Goal: Task Accomplishment & Management: Complete application form

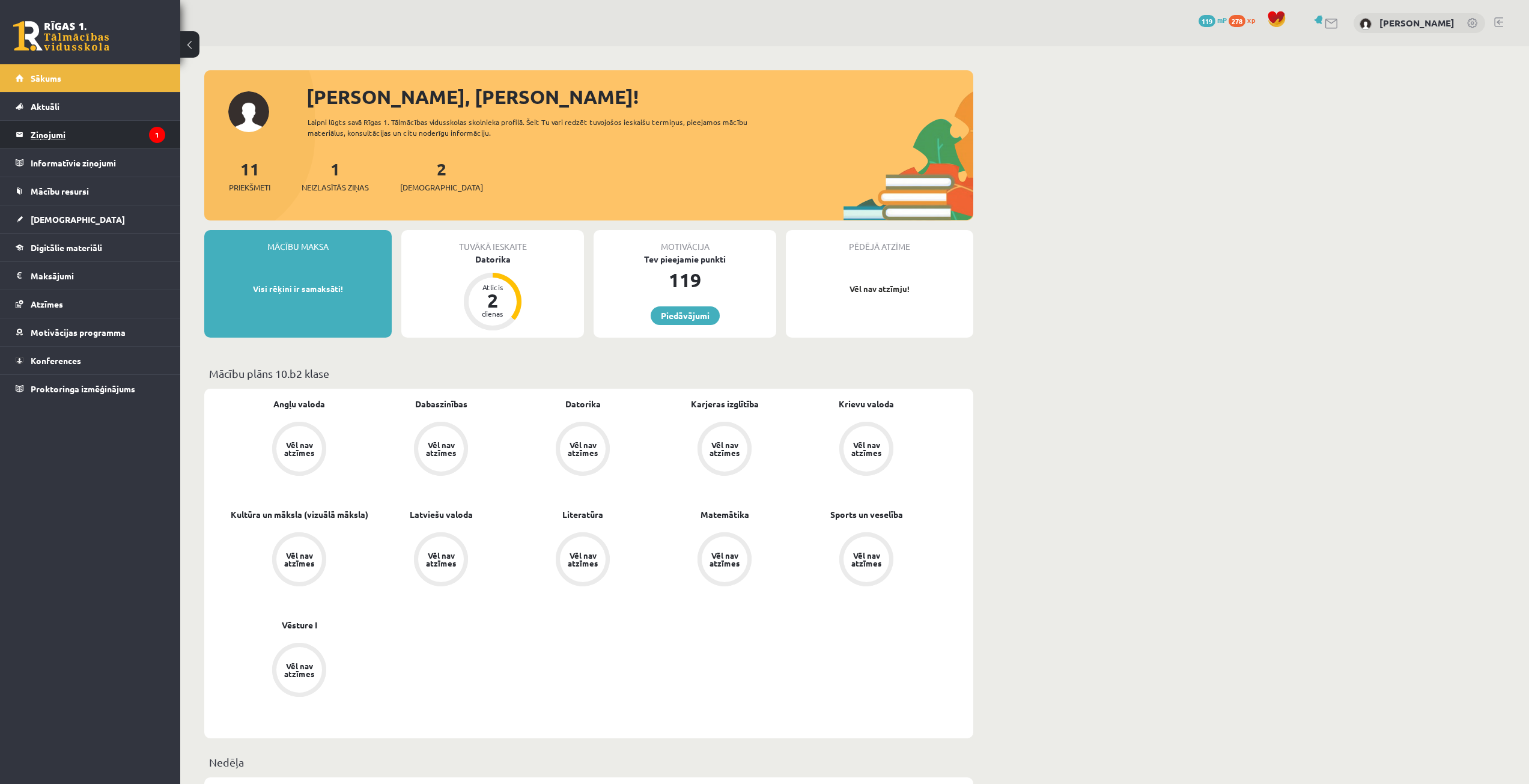
click at [100, 138] on legend "Ziņojumi 1" at bounding box center [98, 134] width 135 height 28
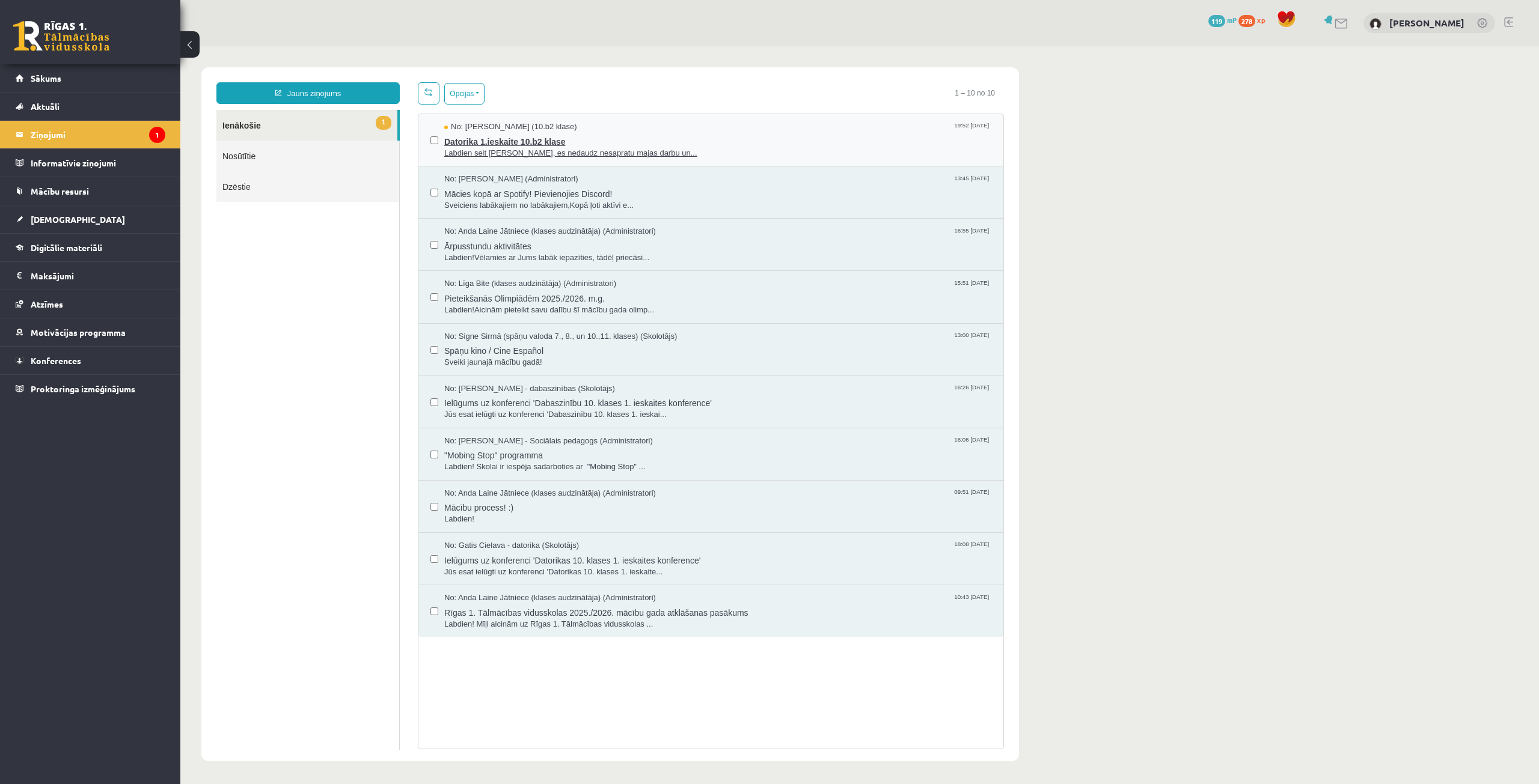
click at [618, 125] on div "No: Samanta Niedre (10.b2 klase) 19:52 14/09/2025" at bounding box center [717, 127] width 547 height 11
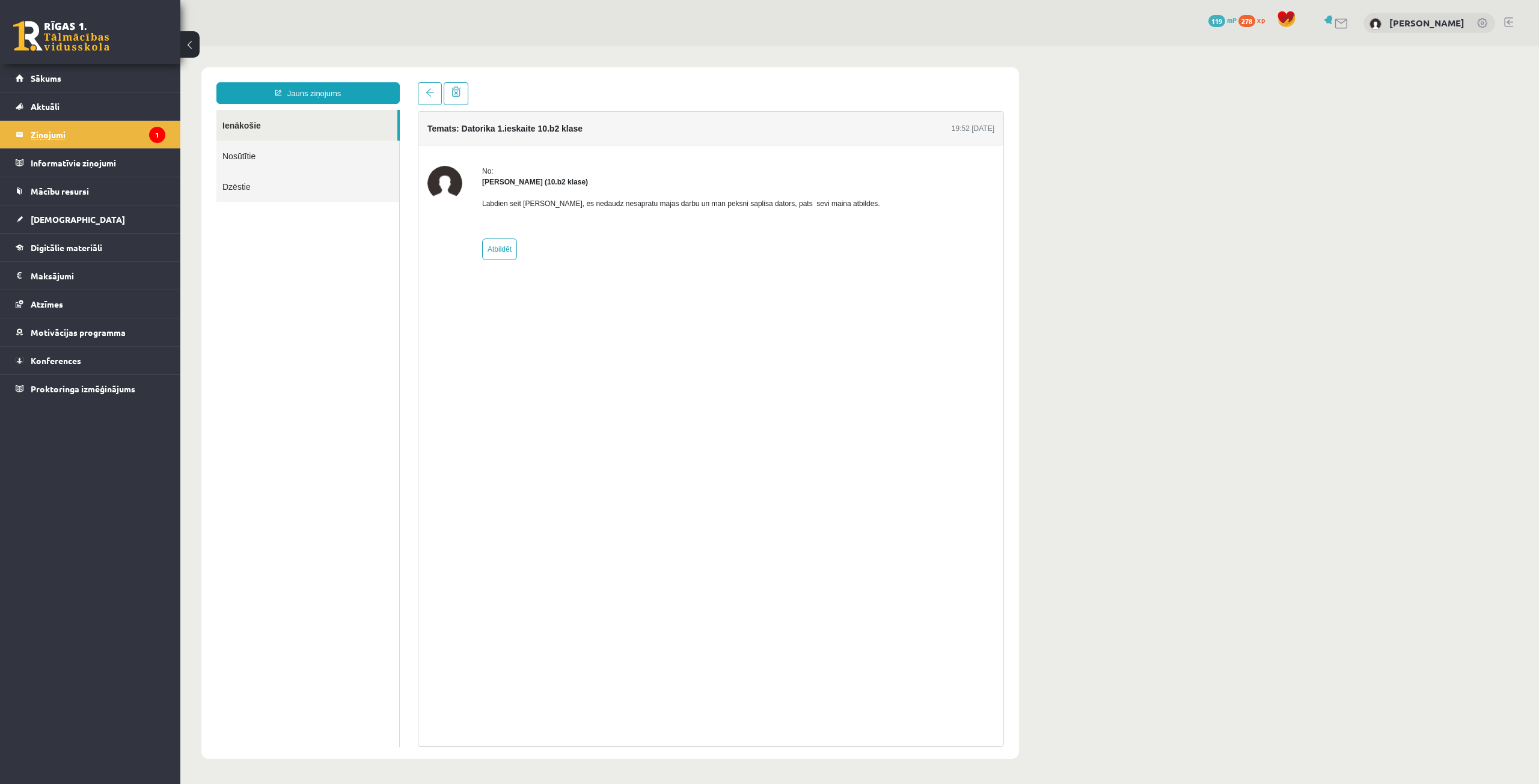
click at [64, 127] on legend "Ziņojumi 1" at bounding box center [98, 134] width 135 height 28
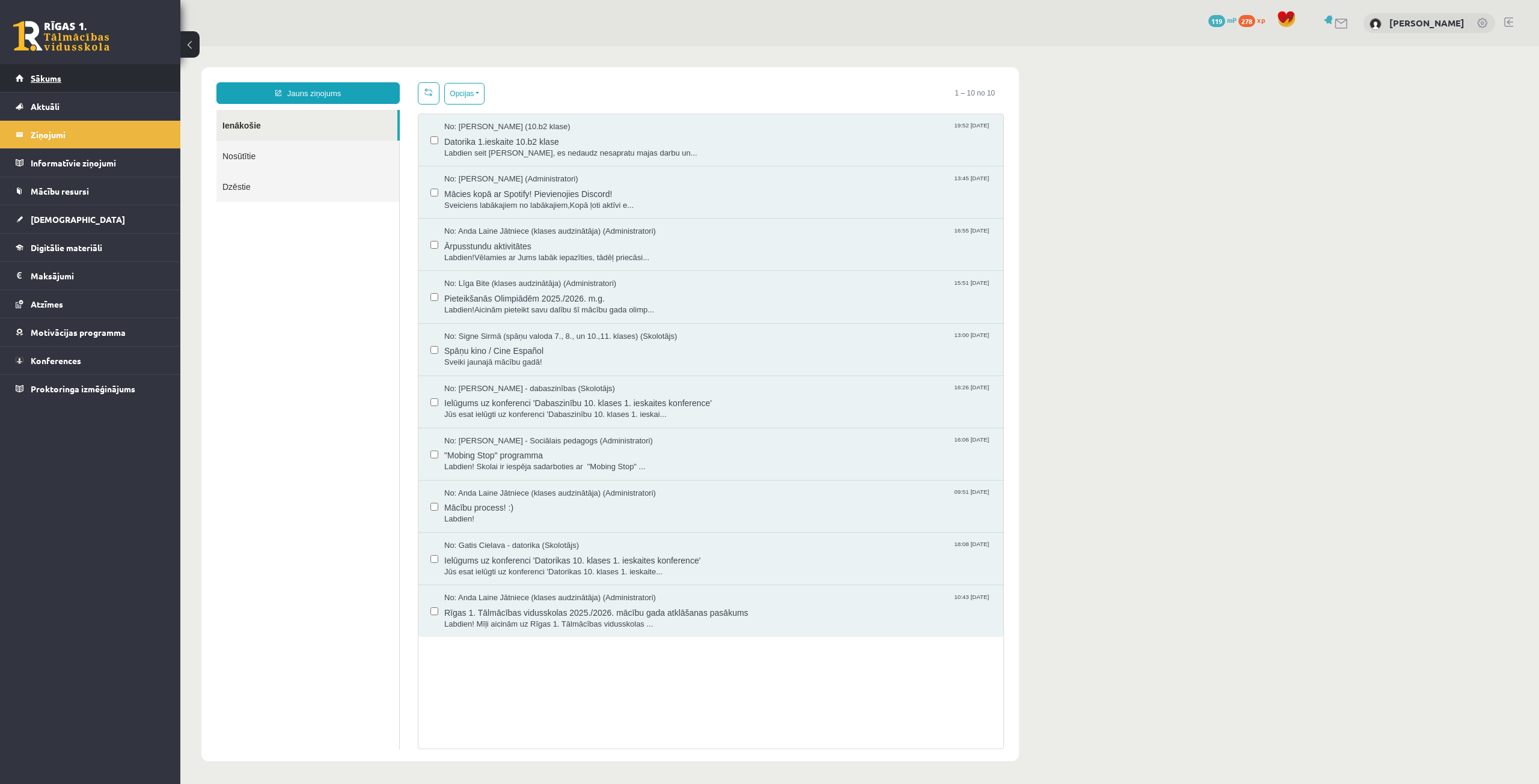
click at [65, 77] on link "Sākums" at bounding box center [90, 78] width 150 height 28
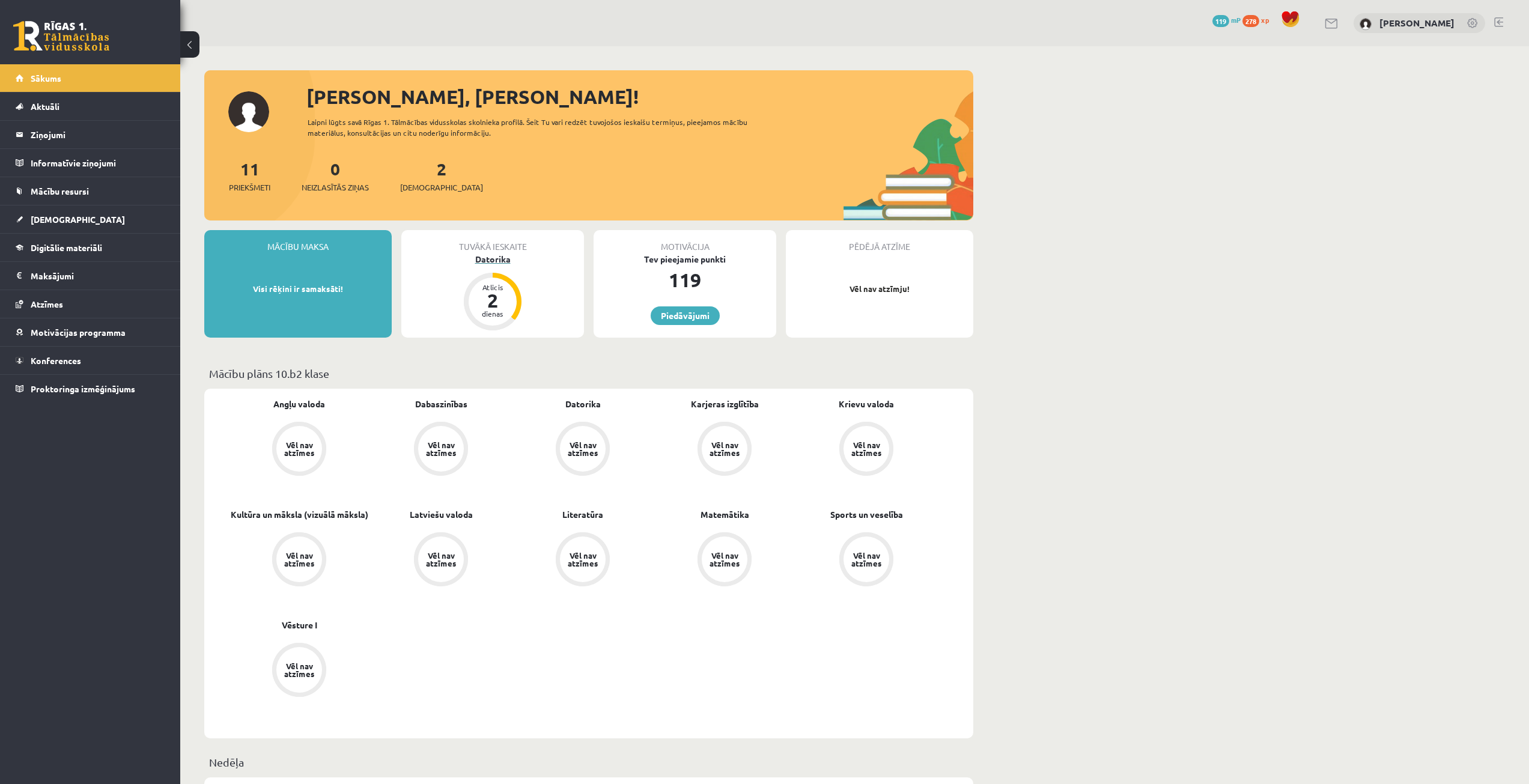
click at [498, 258] on div "Datorika" at bounding box center [493, 259] width 183 height 13
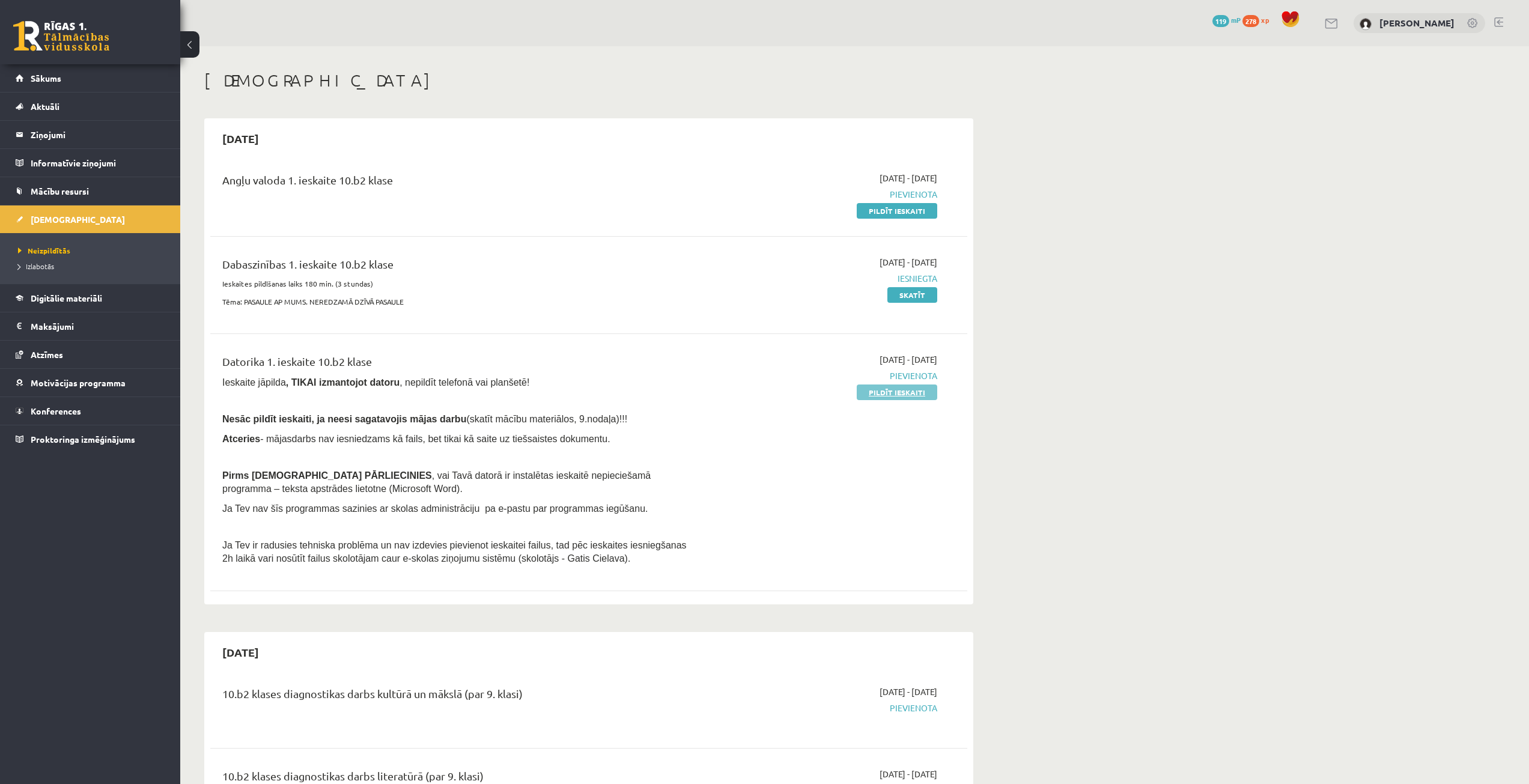
click at [873, 390] on link "Pildīt ieskaiti" at bounding box center [897, 392] width 81 height 16
click at [868, 206] on link "Pildīt ieskaiti" at bounding box center [897, 211] width 81 height 16
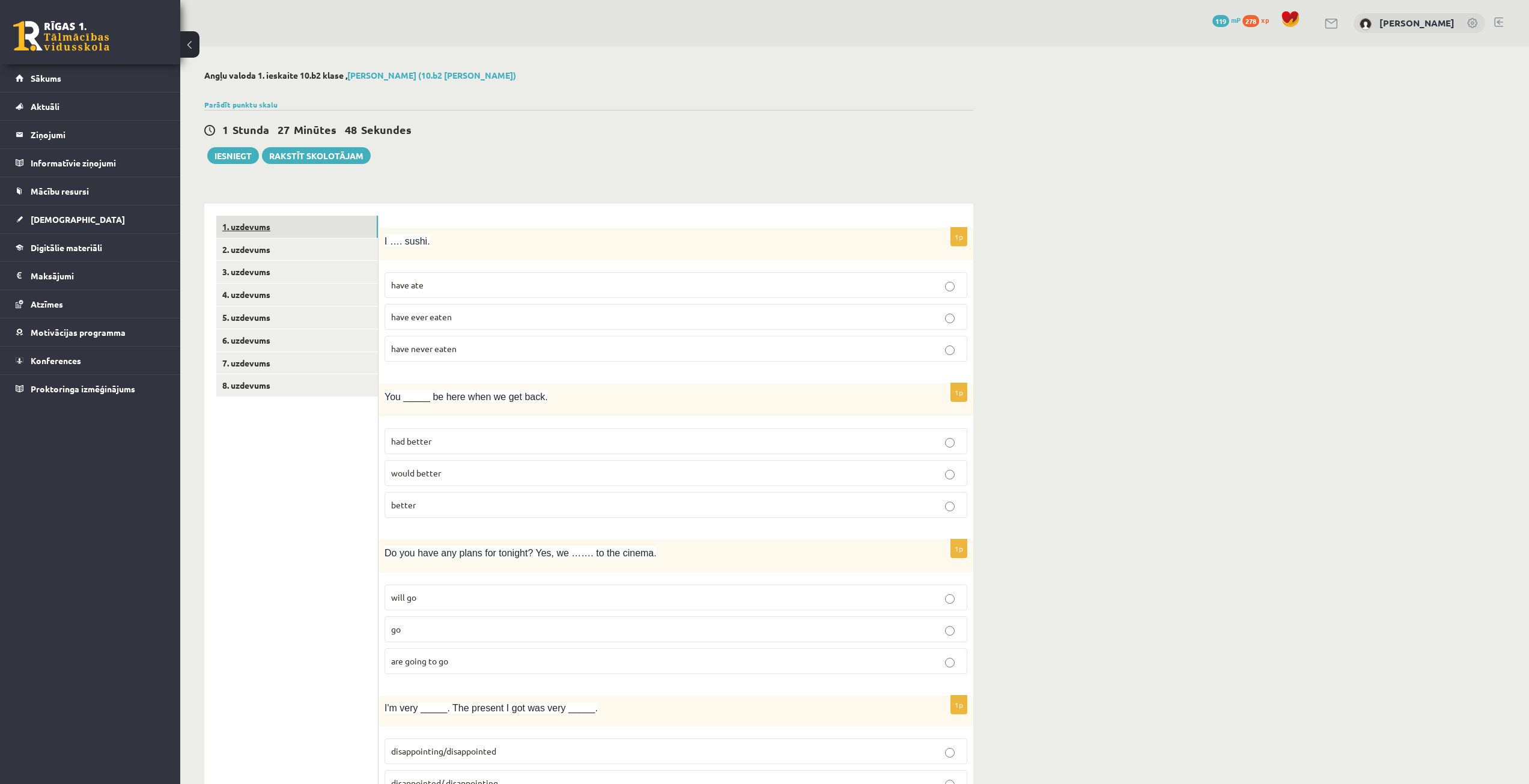
click at [291, 235] on link "1. uzdevums" at bounding box center [297, 226] width 162 height 22
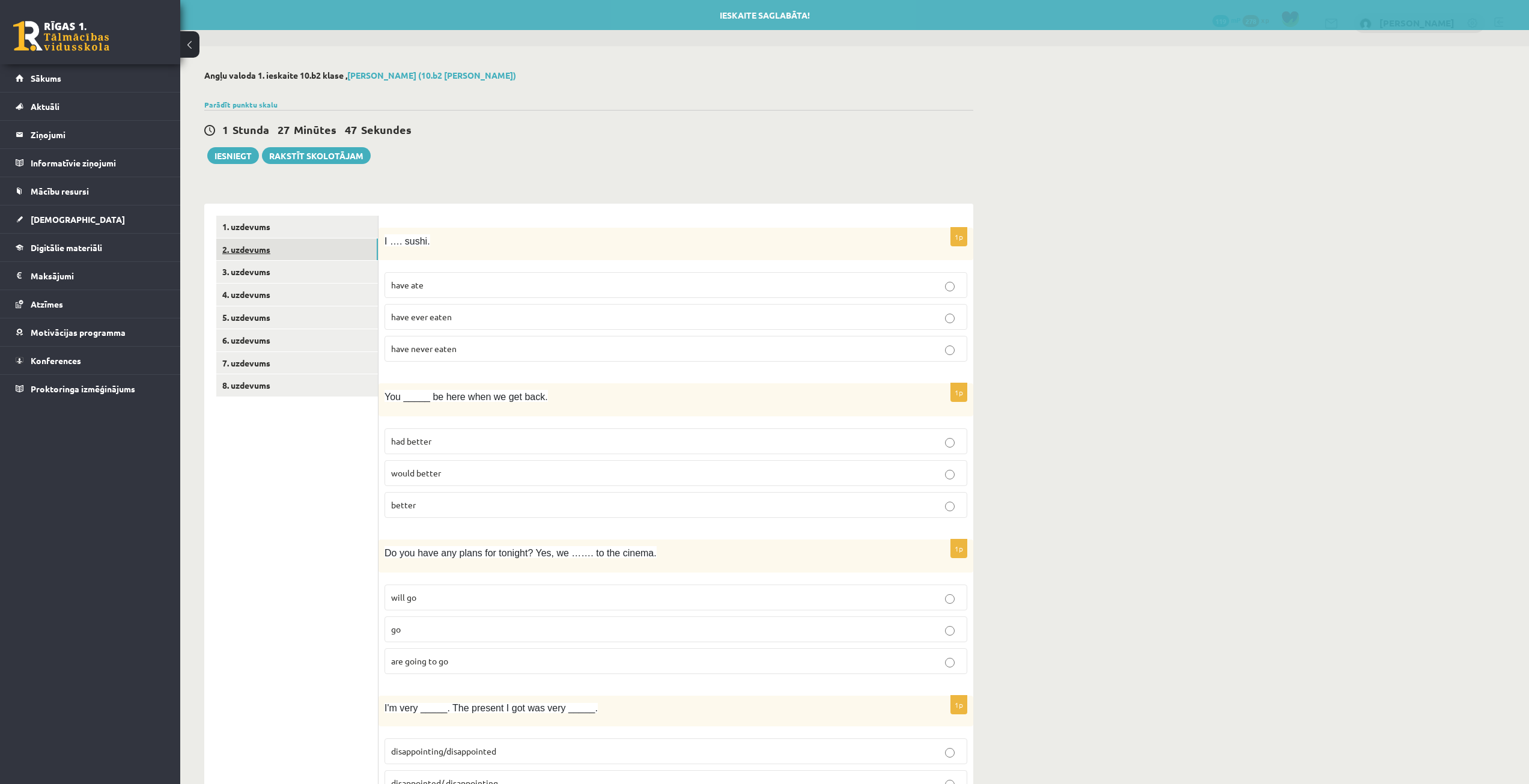
click at [289, 243] on link "2. uzdevums" at bounding box center [297, 249] width 162 height 22
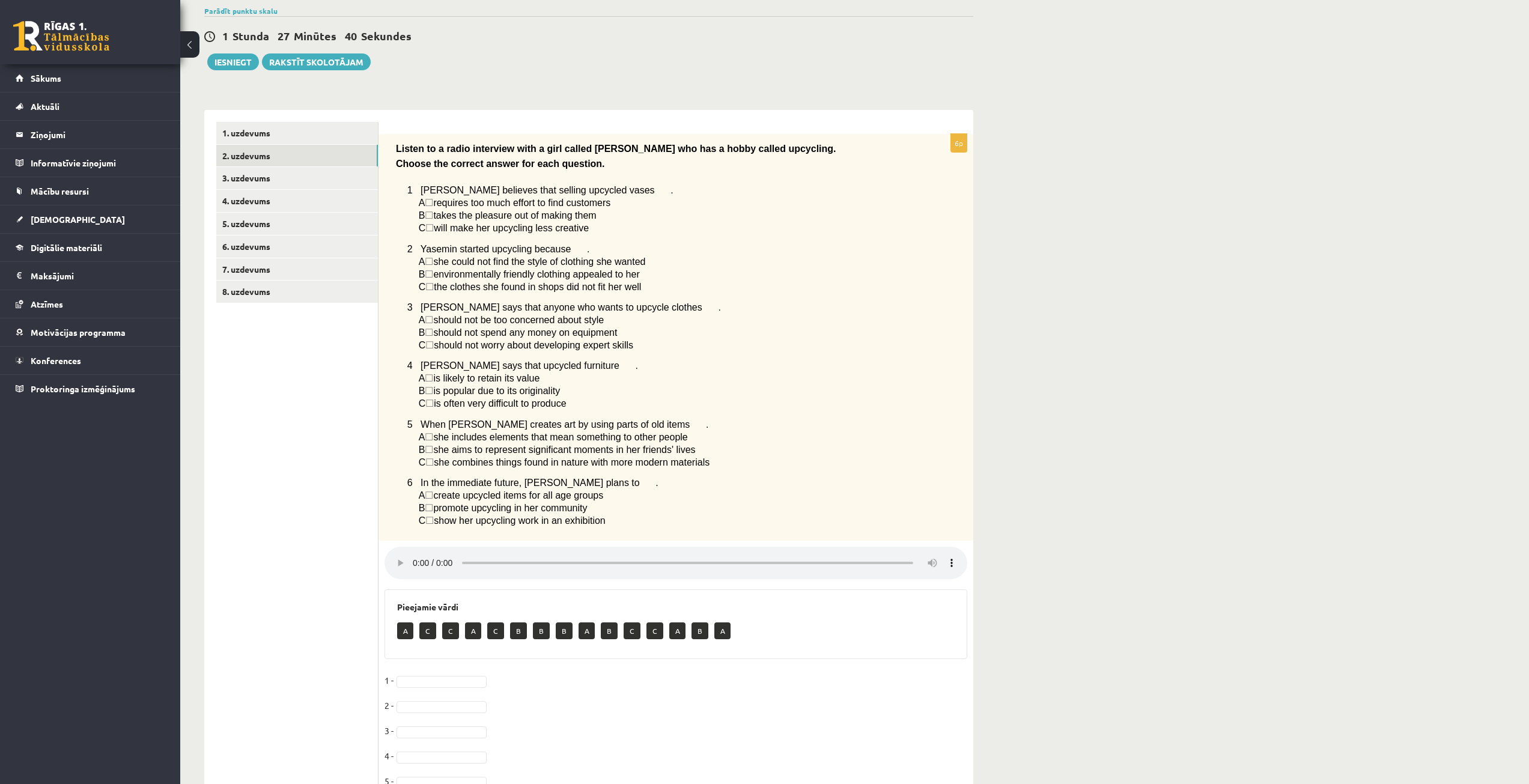
scroll to position [180, 0]
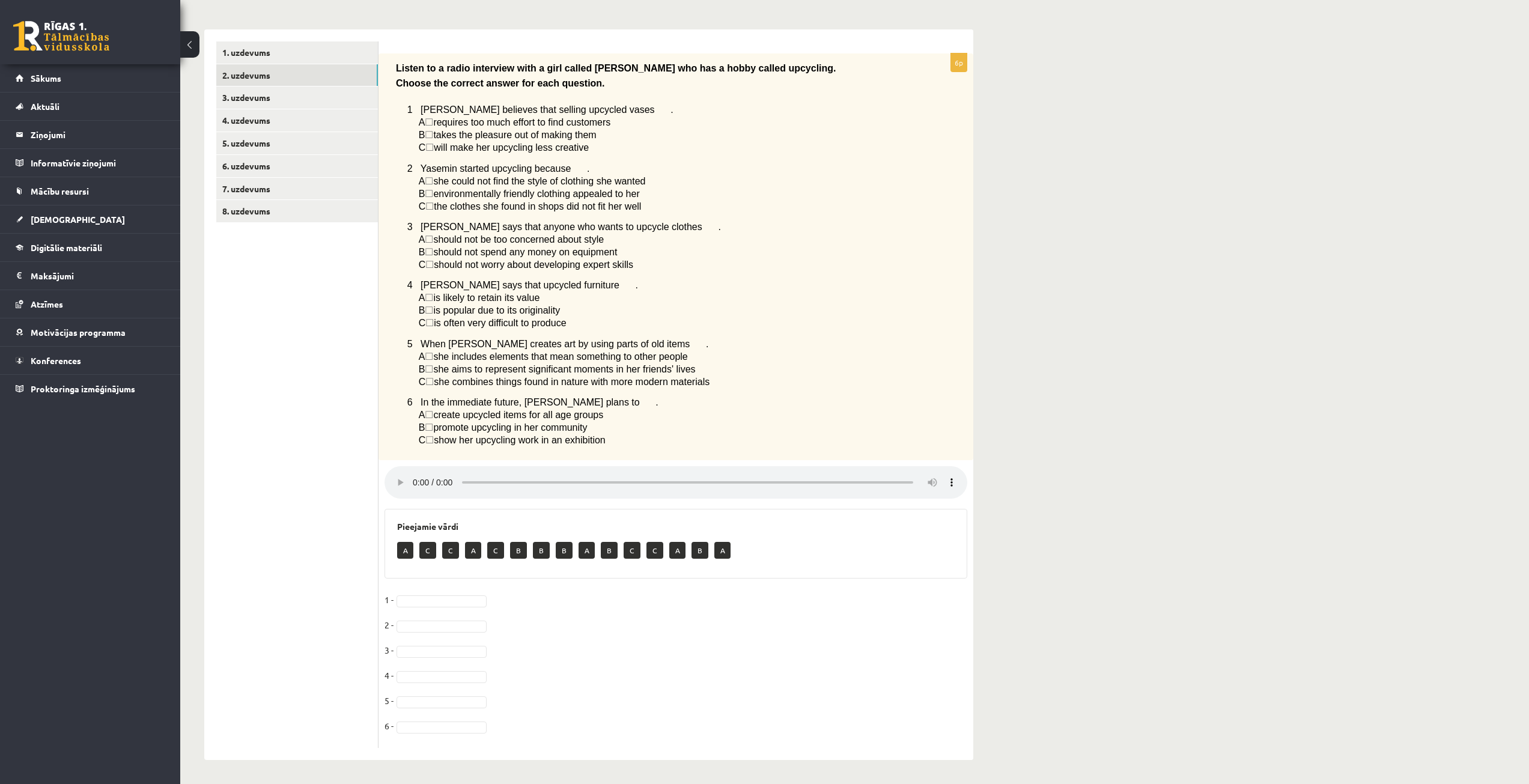
click at [422, 267] on p "C ☐  should not worry about developing expert skills" at bounding box center [663, 264] width 488 height 13
click at [426, 264] on span "C" at bounding box center [422, 264] width 7 height 10
click at [434, 264] on span "☐" at bounding box center [430, 264] width 9 height 10
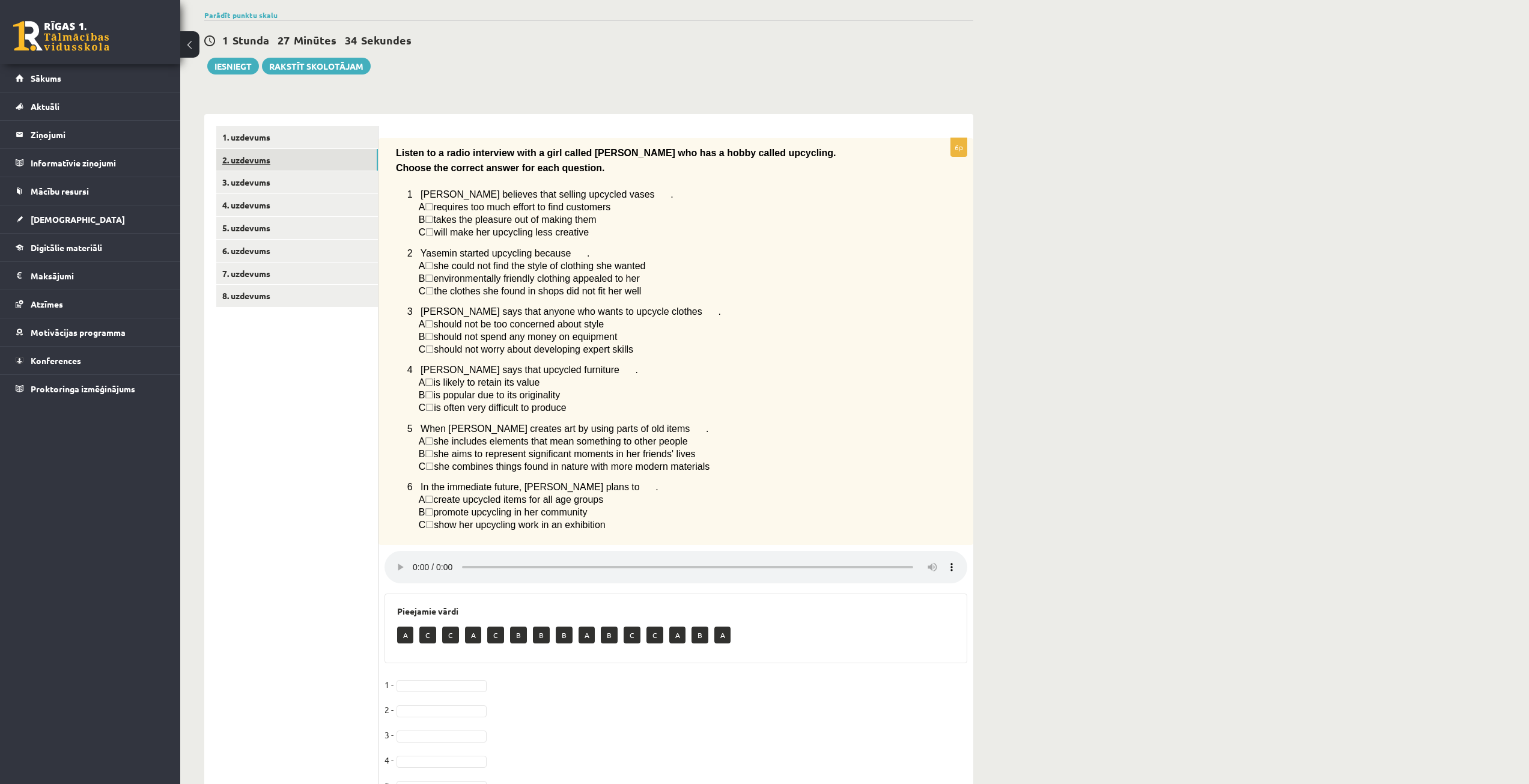
scroll to position [60, 0]
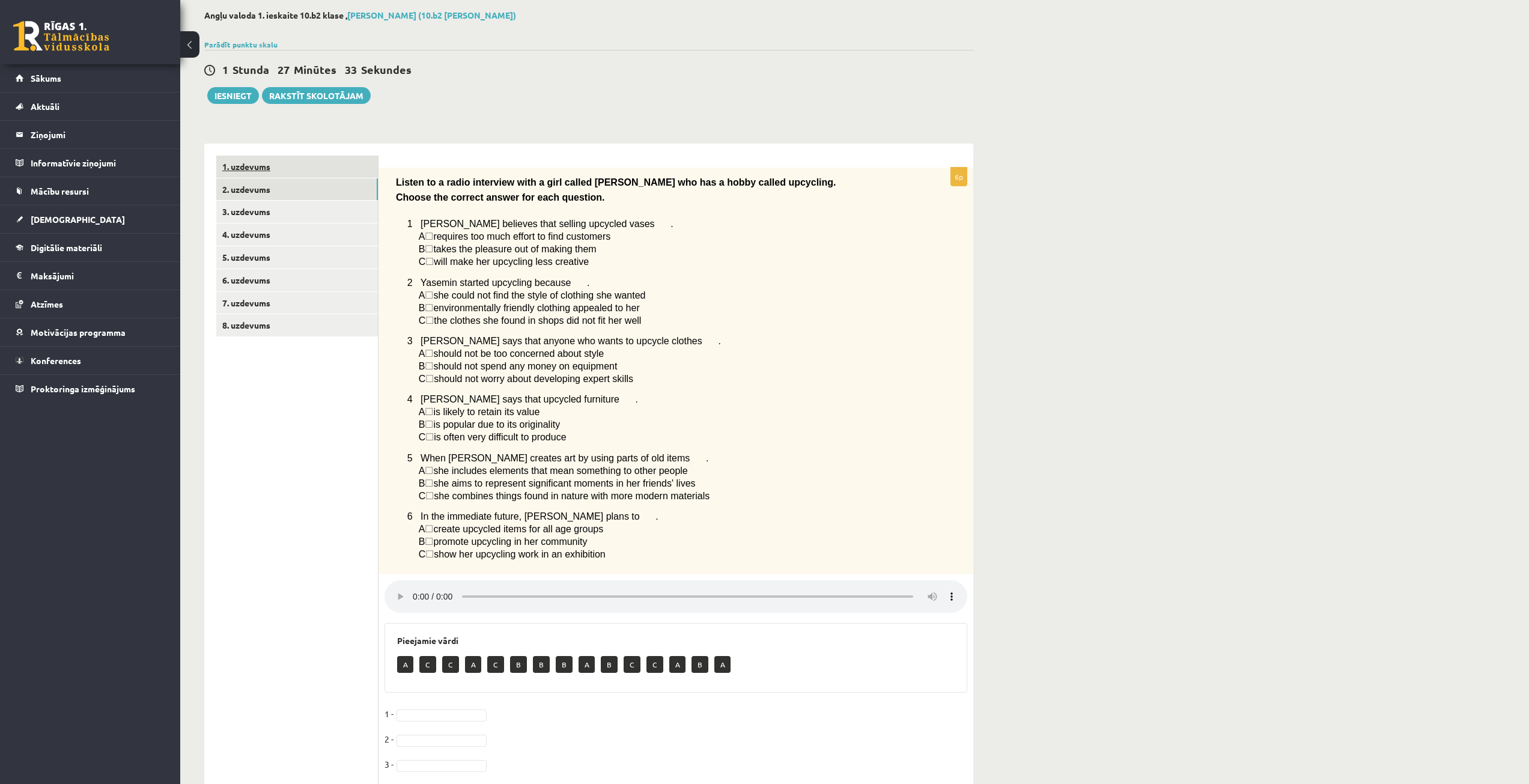
click at [315, 167] on link "1. uzdevums" at bounding box center [297, 167] width 162 height 22
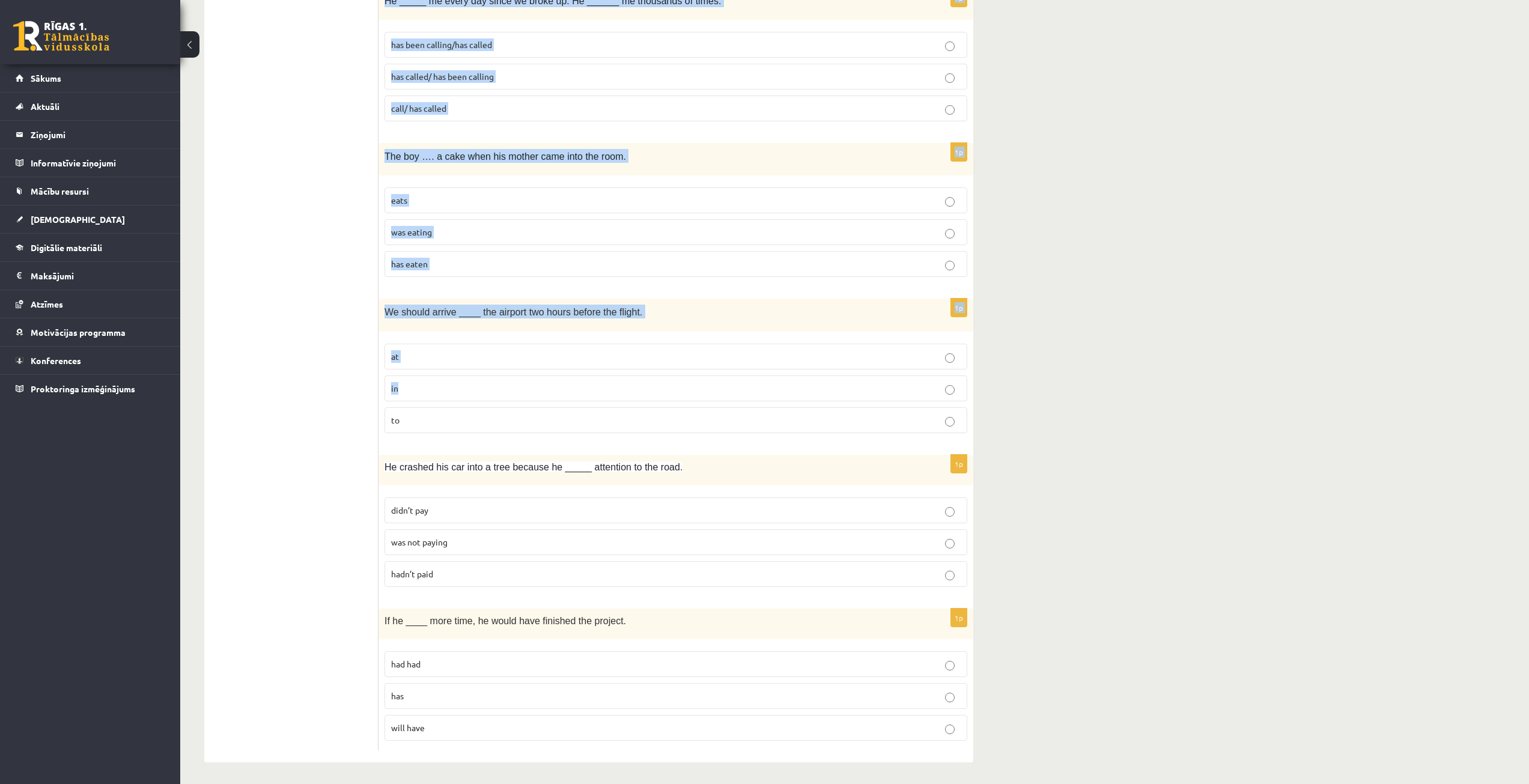
scroll to position [2567, 0]
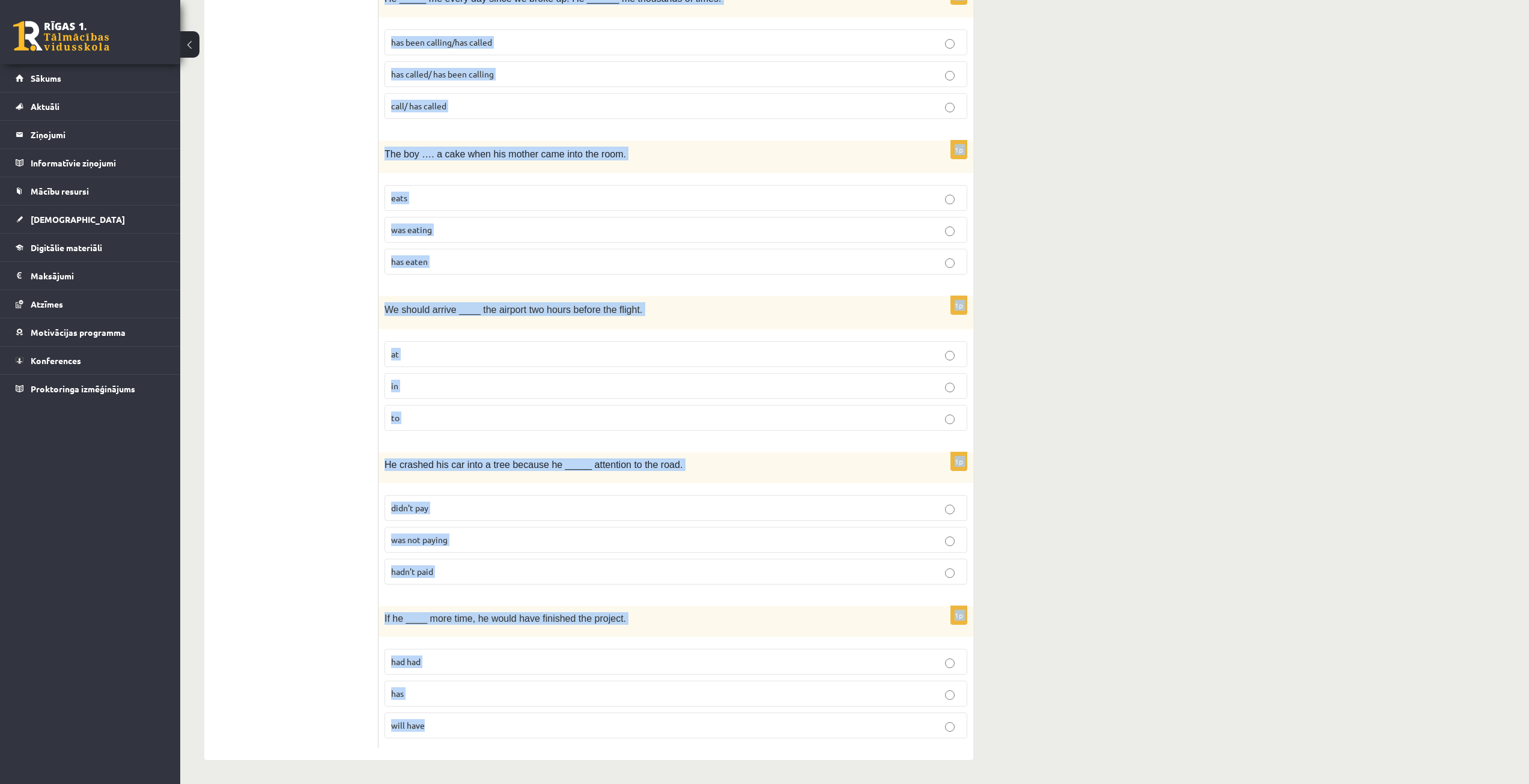
drag, startPoint x: 383, startPoint y: 167, endPoint x: 851, endPoint y: 772, distance: 764.9
copy form "I …. sushi. have ate have ever eaten have never eaten 1p You _____ be here when…"
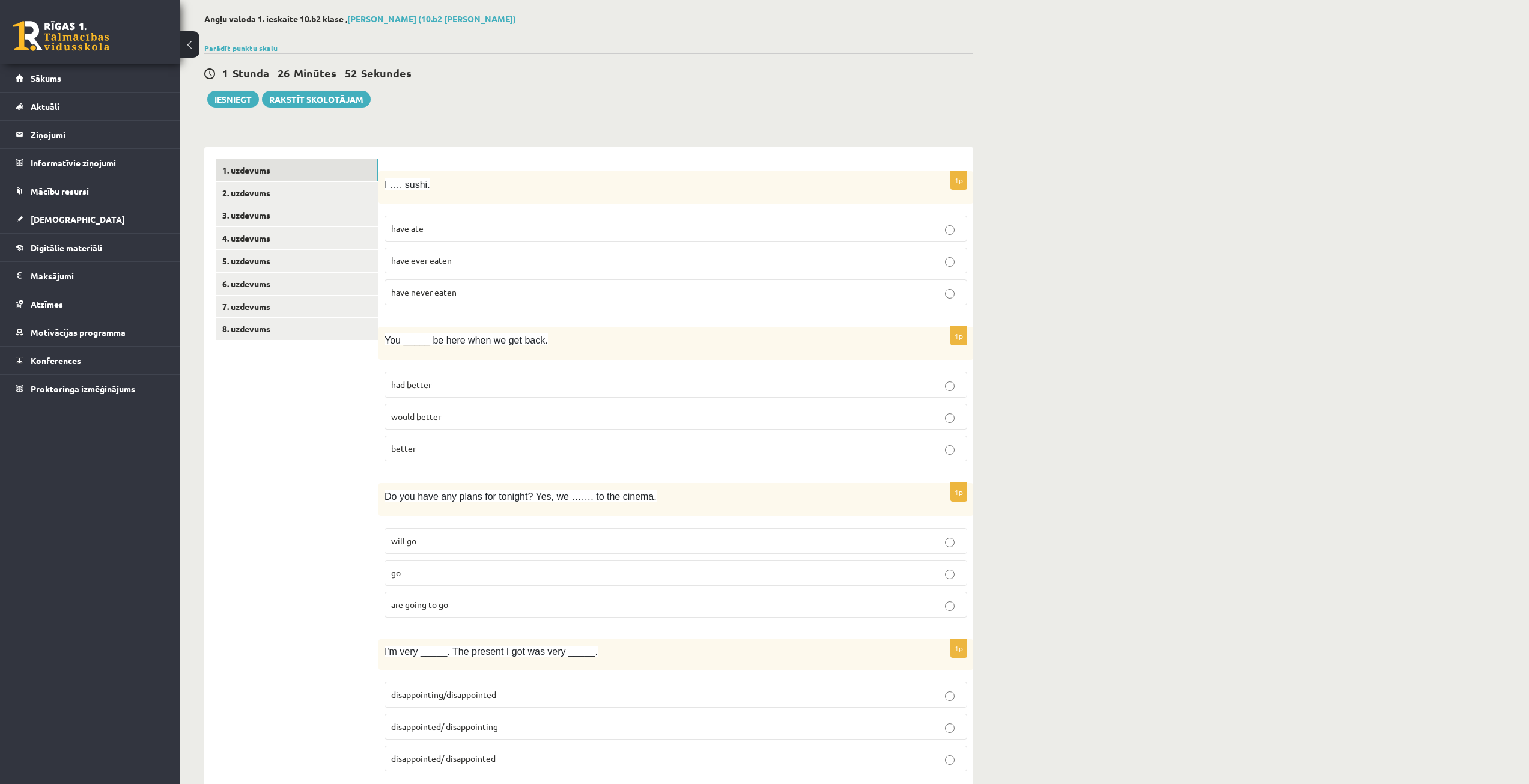
scroll to position [60, 0]
click at [424, 288] on span "have never eaten" at bounding box center [424, 288] width 65 height 11
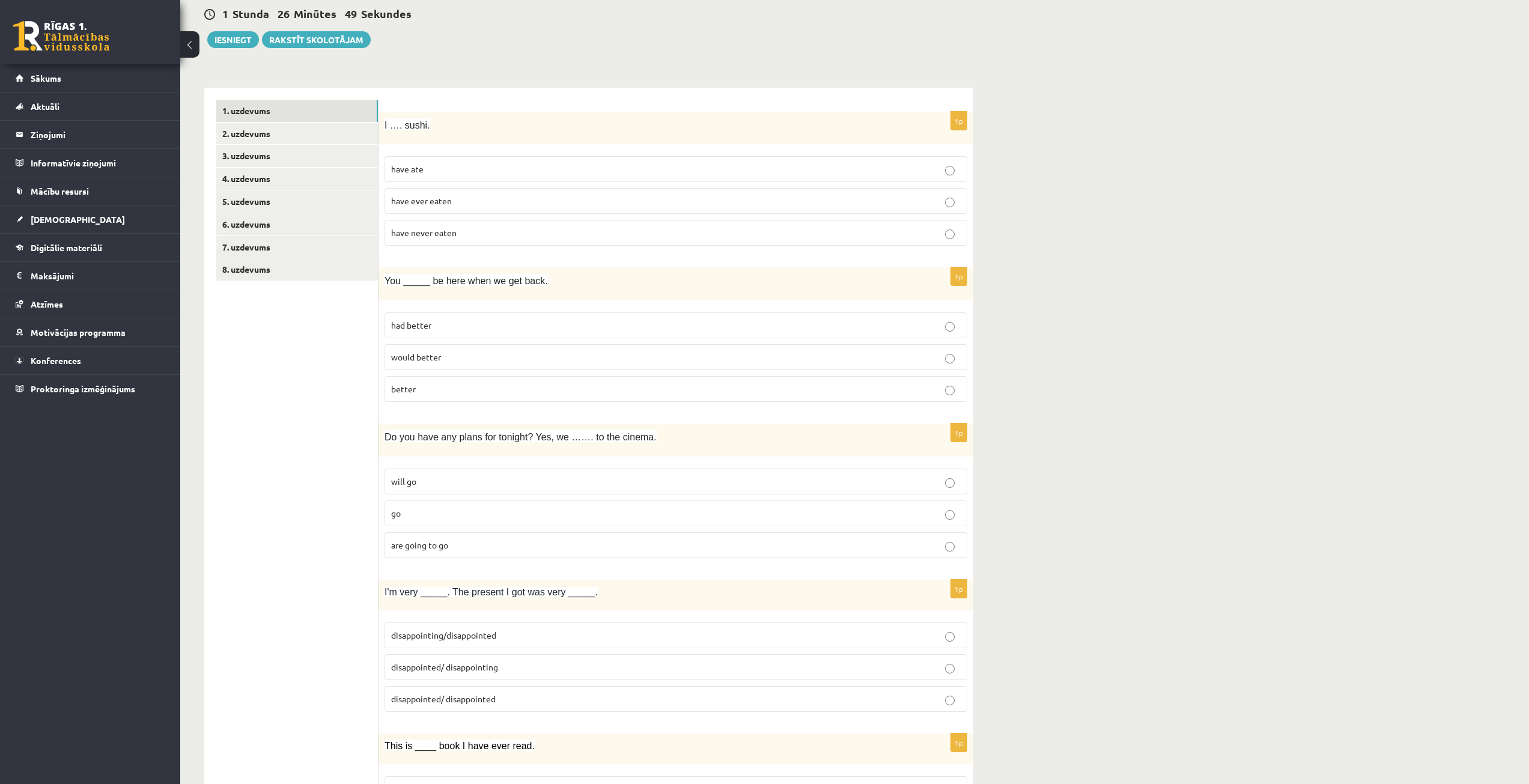
scroll to position [121, 0]
click at [452, 321] on p "had better" at bounding box center [676, 321] width 569 height 13
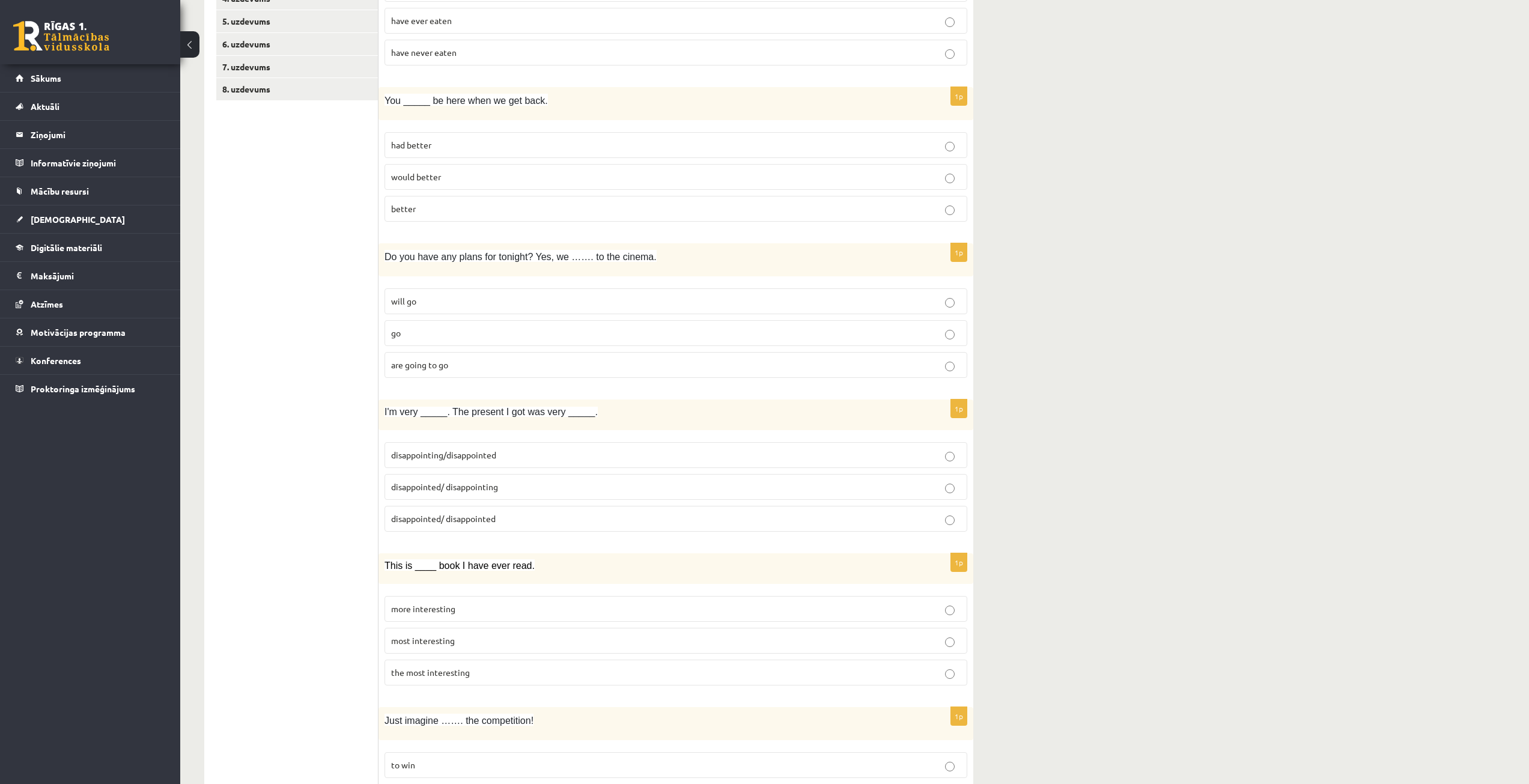
scroll to position [301, 0]
click at [422, 358] on span "are going to go" at bounding box center [420, 360] width 57 height 11
click at [439, 484] on span "disappointed/ disappointing" at bounding box center [444, 482] width 107 height 11
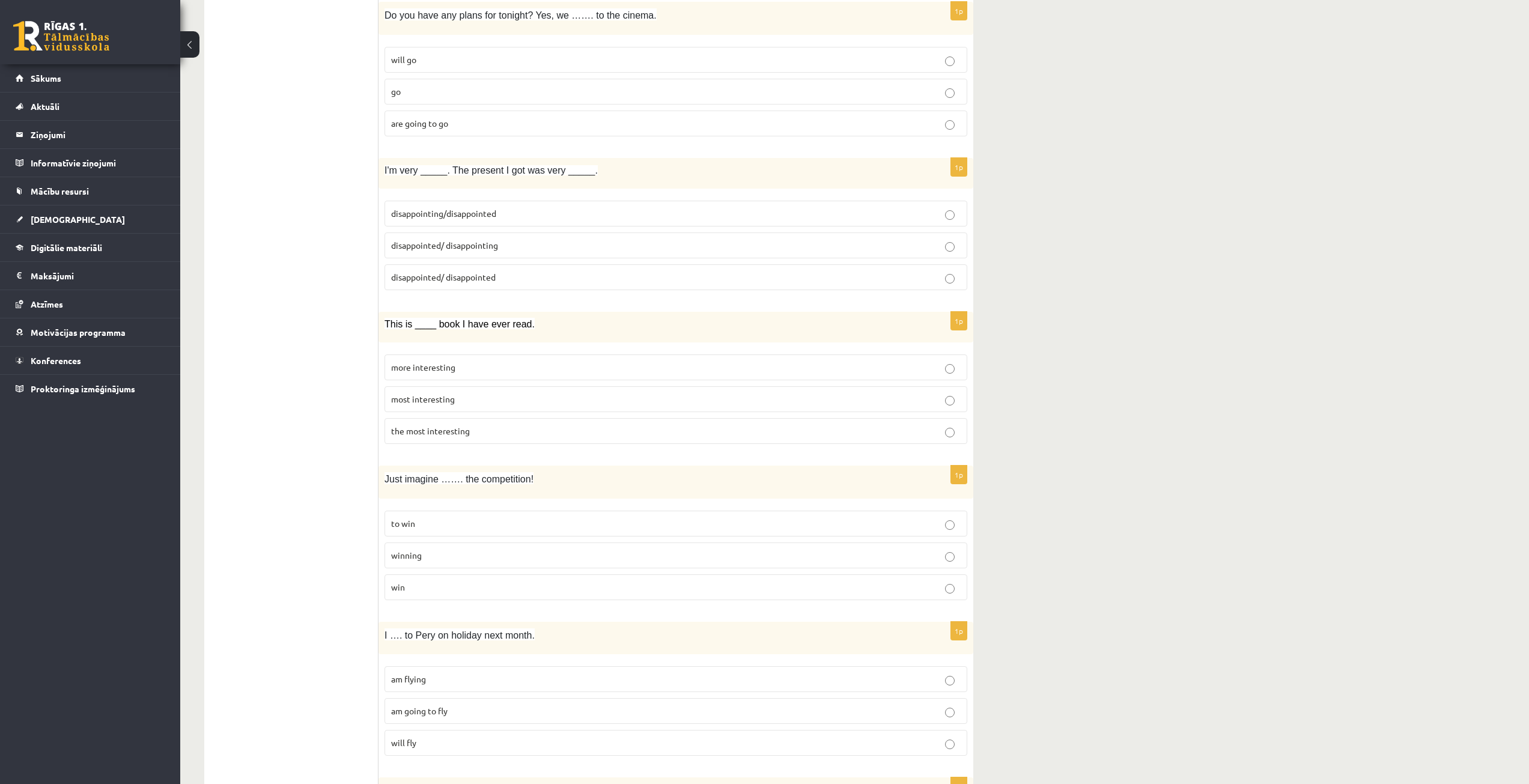
scroll to position [541, 0]
click at [425, 435] on p "the most interesting" at bounding box center [676, 428] width 569 height 13
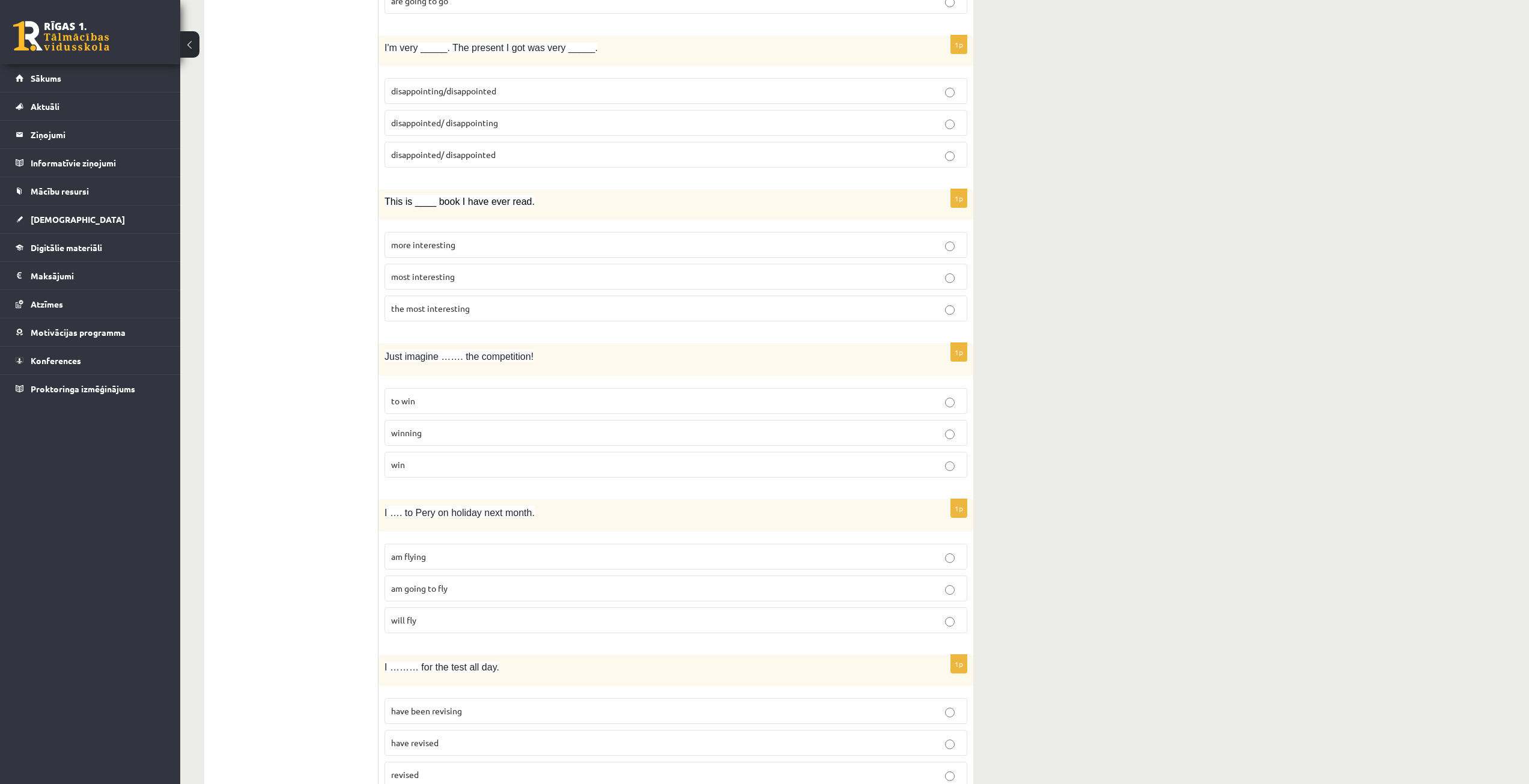
scroll to position [661, 0]
click at [459, 424] on label "winning" at bounding box center [676, 432] width 583 height 26
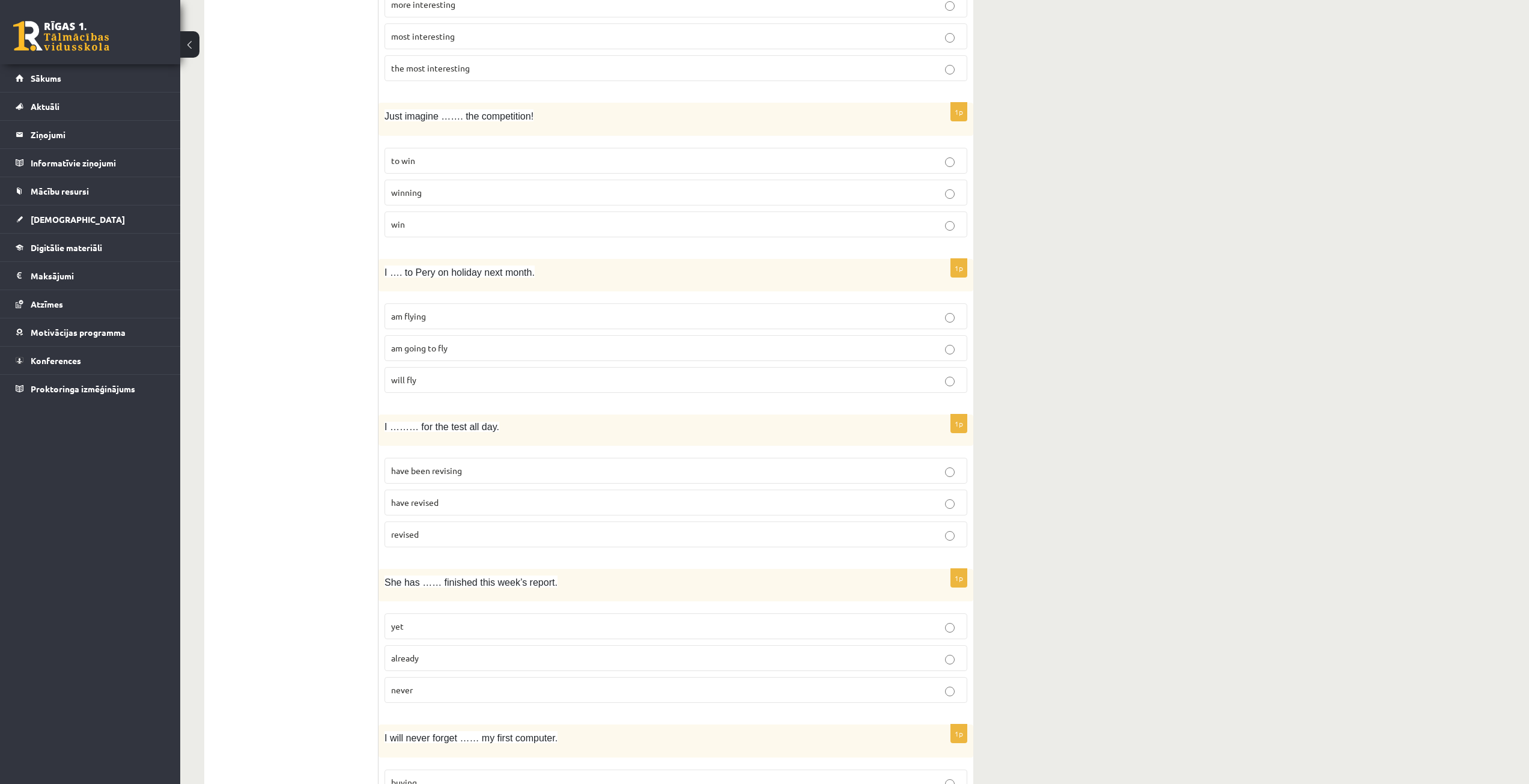
scroll to position [901, 0]
click at [449, 345] on p "am going to fly" at bounding box center [676, 347] width 569 height 13
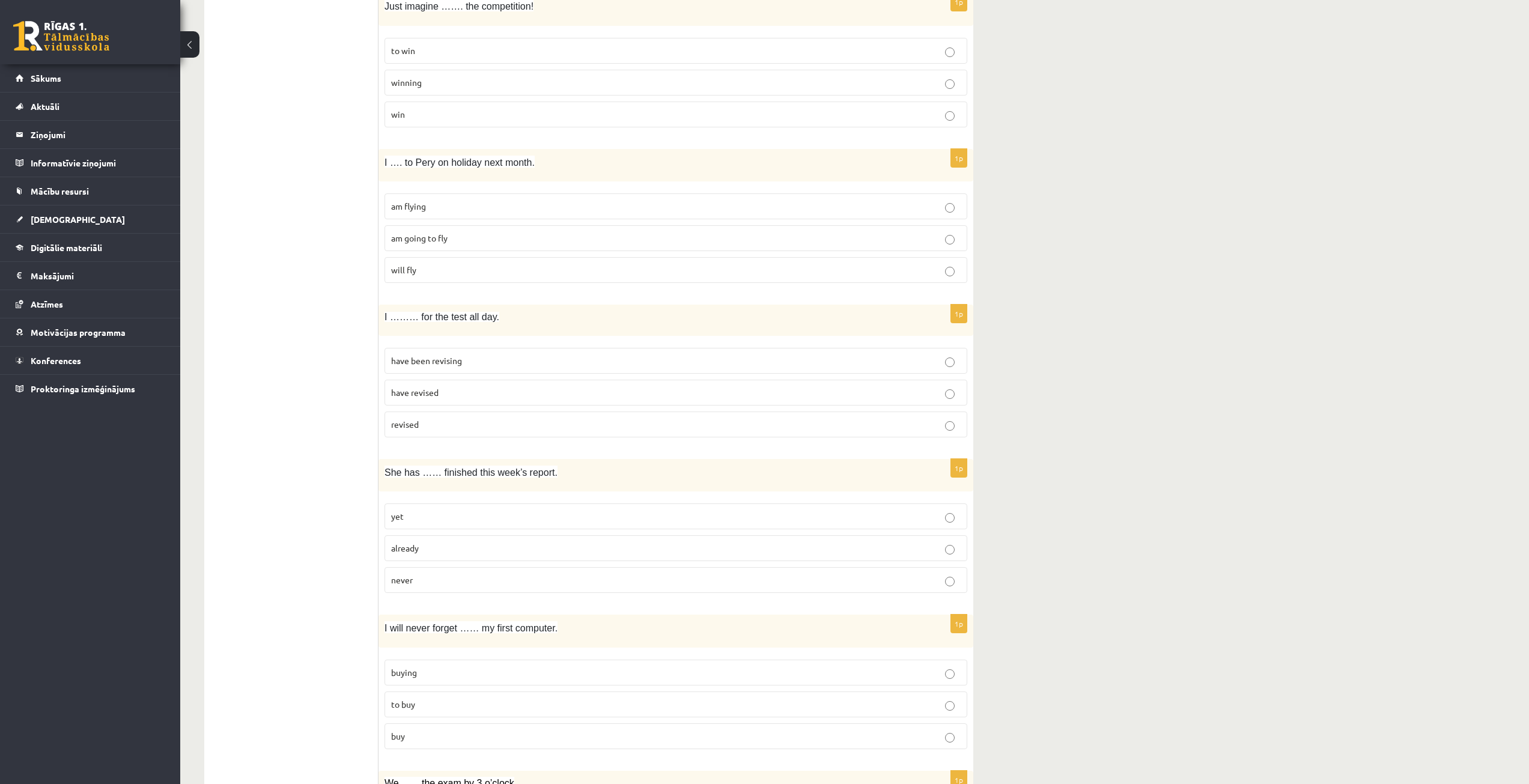
scroll to position [1021, 0]
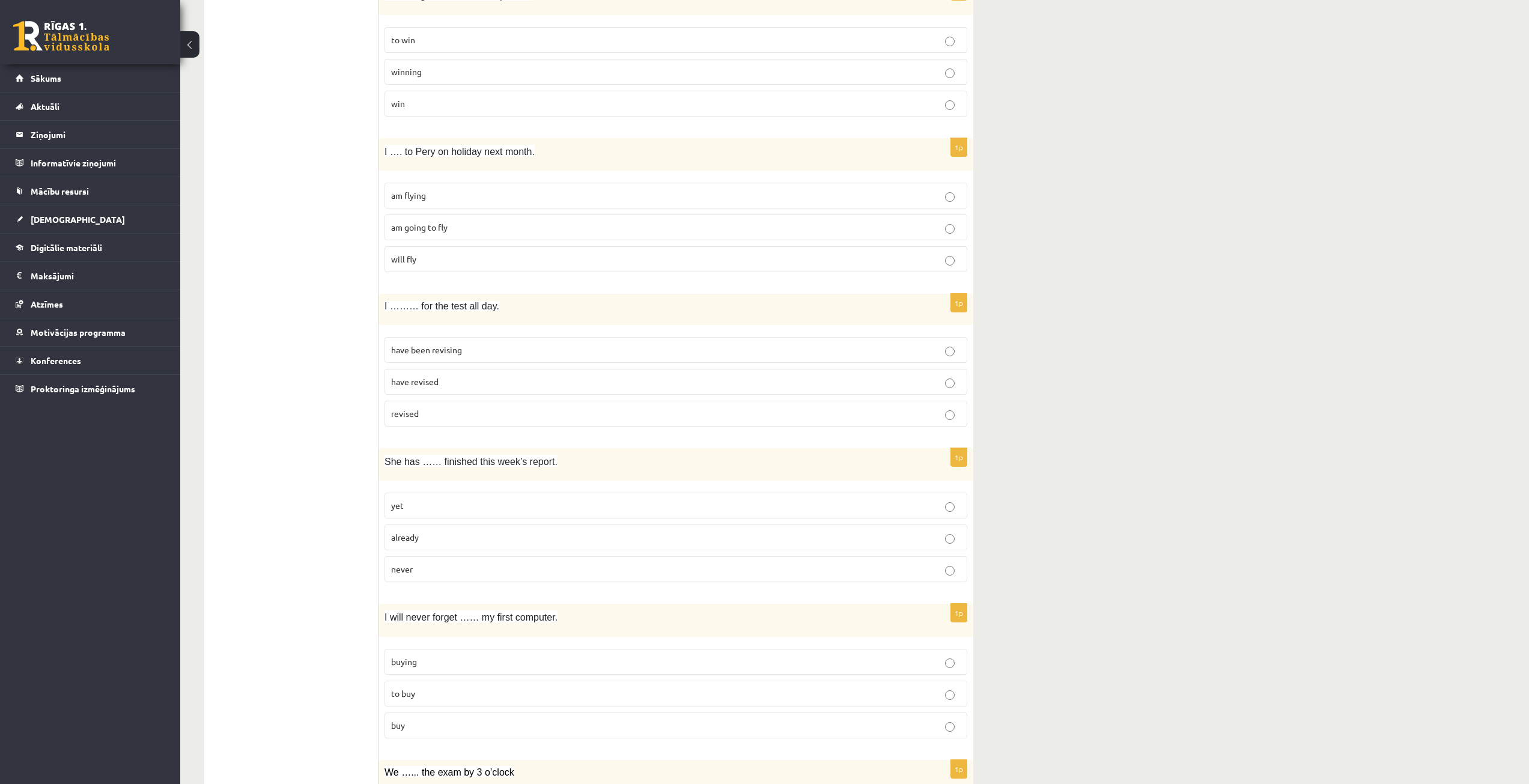
click at [445, 349] on span "have been revising" at bounding box center [427, 349] width 71 height 11
click at [430, 539] on p "already" at bounding box center [676, 537] width 569 height 13
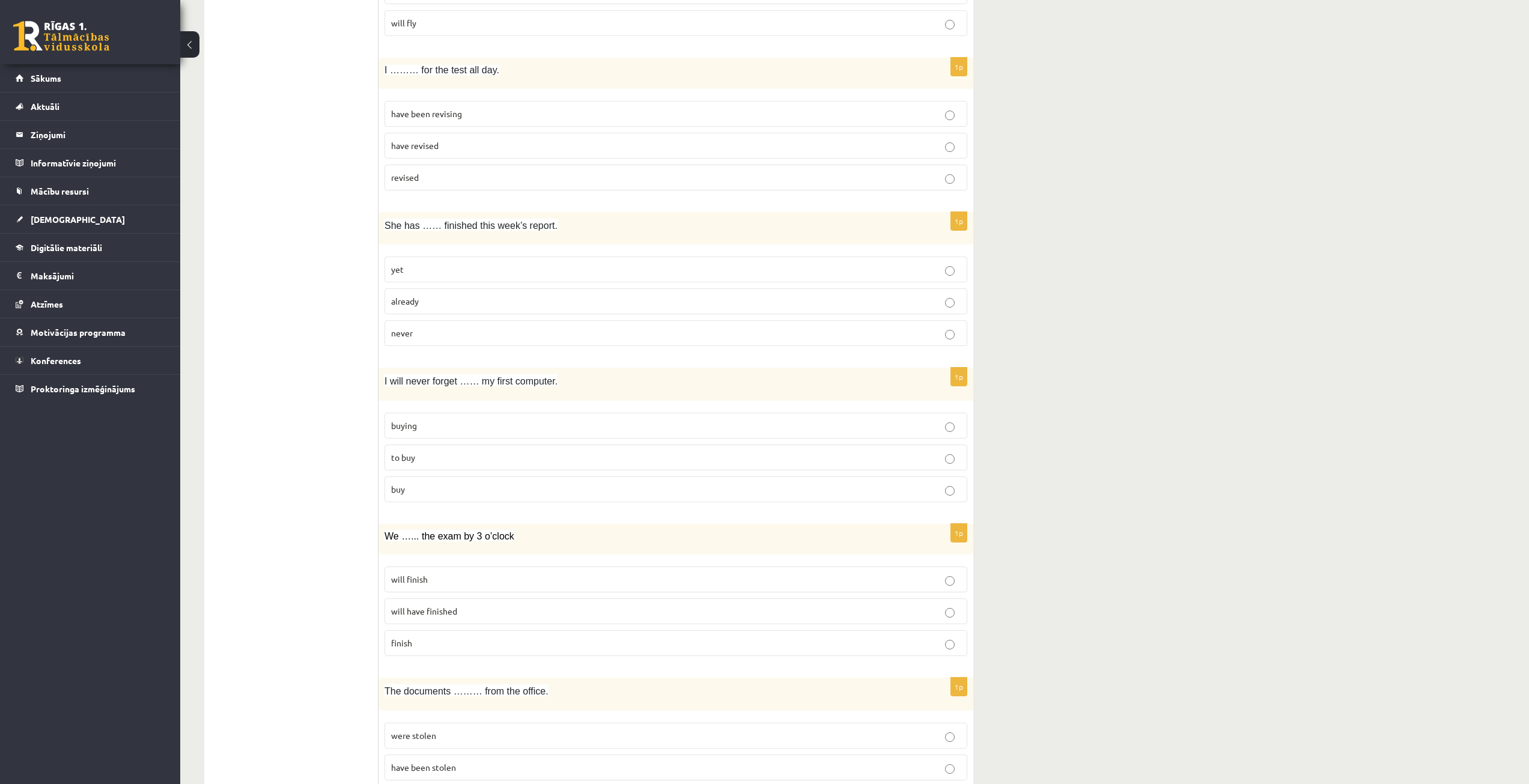
scroll to position [1262, 0]
click at [420, 420] on p "buying" at bounding box center [676, 422] width 569 height 13
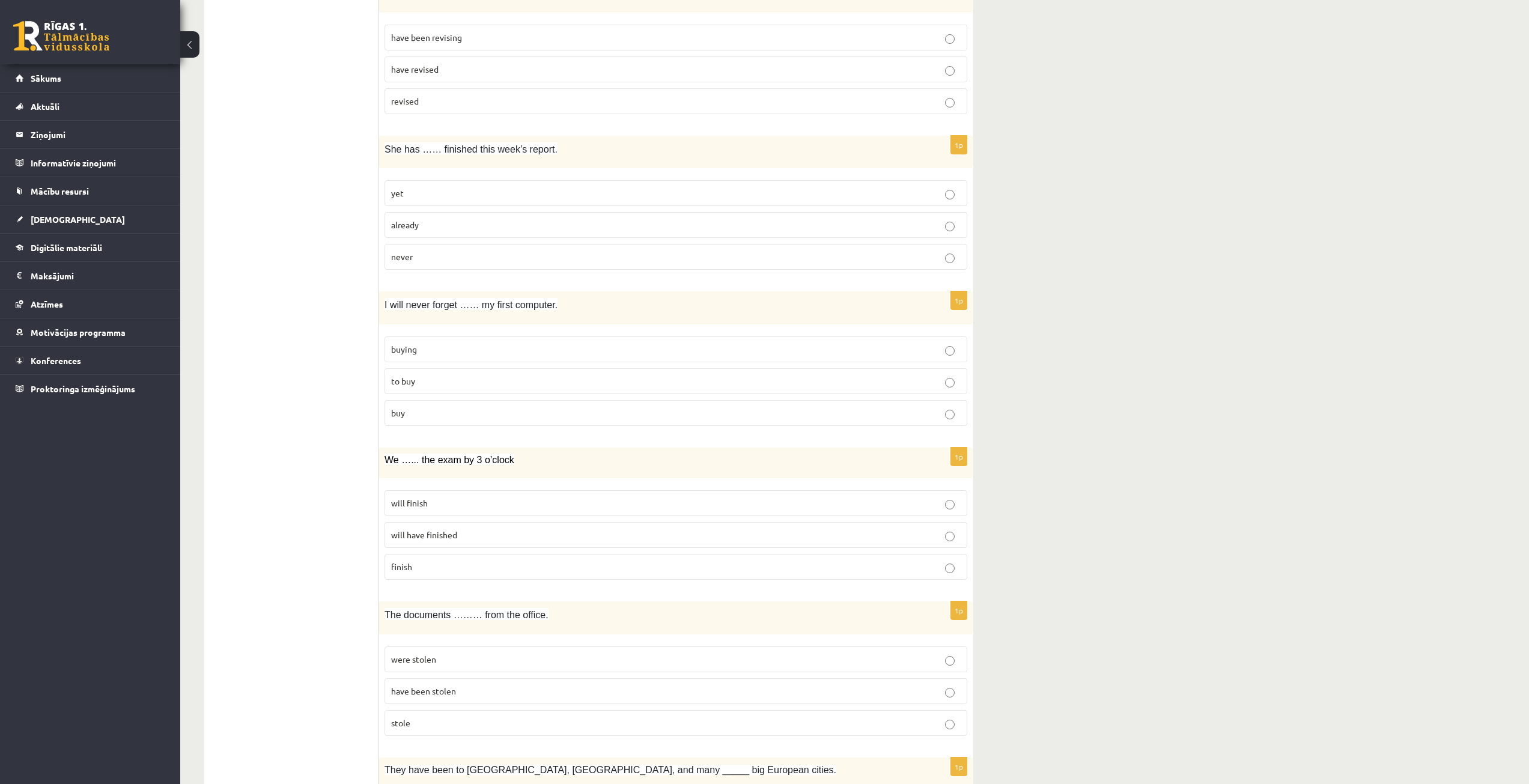
scroll to position [1382, 0]
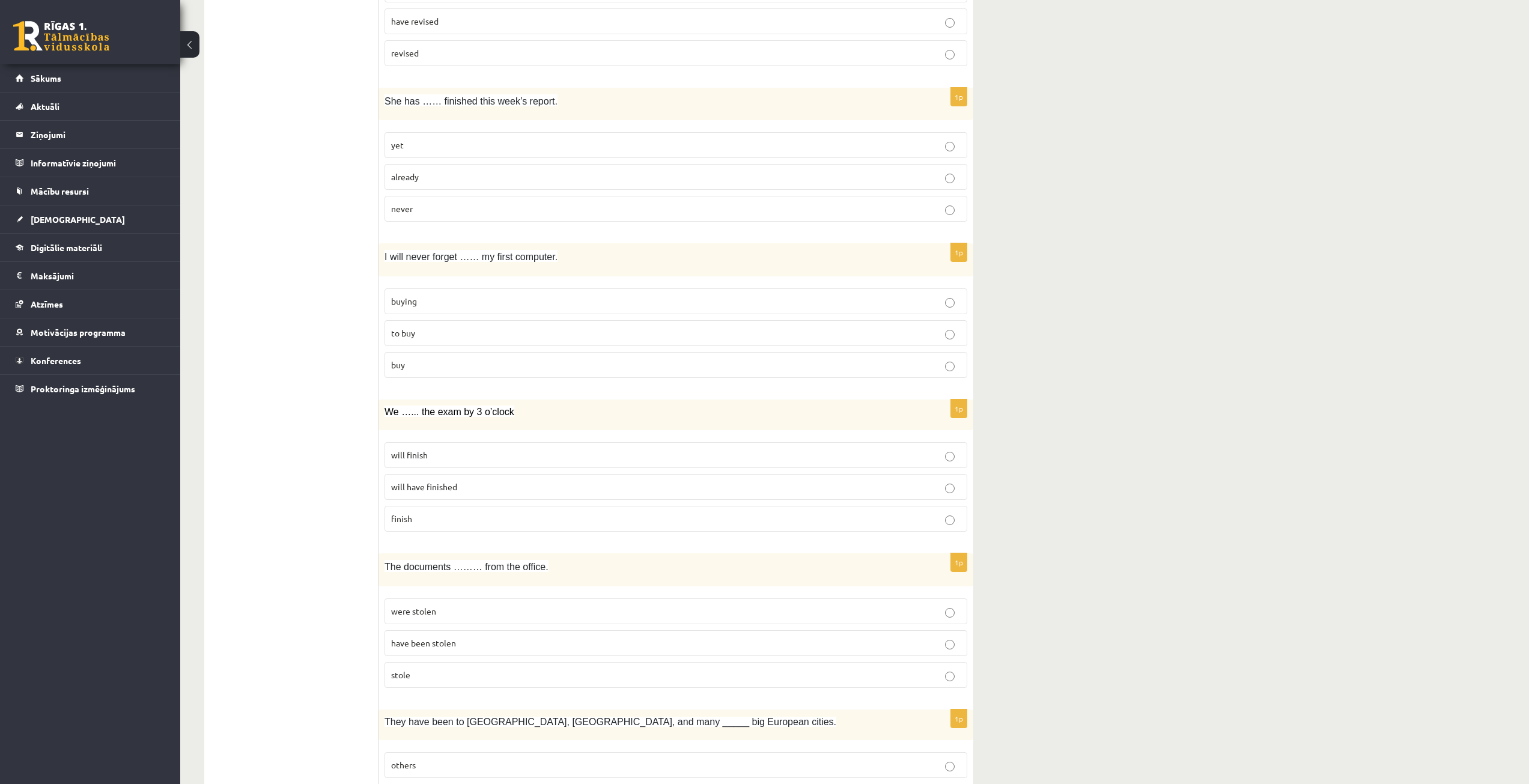
click at [438, 482] on span "will have finished" at bounding box center [424, 486] width 66 height 11
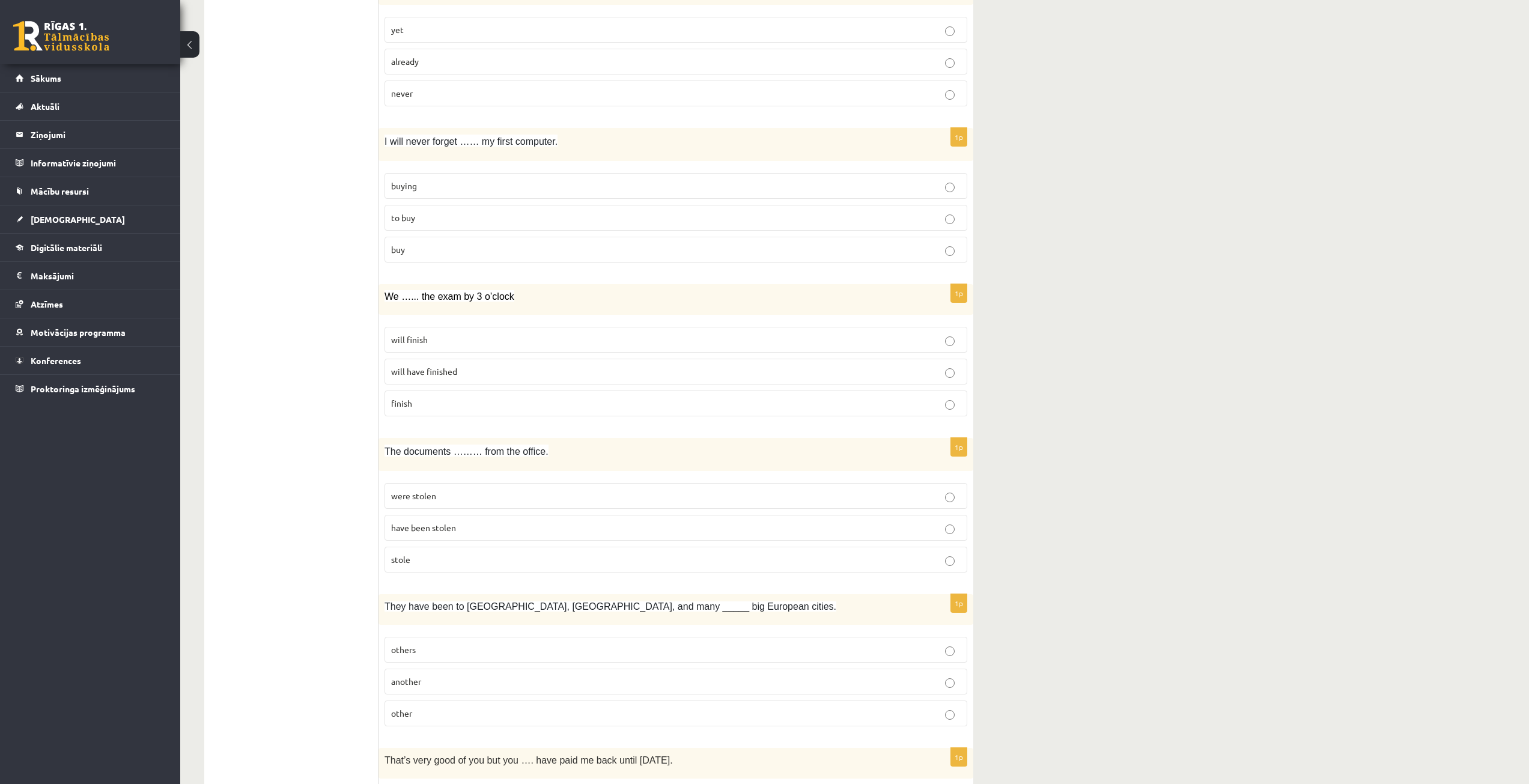
scroll to position [1502, 0]
click at [487, 522] on p "have been stolen" at bounding box center [676, 523] width 569 height 13
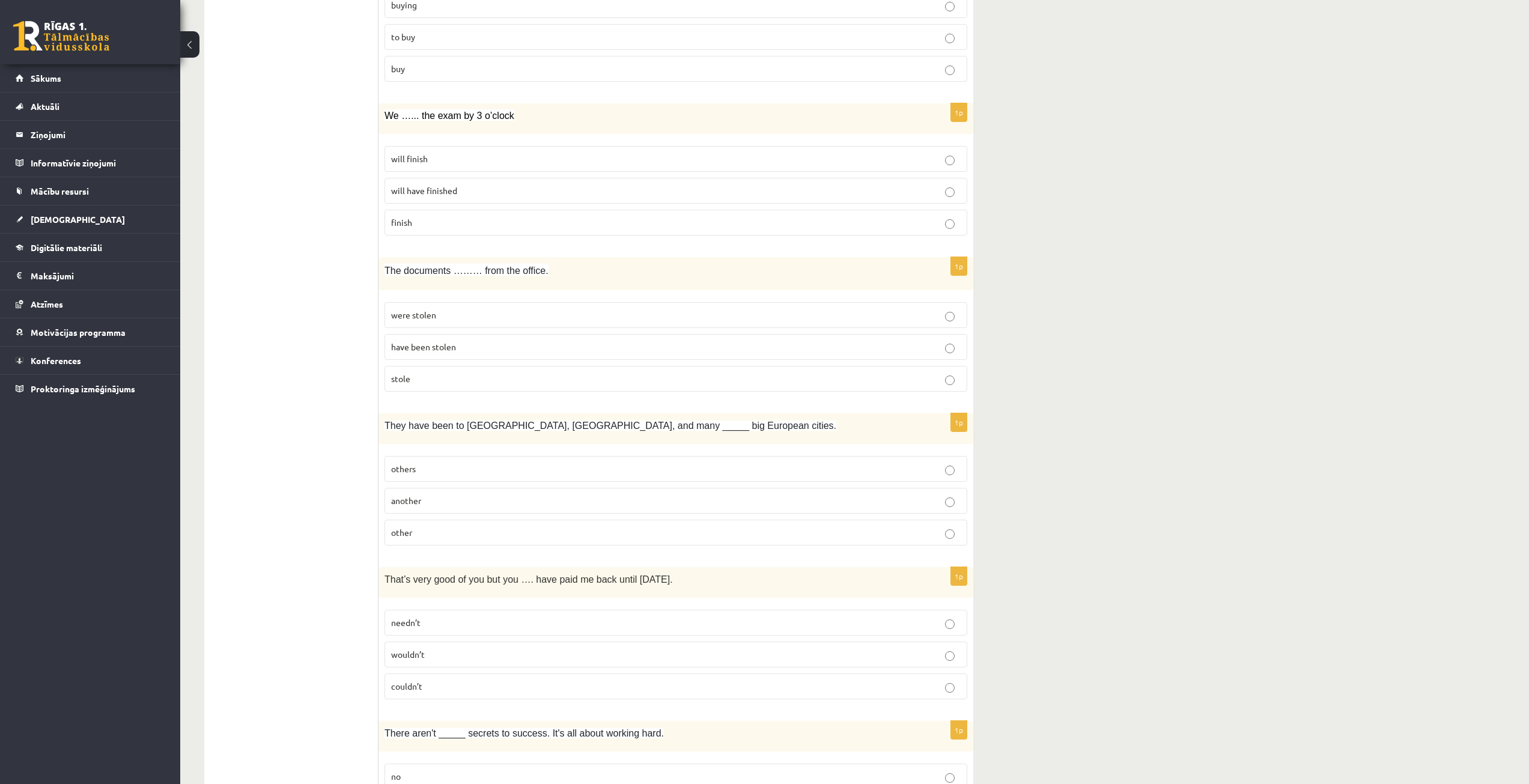
scroll to position [1682, 0]
click at [443, 527] on p "other" at bounding box center [676, 529] width 569 height 13
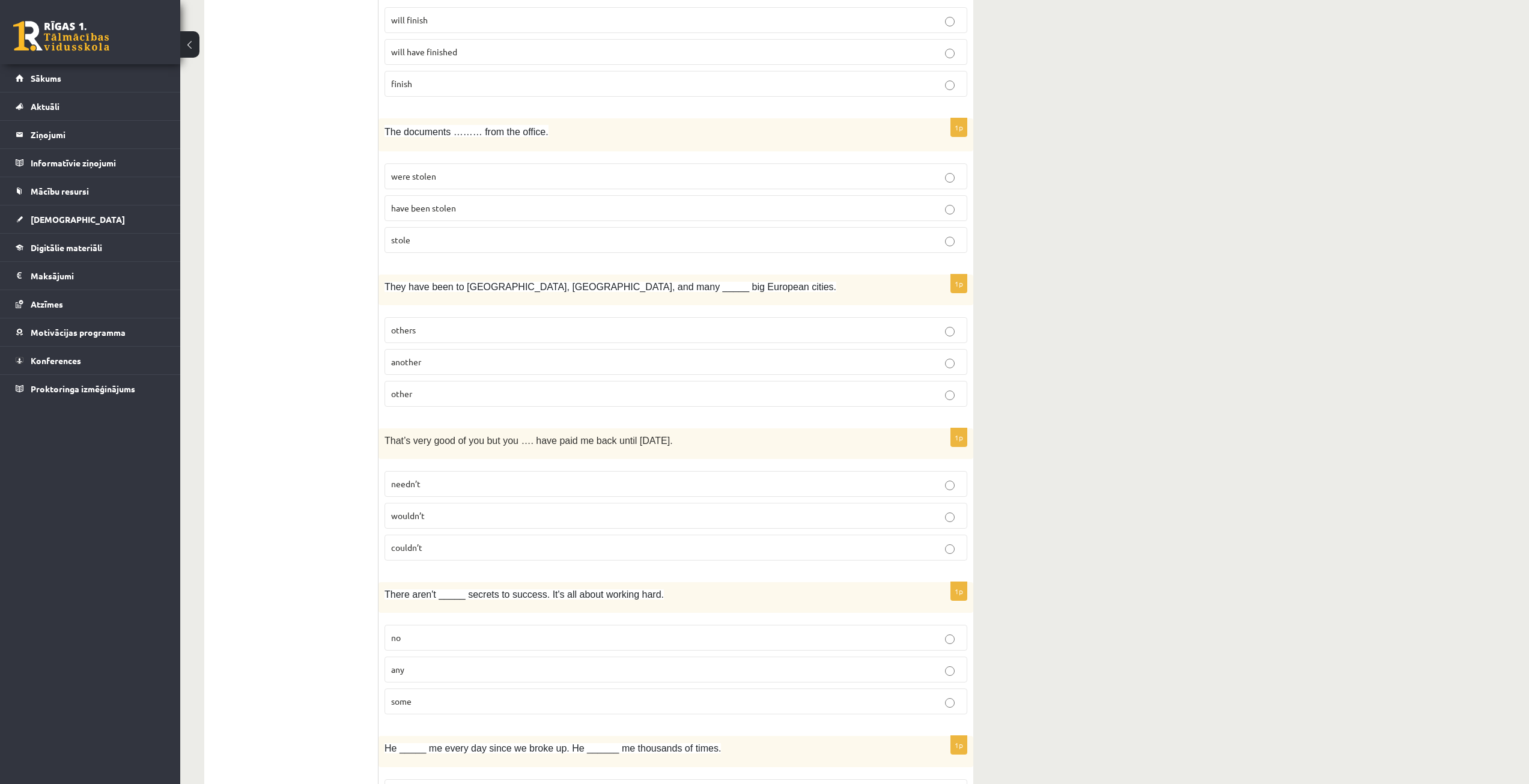
scroll to position [1862, 0]
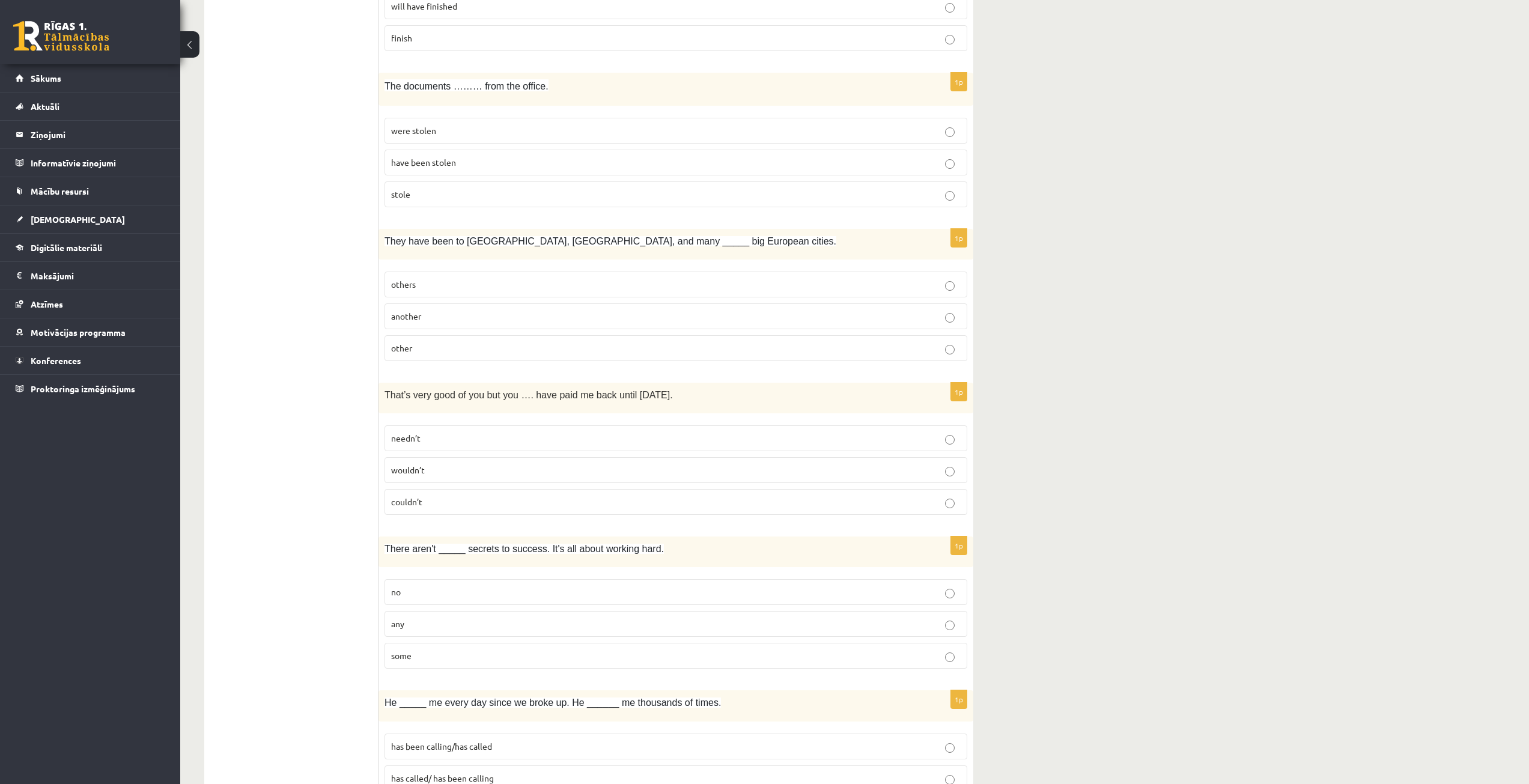
click at [447, 432] on p "needn’t" at bounding box center [676, 438] width 569 height 13
click at [441, 617] on label "any" at bounding box center [676, 624] width 583 height 26
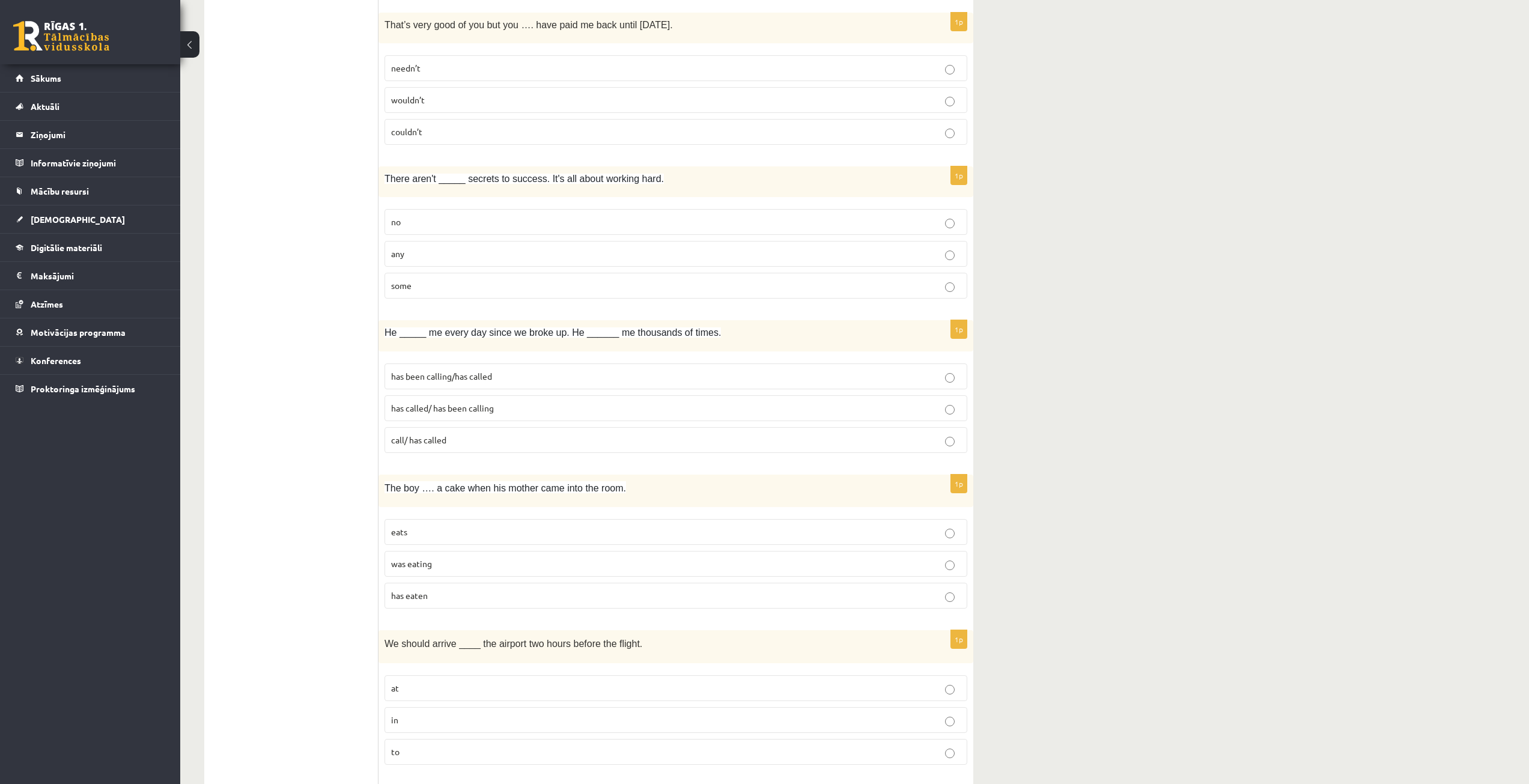
scroll to position [2343, 0]
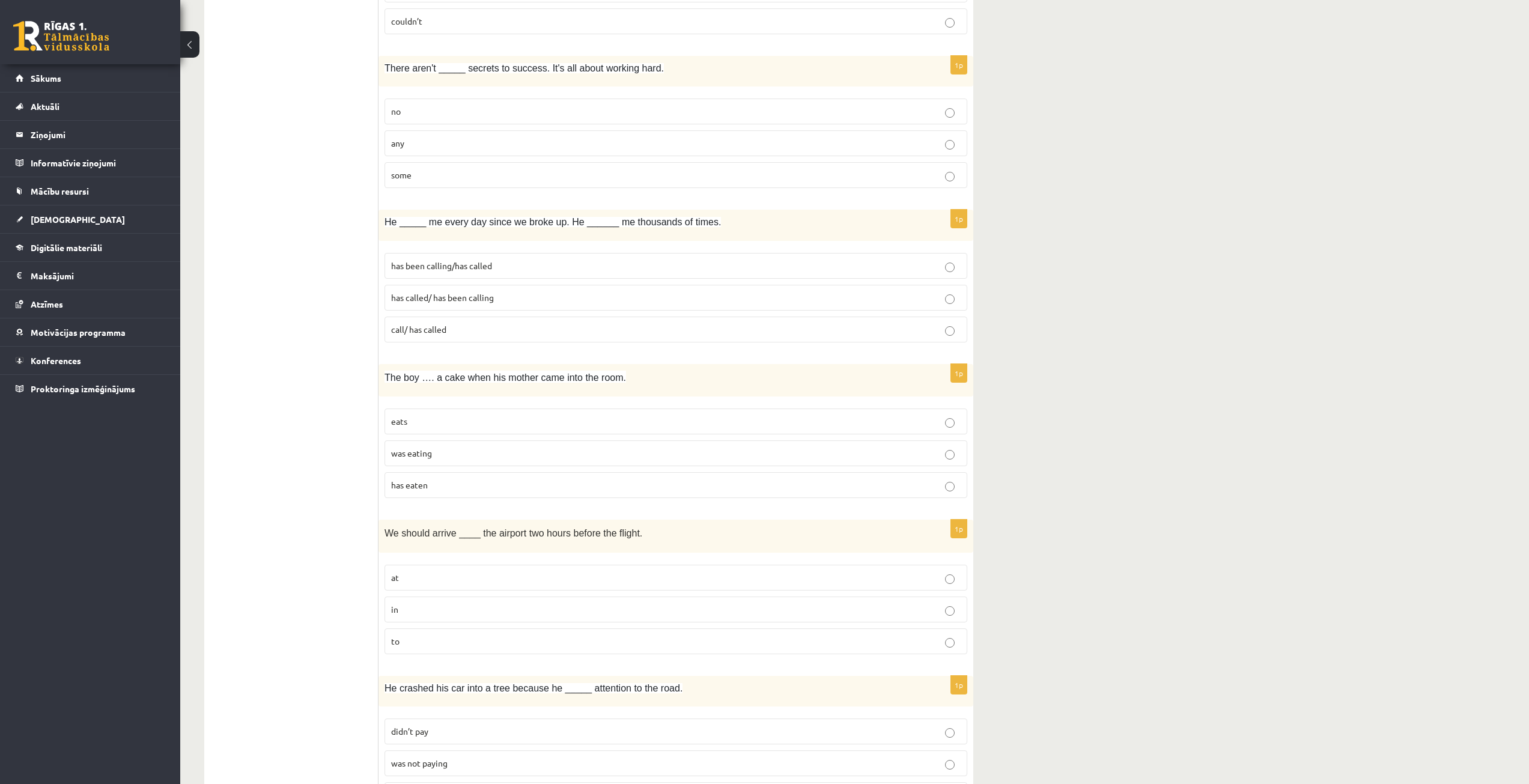
click at [469, 269] on span "has been calling/has called" at bounding box center [442, 265] width 101 height 11
click at [462, 455] on p "was eating" at bounding box center [676, 454] width 569 height 13
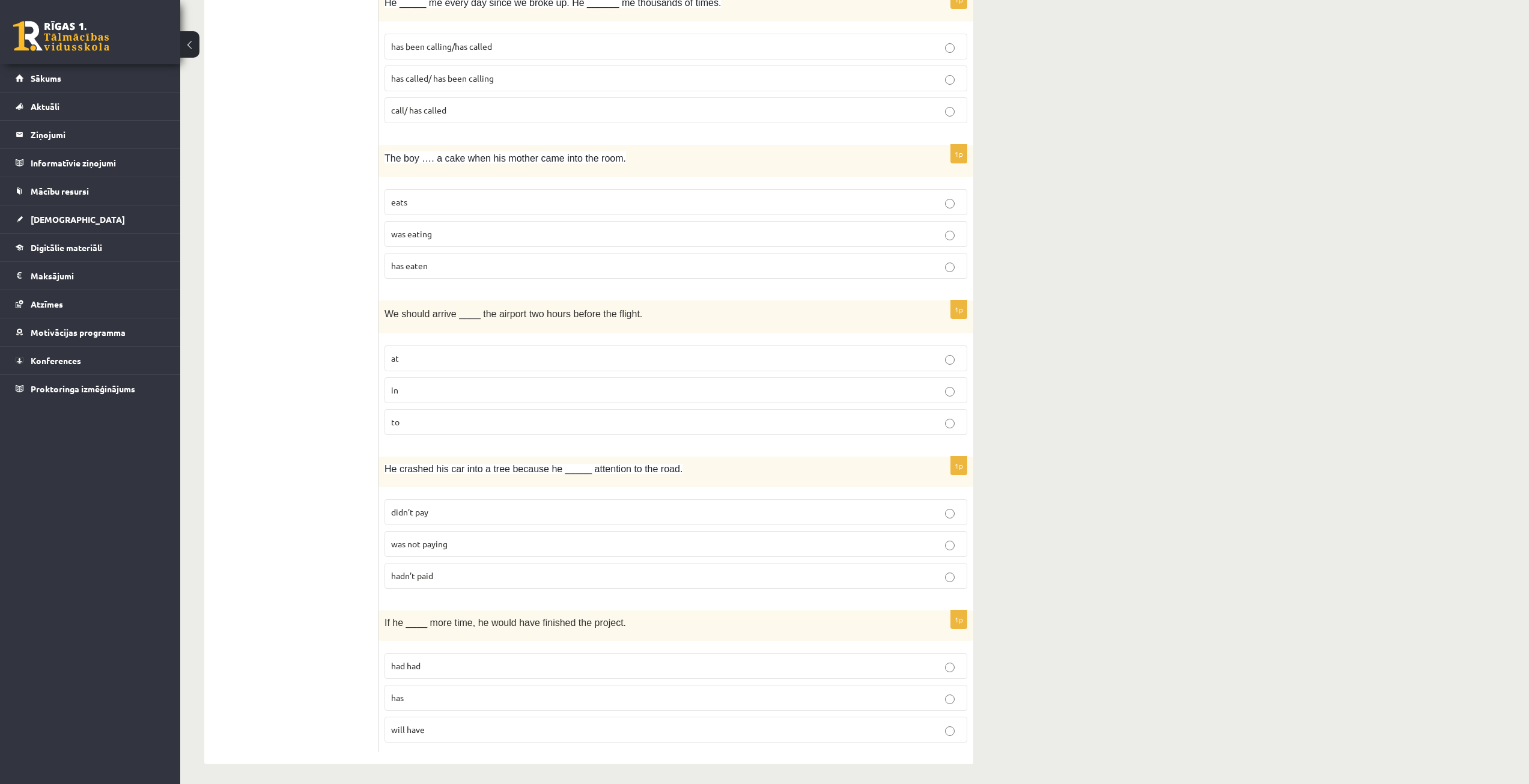
scroll to position [2567, 0]
click at [417, 351] on p "at" at bounding box center [676, 354] width 569 height 13
click at [463, 546] on p "was not paying" at bounding box center [676, 540] width 569 height 13
click at [448, 667] on p "had had" at bounding box center [676, 662] width 569 height 13
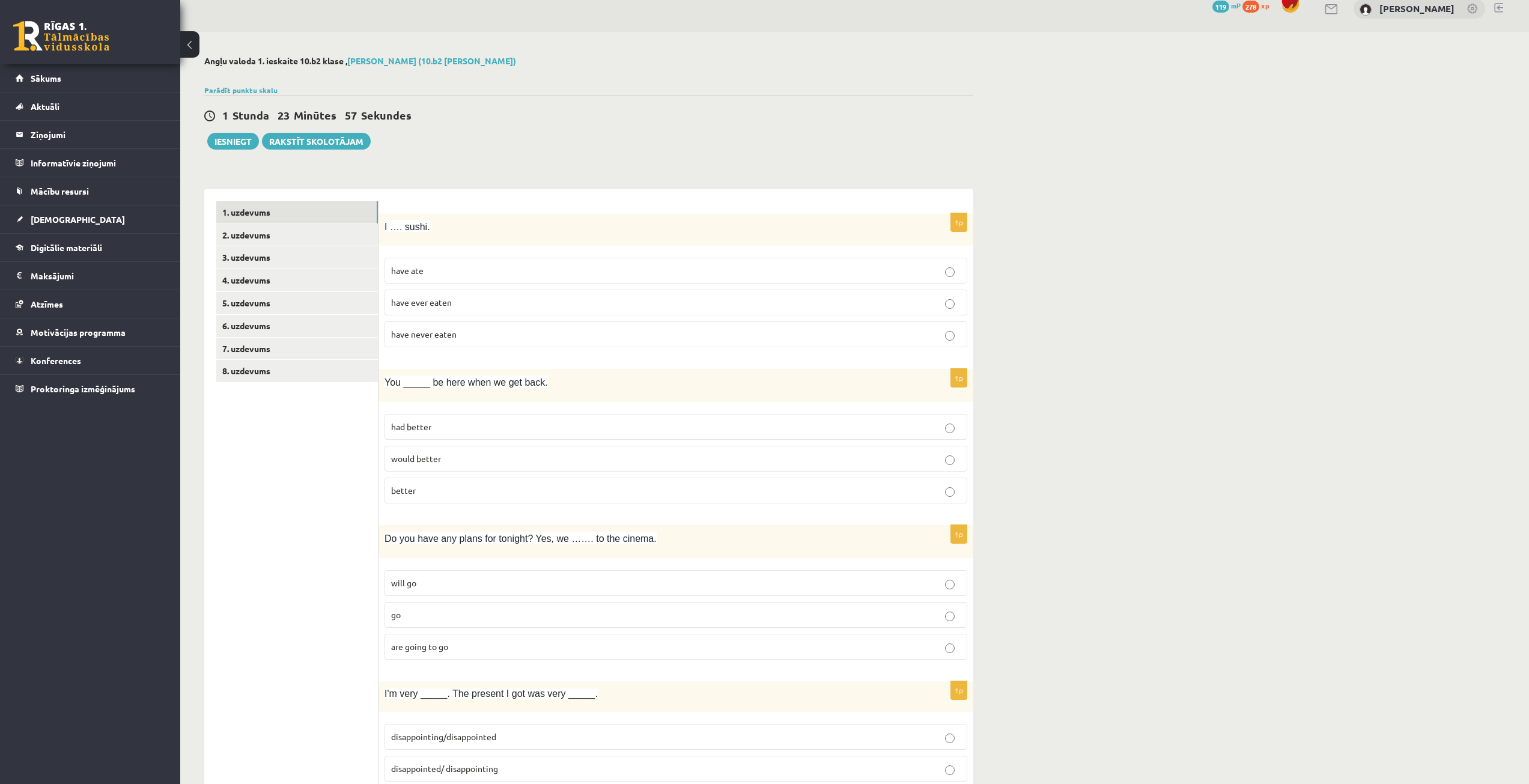
scroll to position [0, 0]
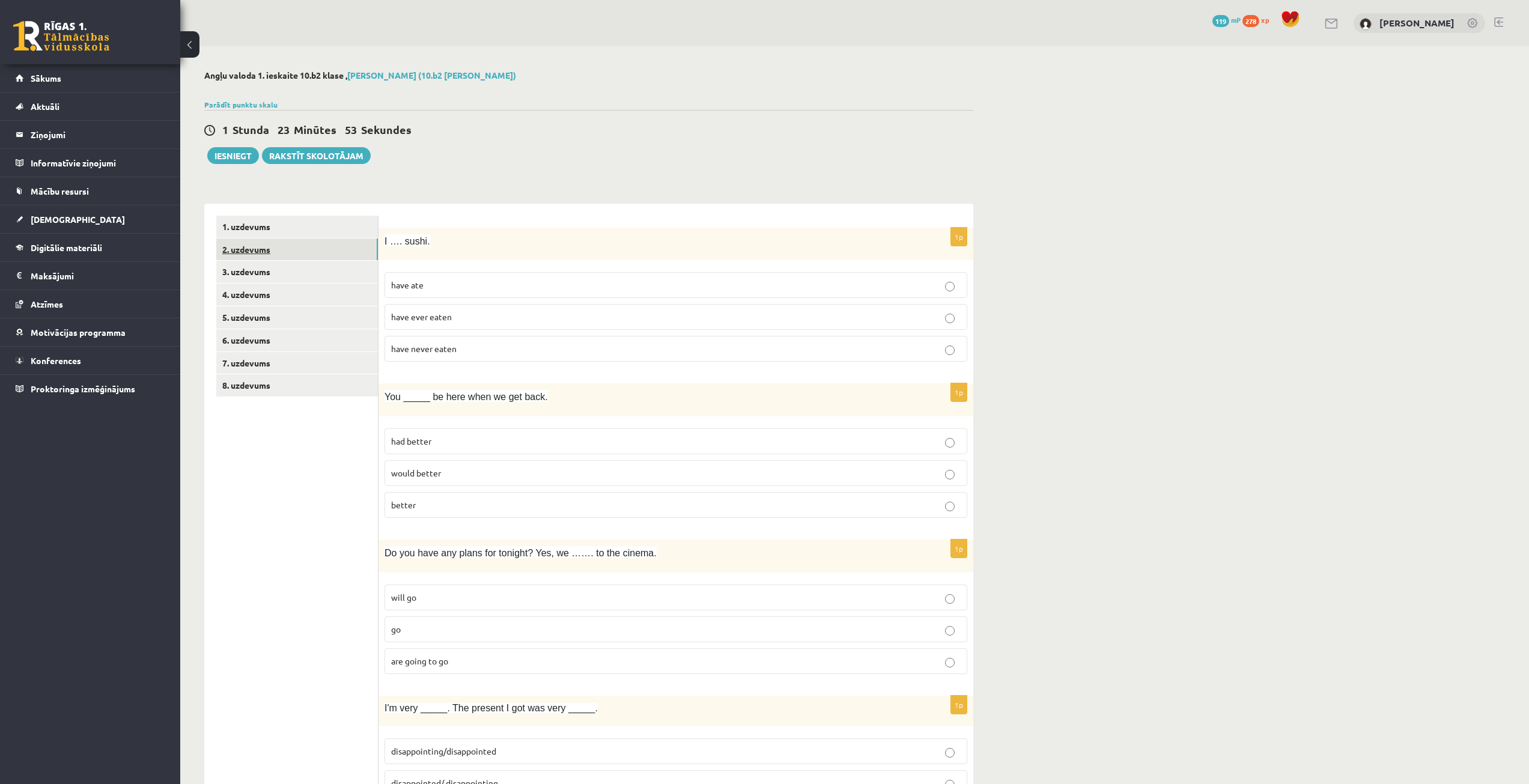
click at [282, 251] on link "2. uzdevums" at bounding box center [297, 249] width 162 height 22
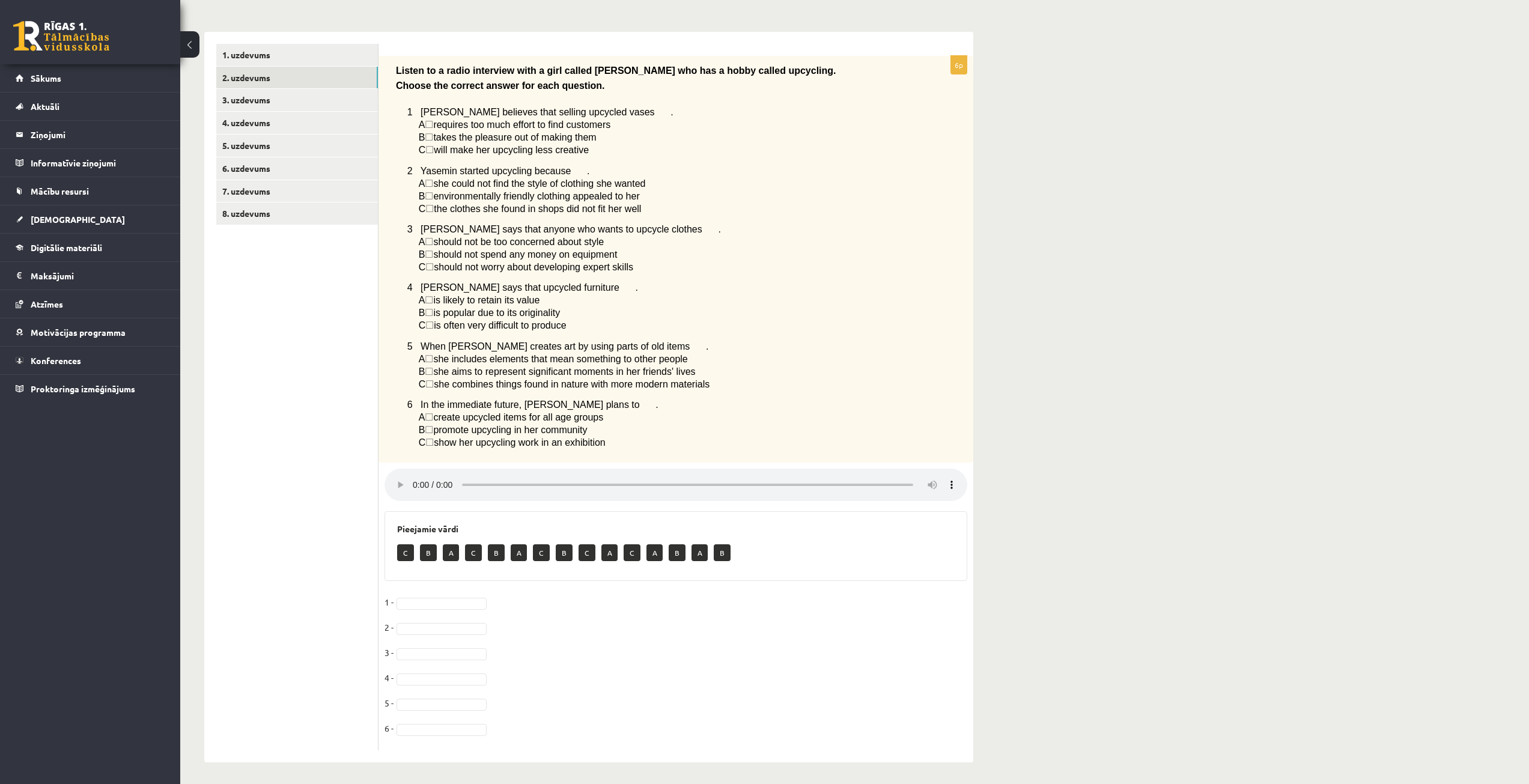
scroll to position [180, 0]
click at [985, 534] on div "Angļu valoda 1. ieskaite 10.b2 klase , Alexandra Pavlova (10.b2 klase) Parādīt …" at bounding box center [588, 327] width 817 height 912
drag, startPoint x: 989, startPoint y: 551, endPoint x: 981, endPoint y: 551, distance: 8.0
click at [987, 551] on div "Angļu valoda 1. ieskaite 10.b2 klase , Alexandra Pavlova (10.b2 klase) Parādīt …" at bounding box center [588, 327] width 817 height 912
click at [447, 549] on p "A" at bounding box center [451, 550] width 16 height 17
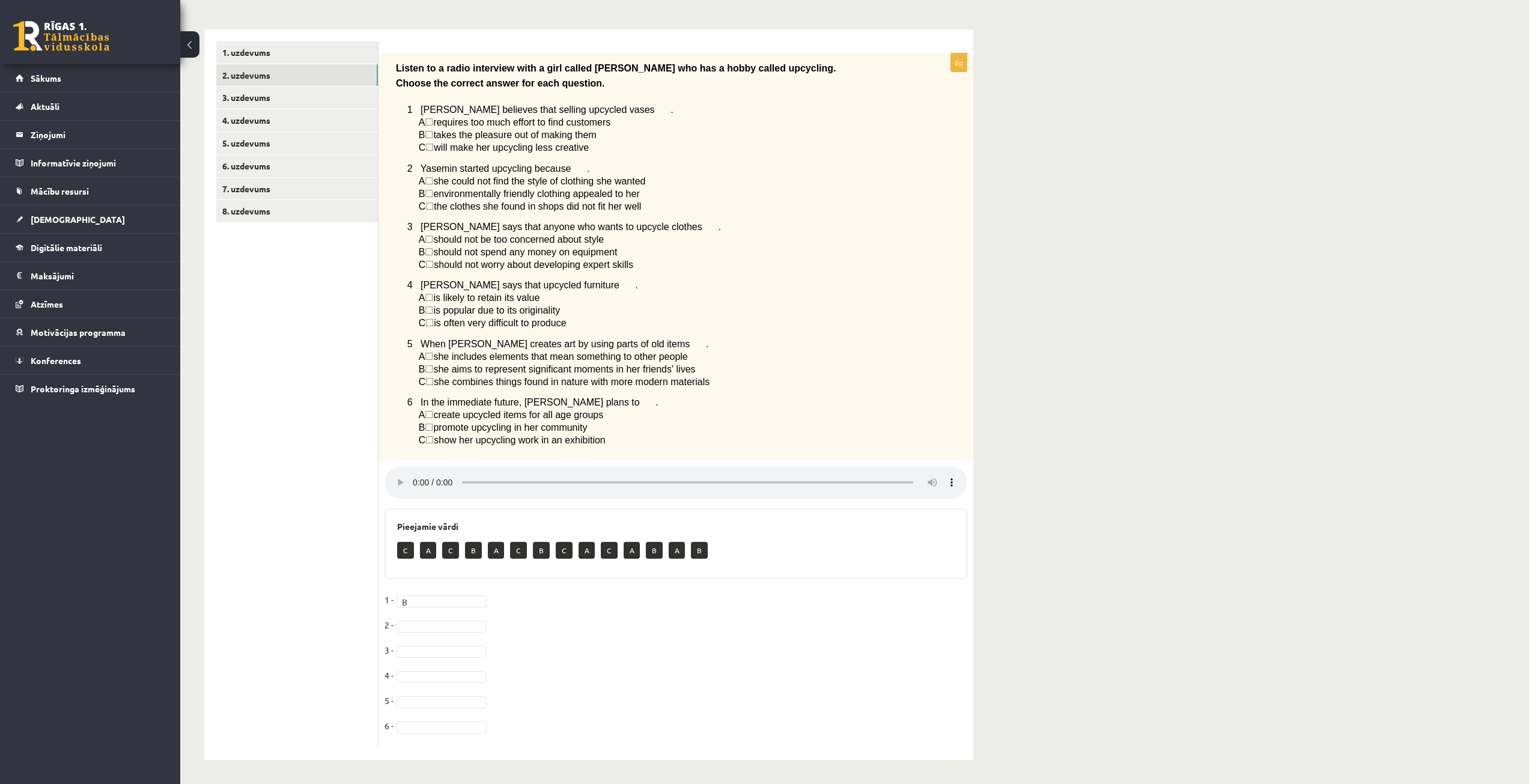
drag, startPoint x: 411, startPoint y: 632, endPoint x: 411, endPoint y: 625, distance: 7.0
click at [411, 629] on fieldset "1 - B * 2 - 3 - 4 - 5 - 6 -" at bounding box center [676, 666] width 583 height 152
click at [286, 93] on link "3. uzdevums" at bounding box center [297, 97] width 162 height 22
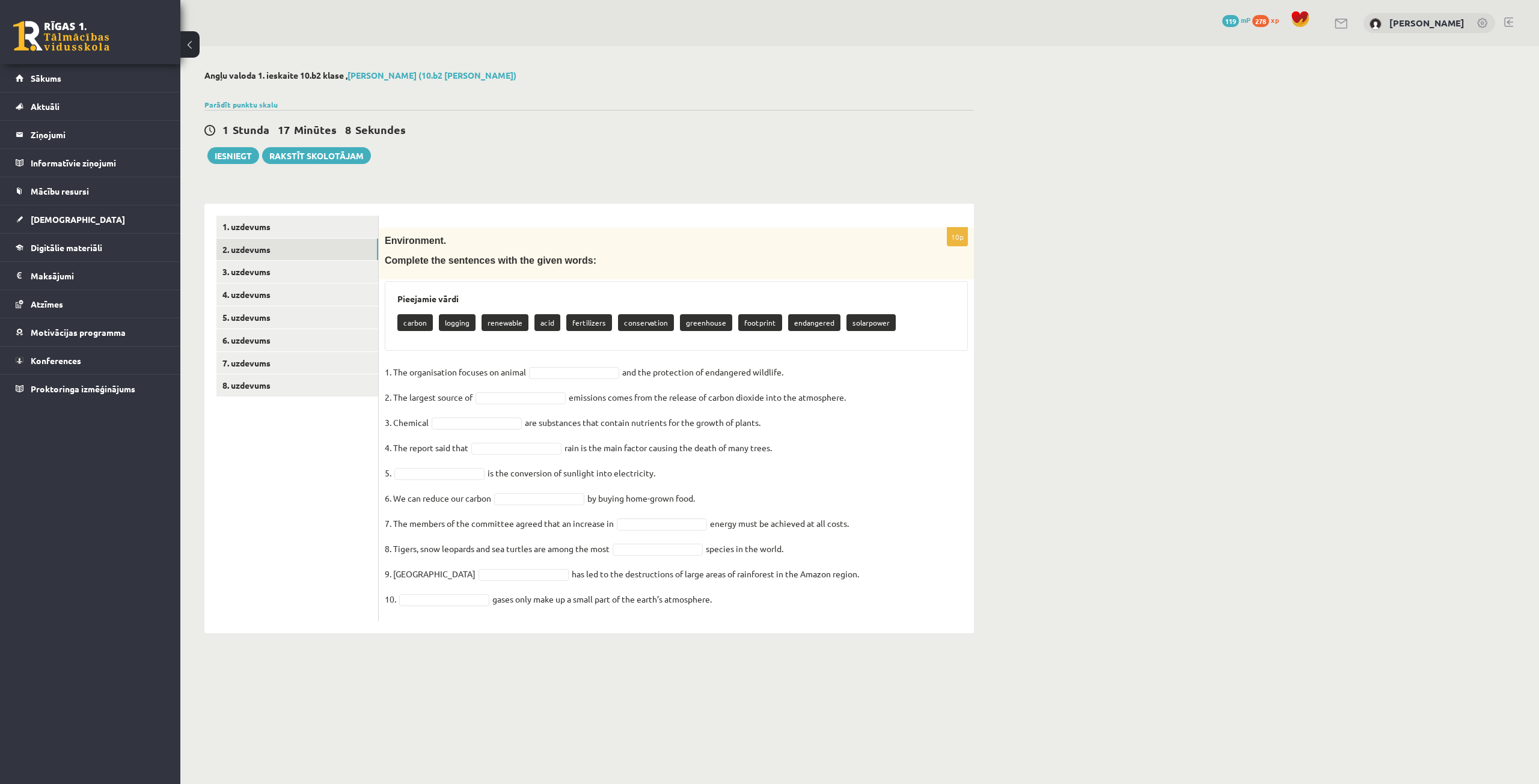
drag, startPoint x: 382, startPoint y: 237, endPoint x: 891, endPoint y: 599, distance: 624.6
click at [891, 599] on div "10p Environment. Complete the sentences with the given words: Pieejamie vārdi c…" at bounding box center [676, 424] width 595 height 393
copy div "Environment. Complete the sentences with the given words: Pieejamie vārdi carbo…"
click at [893, 600] on fieldset "1. The organisation focuses on animal and the protection of endangered wildlife…" at bounding box center [676, 489] width 583 height 252
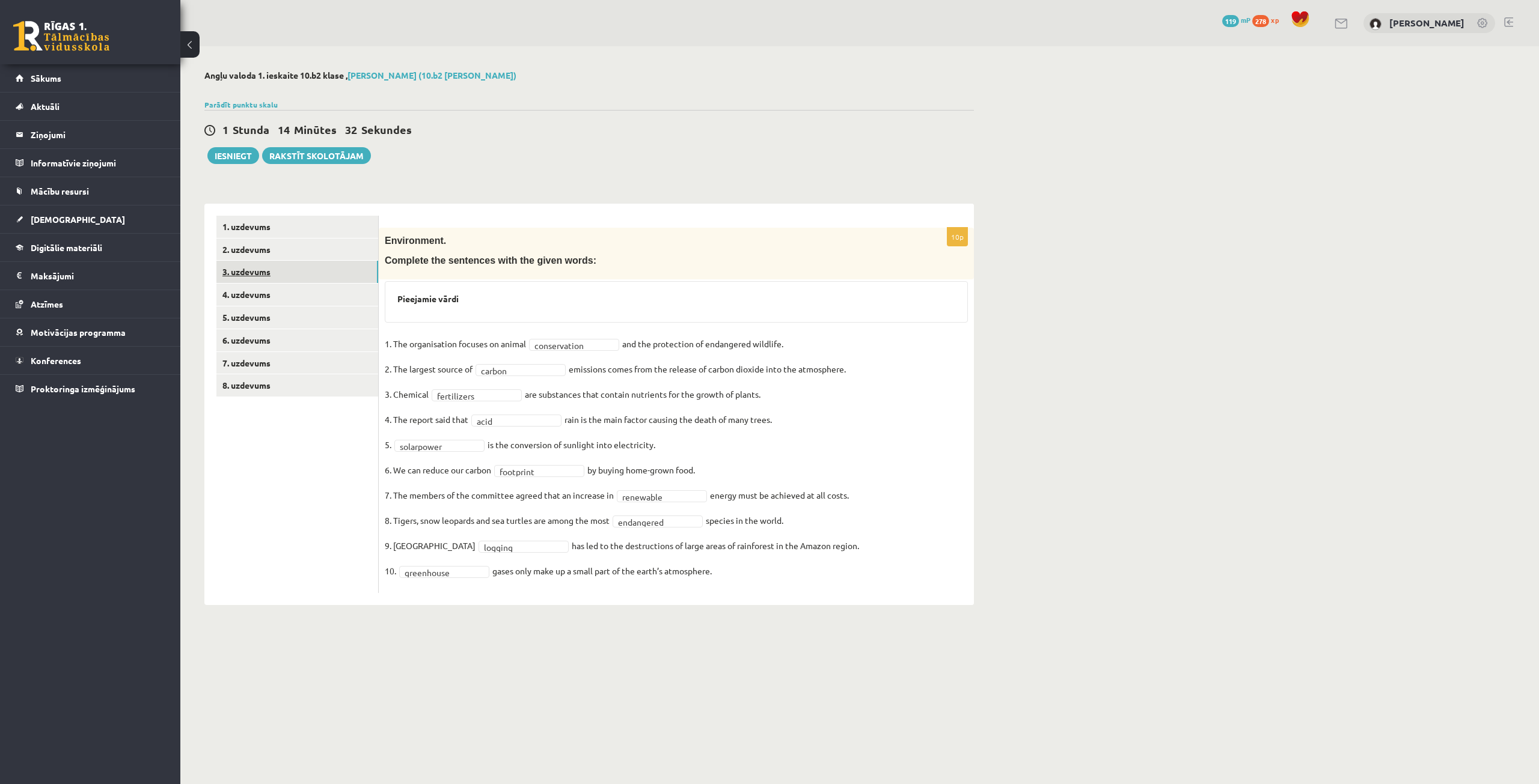
click at [260, 268] on link "3. uzdevums" at bounding box center [297, 271] width 162 height 22
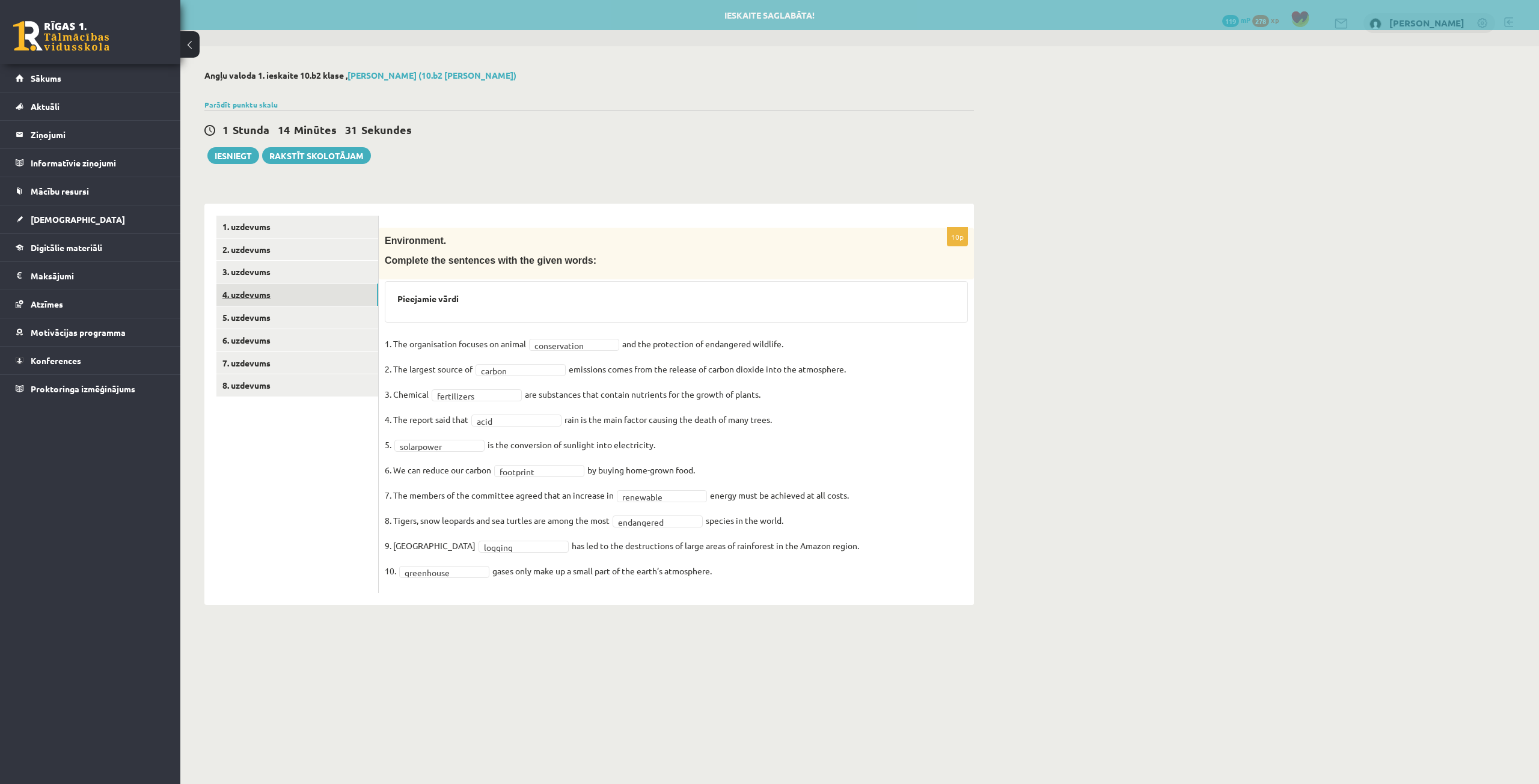
click at [265, 300] on link "4. uzdevums" at bounding box center [297, 294] width 162 height 22
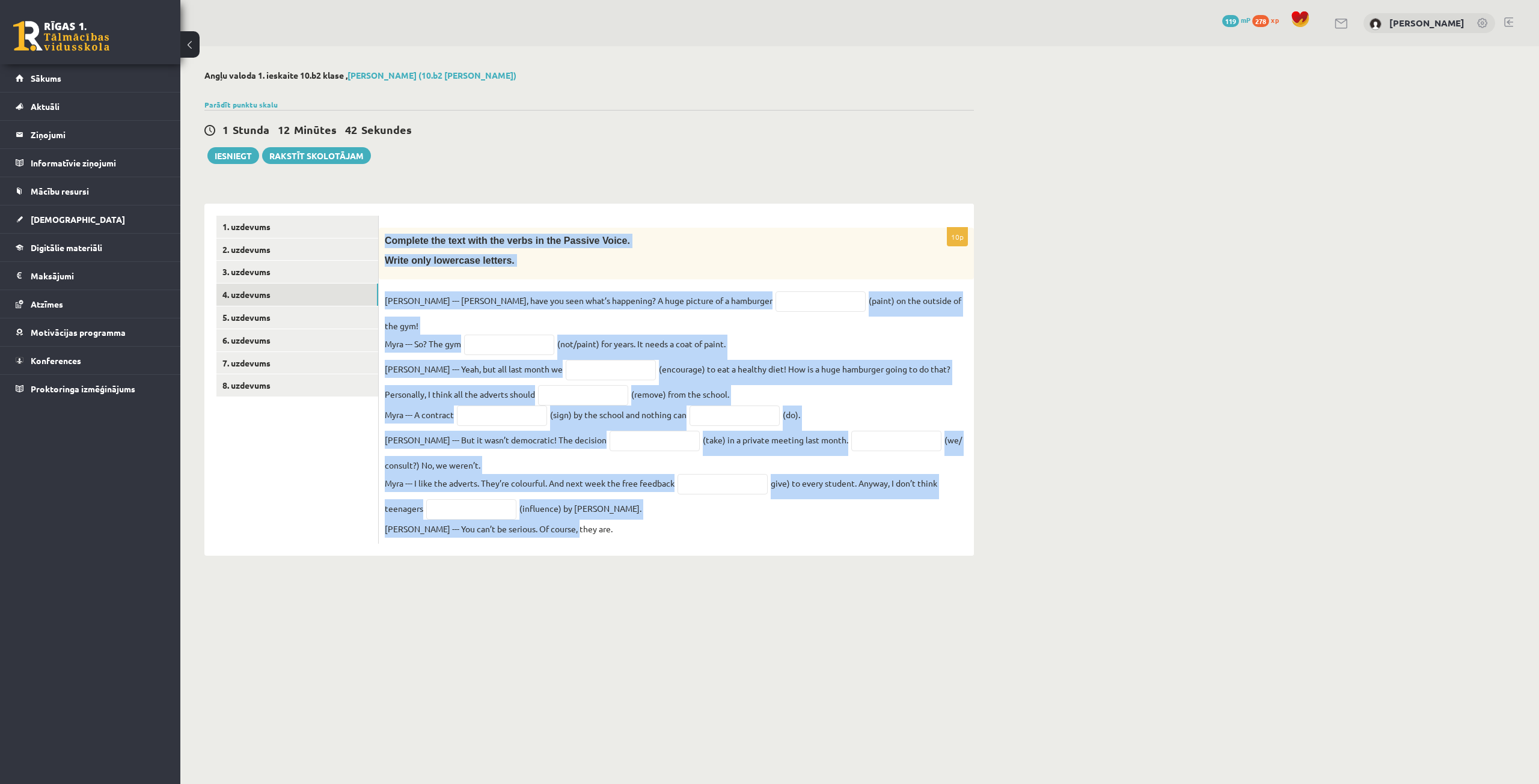
drag, startPoint x: 382, startPoint y: 238, endPoint x: 617, endPoint y: 529, distance: 374.0
click at [617, 529] on div "10p Complete the text with the verbs in the Passive Voice. Write only lowercase…" at bounding box center [676, 386] width 595 height 316
copy div "Complete the text with the verbs in the Passive Voice. Write only lowercase let…"
click at [424, 201] on div "**********" at bounding box center [589, 374] width 770 height 364
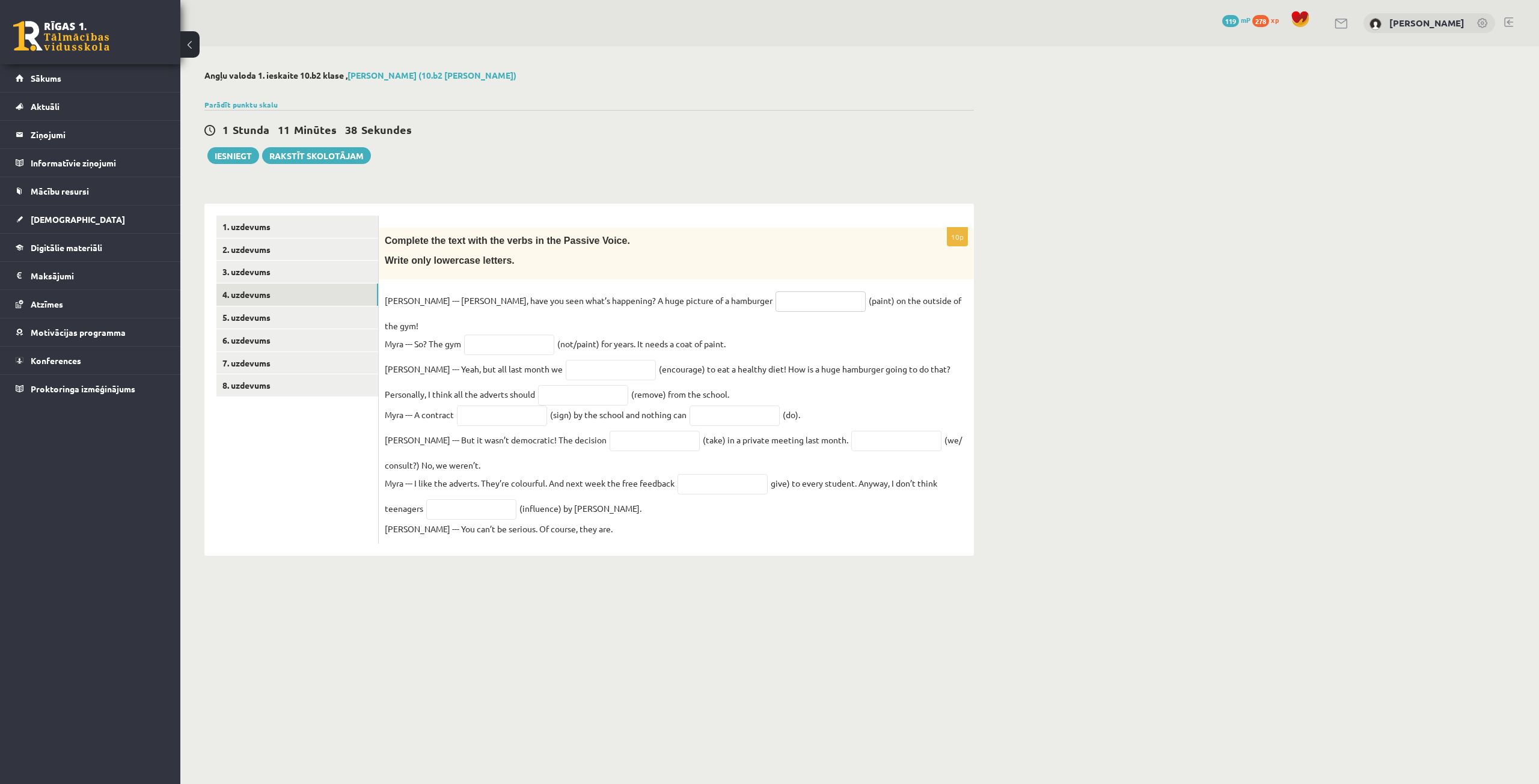
click at [775, 306] on input "text" at bounding box center [820, 301] width 90 height 21
paste input "**********"
type input "**********"
click at [474, 335] on input "text" at bounding box center [509, 345] width 90 height 21
paste input "**********"
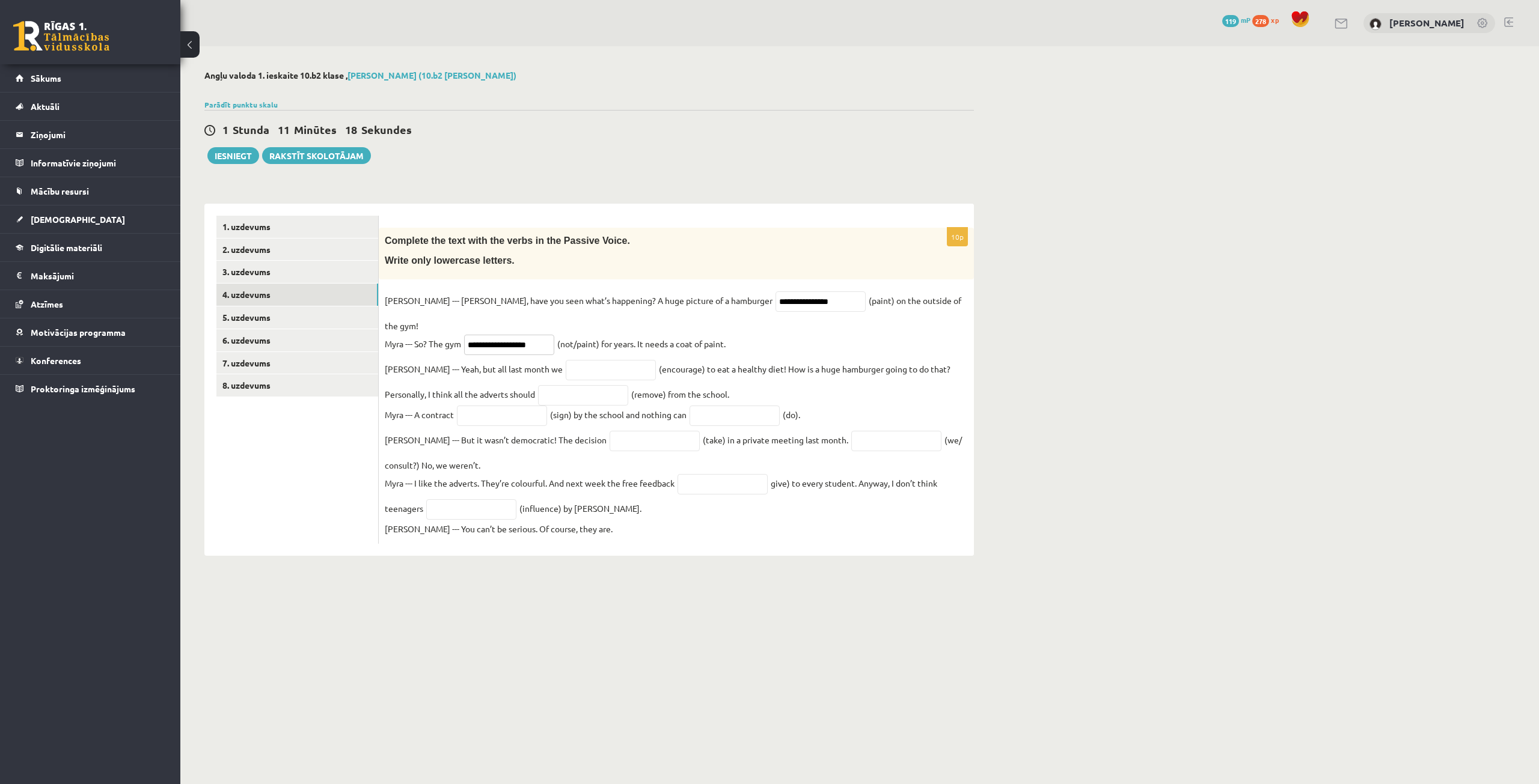
type input "**********"
click at [566, 360] on input "text" at bounding box center [611, 370] width 90 height 21
paste input "**********"
type input "**********"
click at [538, 385] on input "text" at bounding box center [583, 395] width 90 height 21
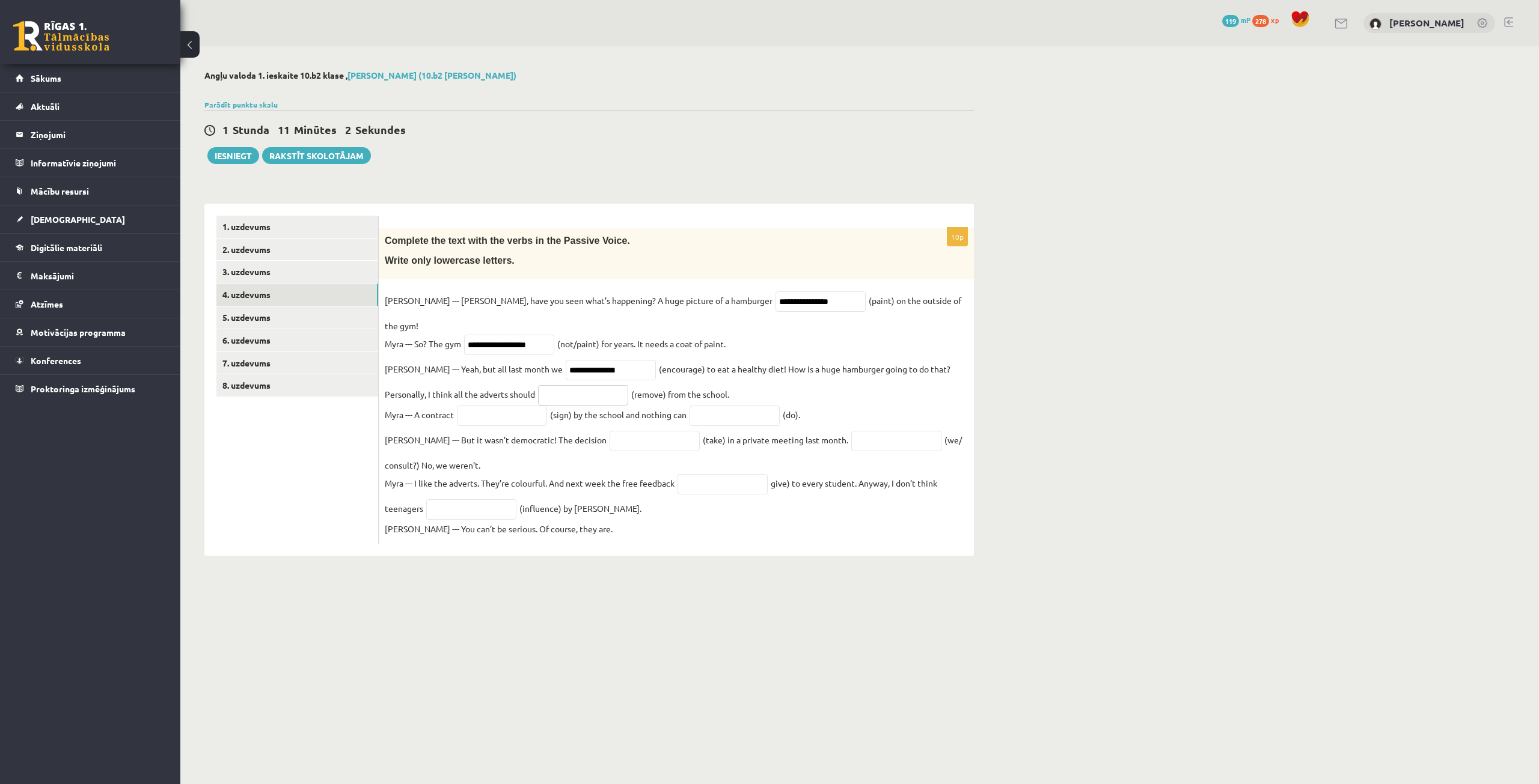
paste input "**********"
type input "**********"
click at [513, 405] on input "text" at bounding box center [501, 415] width 90 height 21
paste input "**********"
type input "**********"
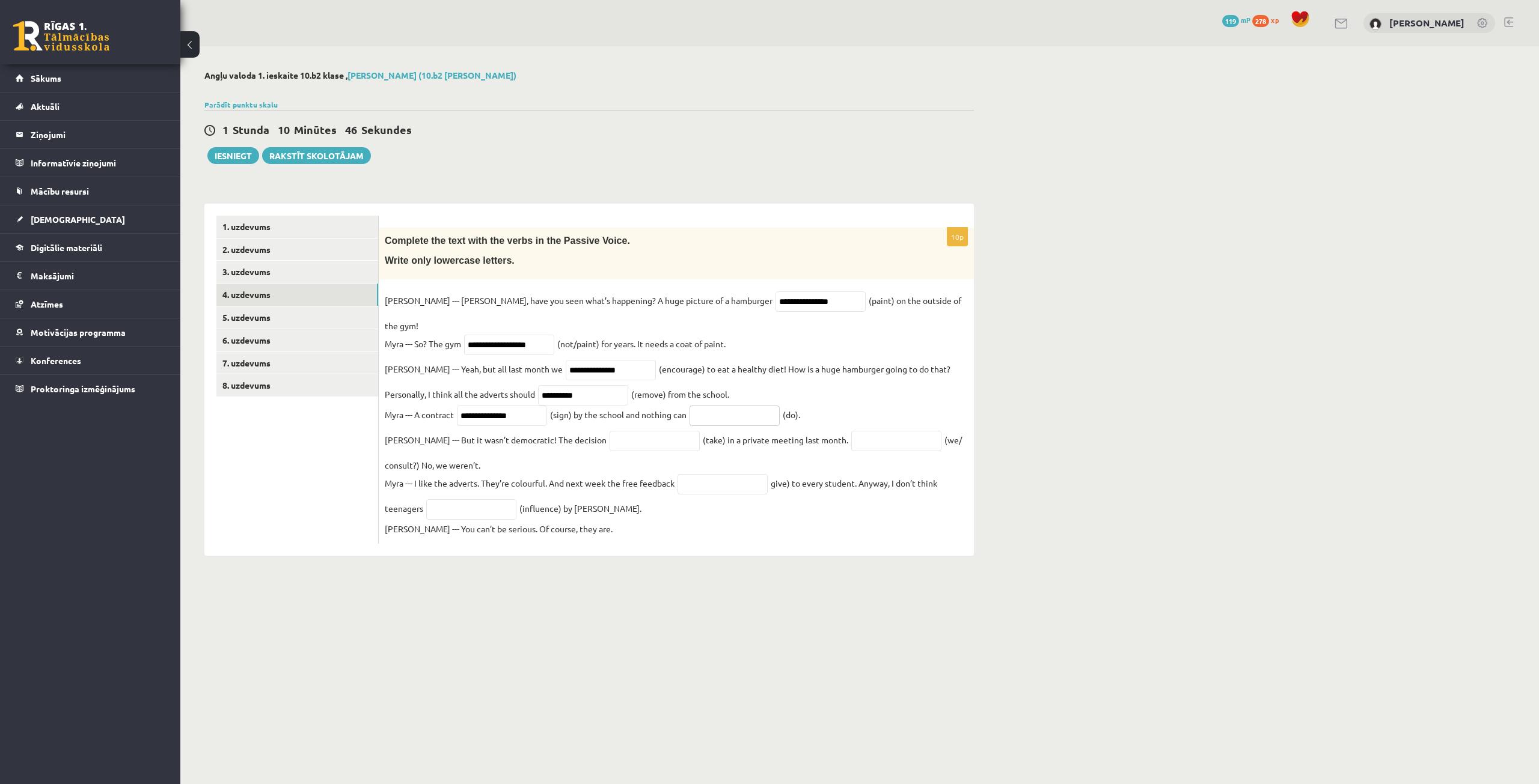
click at [753, 405] on input "text" at bounding box center [734, 415] width 90 height 21
paste input "********"
type input "*******"
click at [1099, 692] on body "0 Dāvanas 119 mP 278 xp Alexandra Pavlova Sākums Aktuāli Kā mācīties eSKOLĀ Kon…" at bounding box center [770, 392] width 1539 height 784
click at [609, 431] on input "text" at bounding box center [654, 441] width 90 height 21
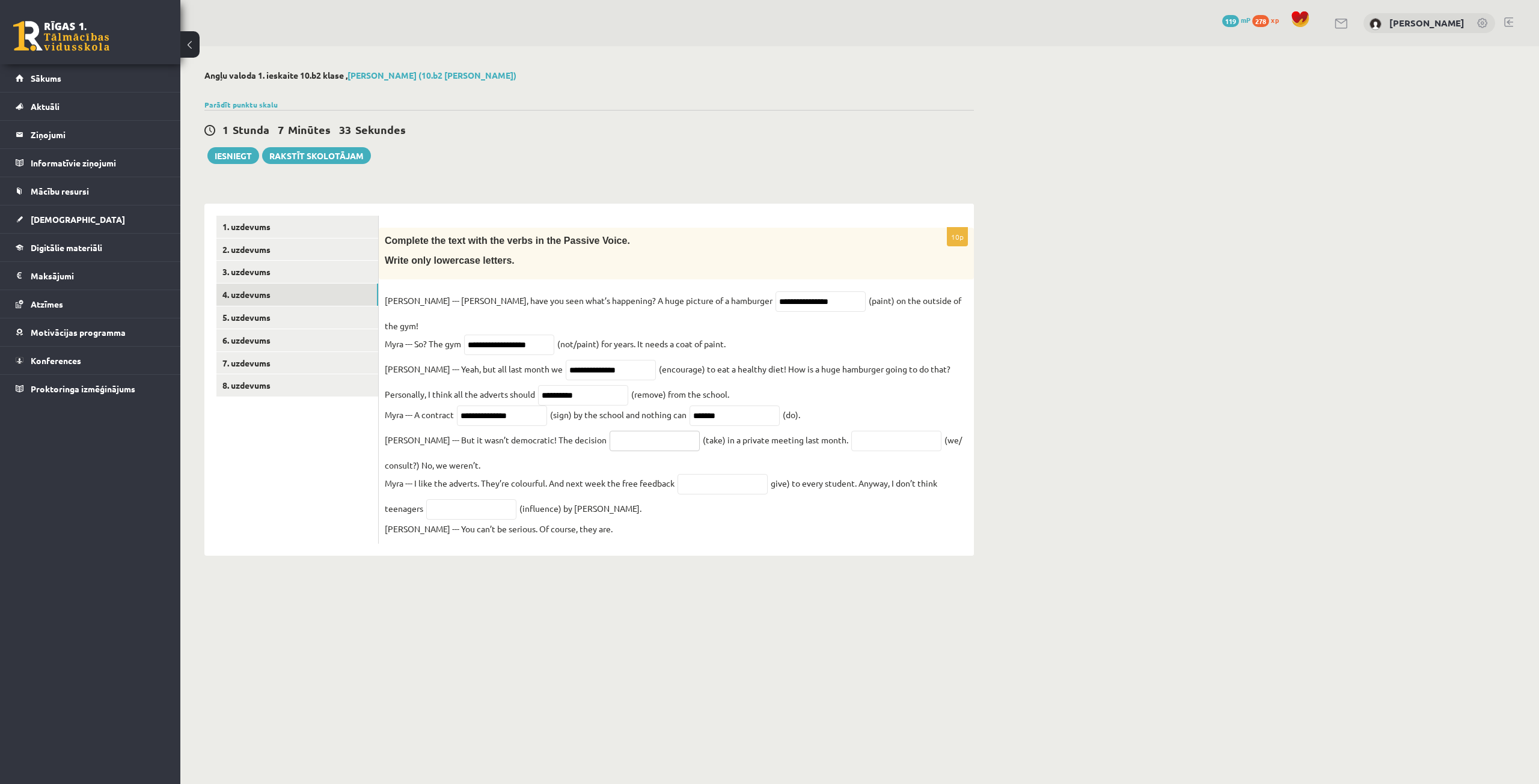
paste input "*********"
type input "*********"
click at [851, 431] on input "text" at bounding box center [896, 441] width 90 height 21
paste input "**********"
type input "**********"
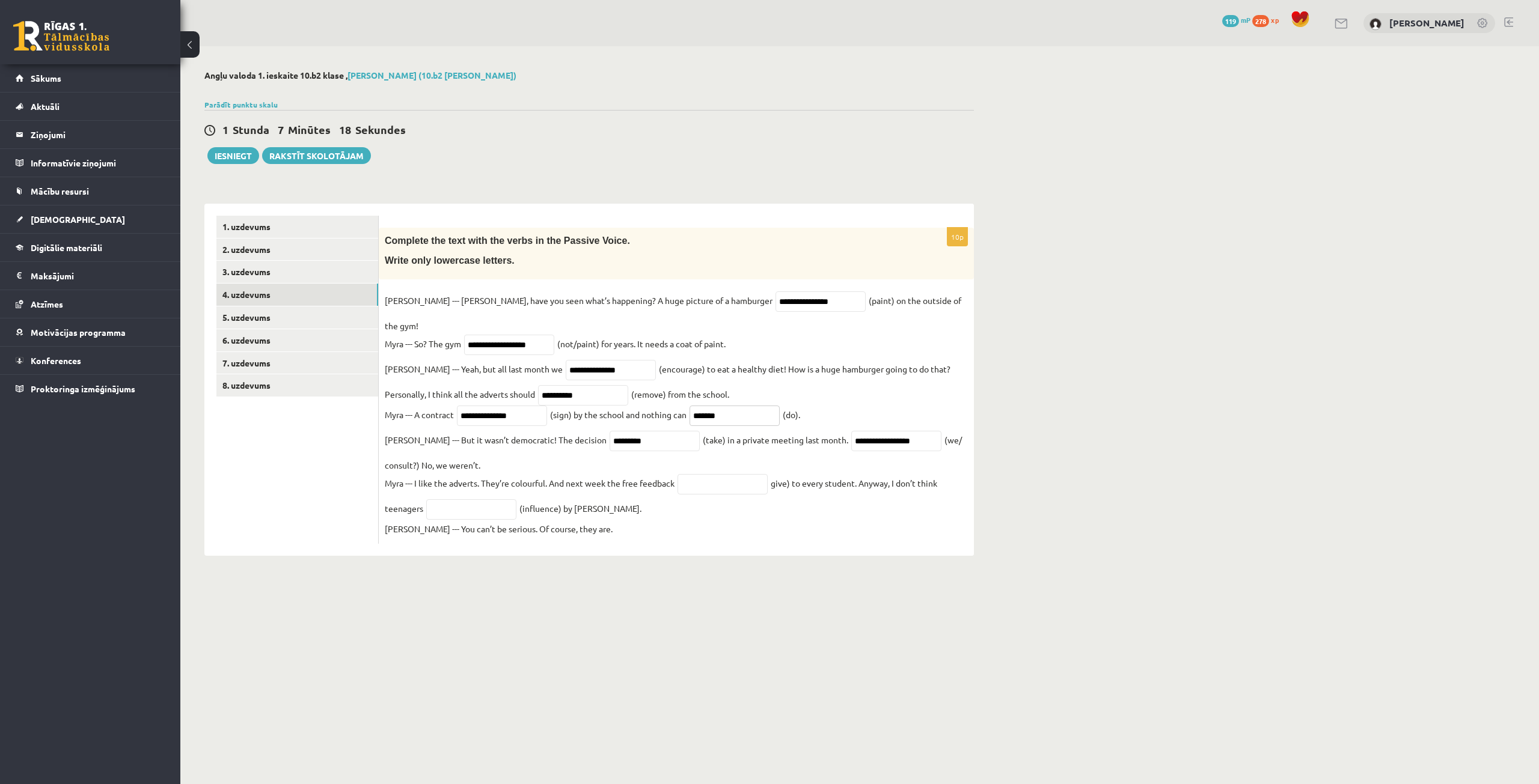
click at [730, 405] on input "*******" at bounding box center [734, 415] width 90 height 21
type input "*******"
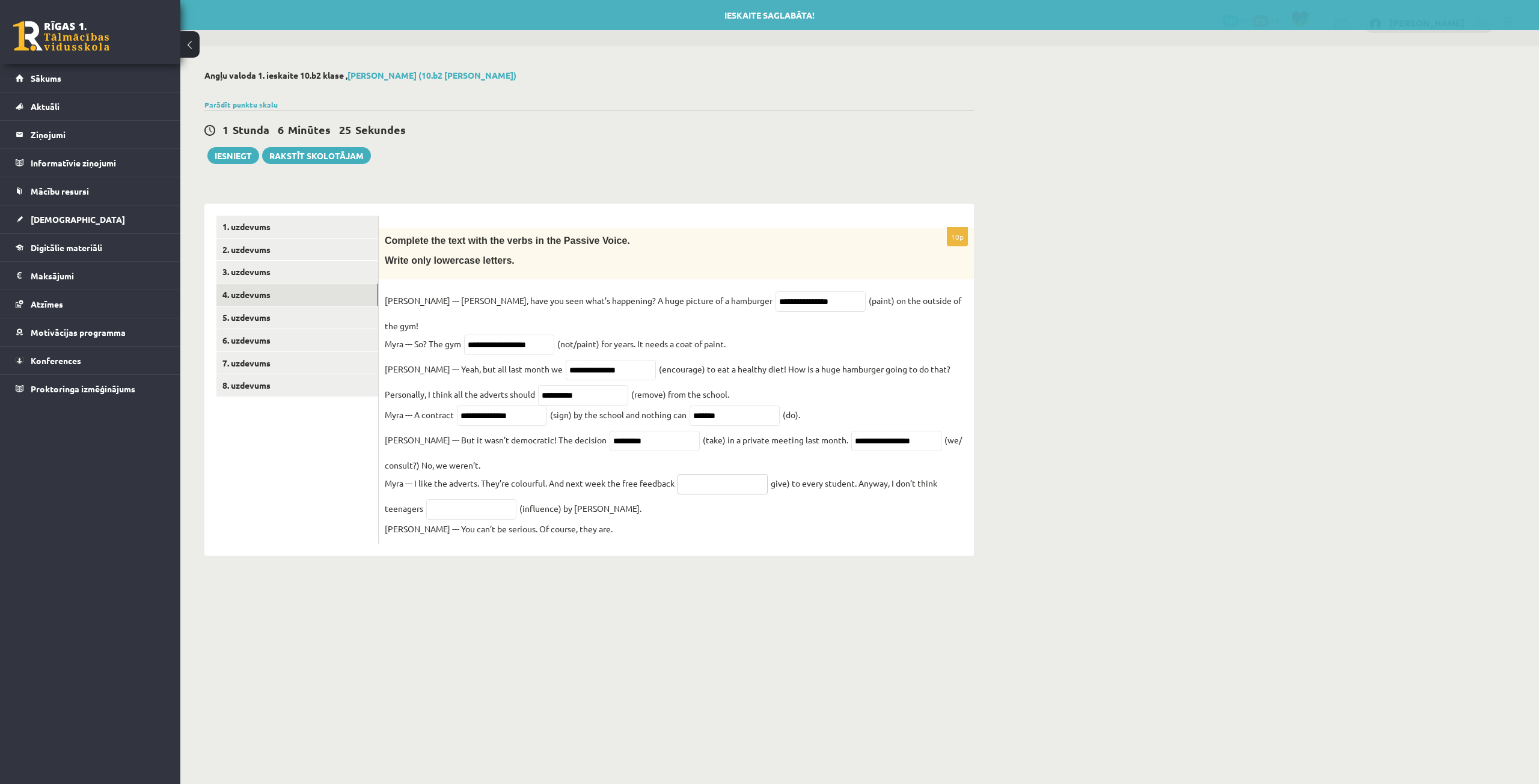
click at [722, 474] on input "text" at bounding box center [722, 484] width 90 height 21
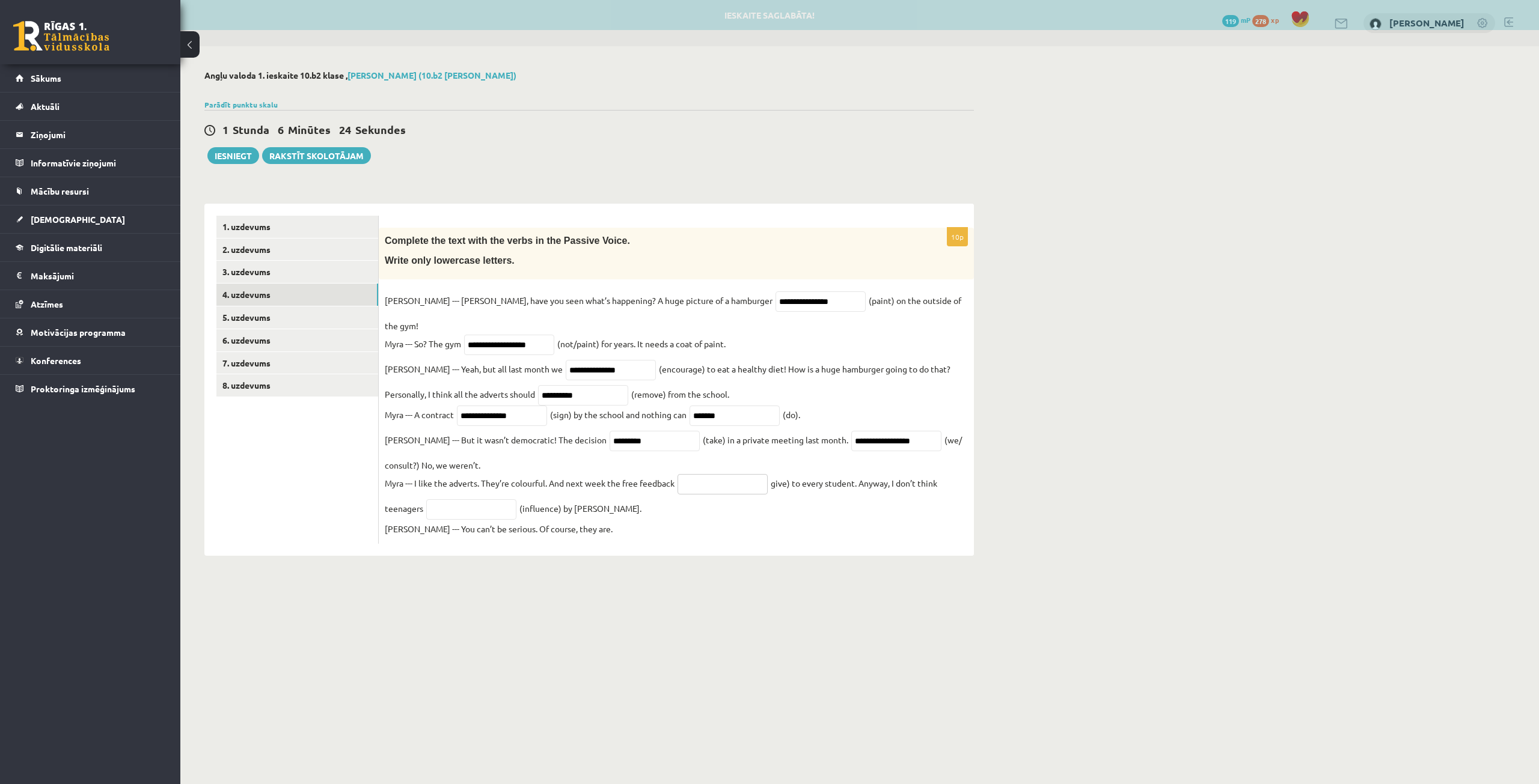
paste input "**********"
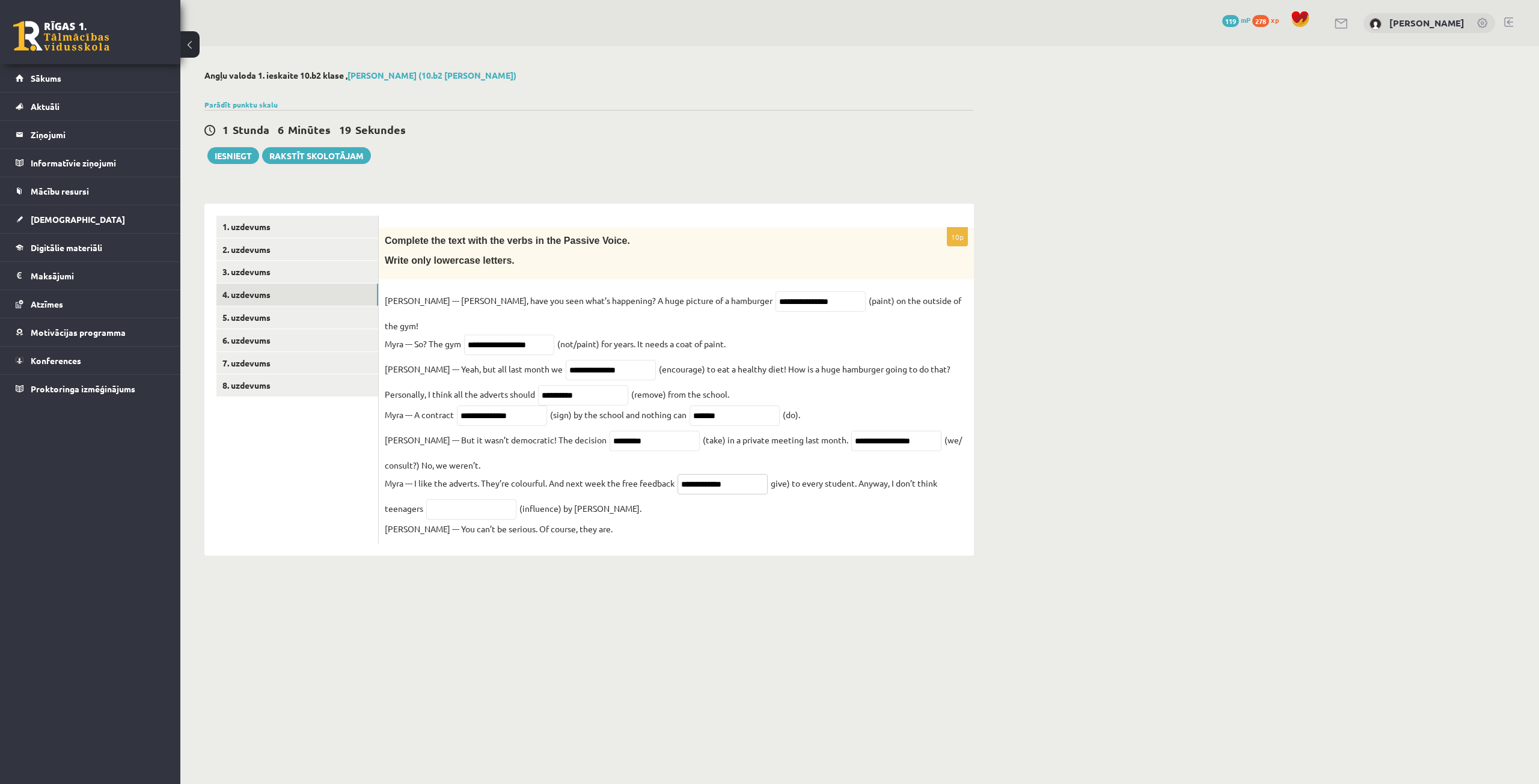
type input "**********"
click at [480, 499] on input "text" at bounding box center [471, 509] width 90 height 21
paste input "**********"
type input "**********"
click at [283, 320] on link "5. uzdevums" at bounding box center [297, 317] width 162 height 22
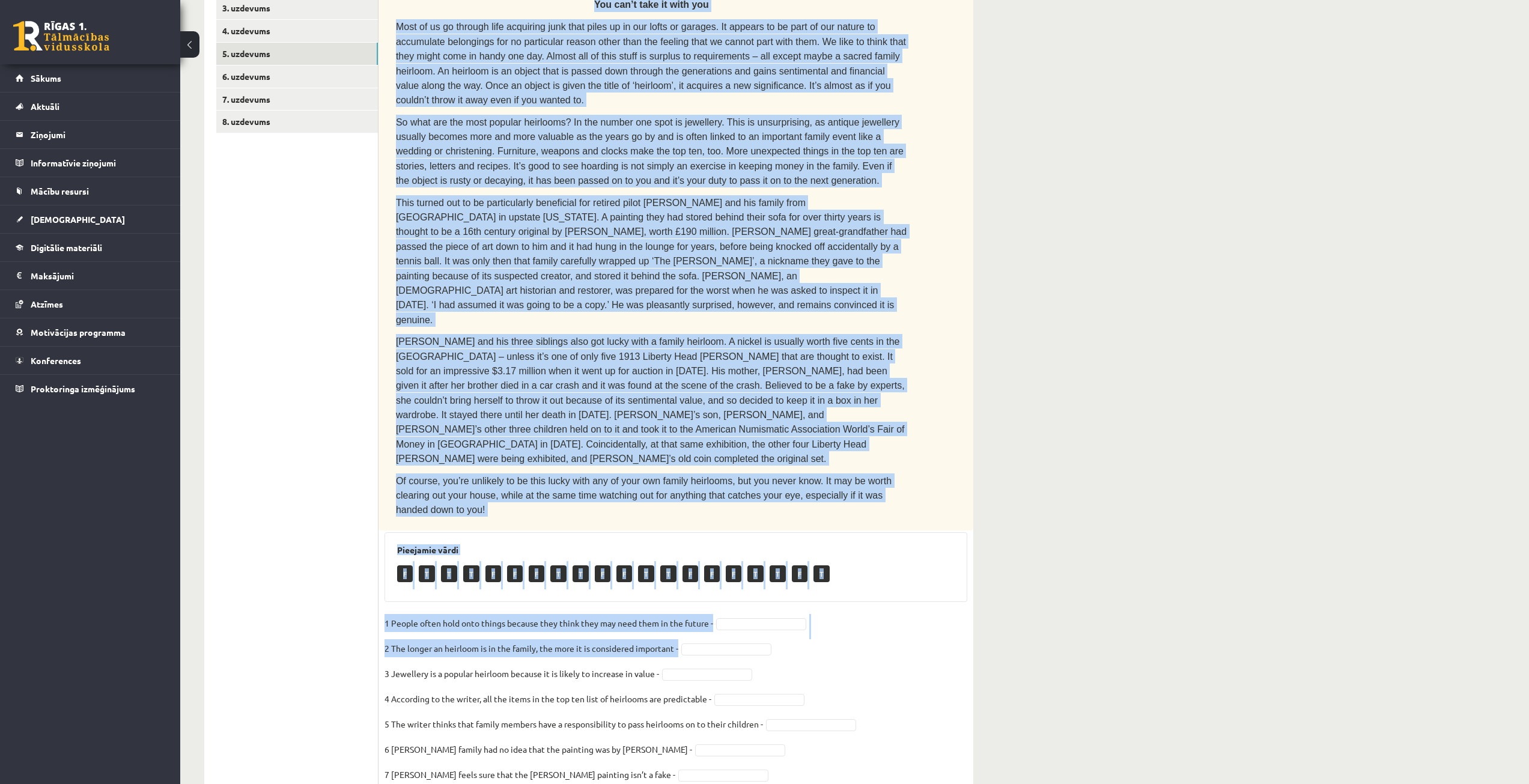
scroll to position [284, 0]
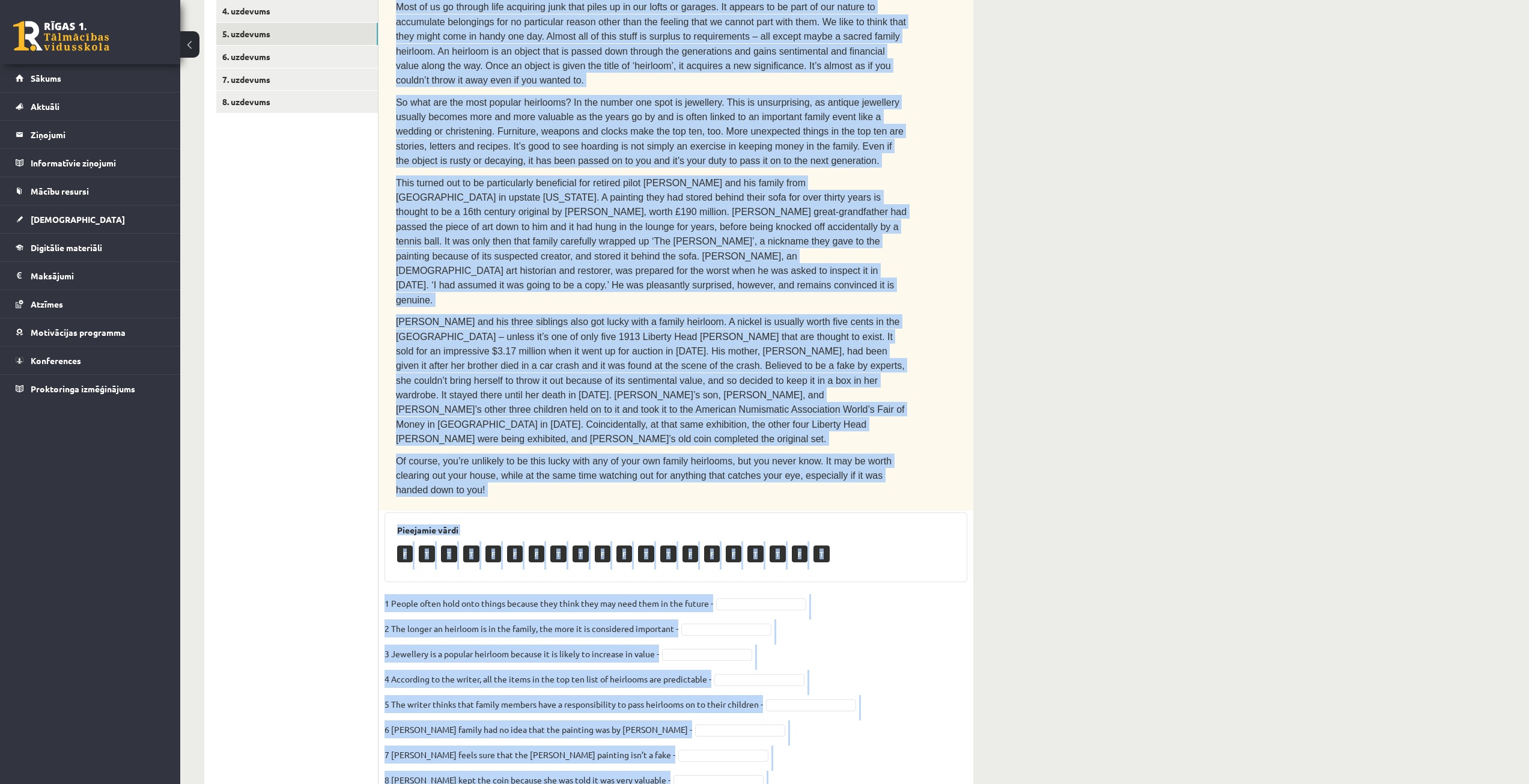
drag, startPoint x: 392, startPoint y: 142, endPoint x: 810, endPoint y: 746, distance: 734.5
click at [810, 746] on div "10p Read the text. Are the sentences true (T) or false (F)? You can’t take it w…" at bounding box center [676, 398] width 595 height 908
copy div "Read the text. Are the sentences true (T) or false (F)? You can’t take it with …"
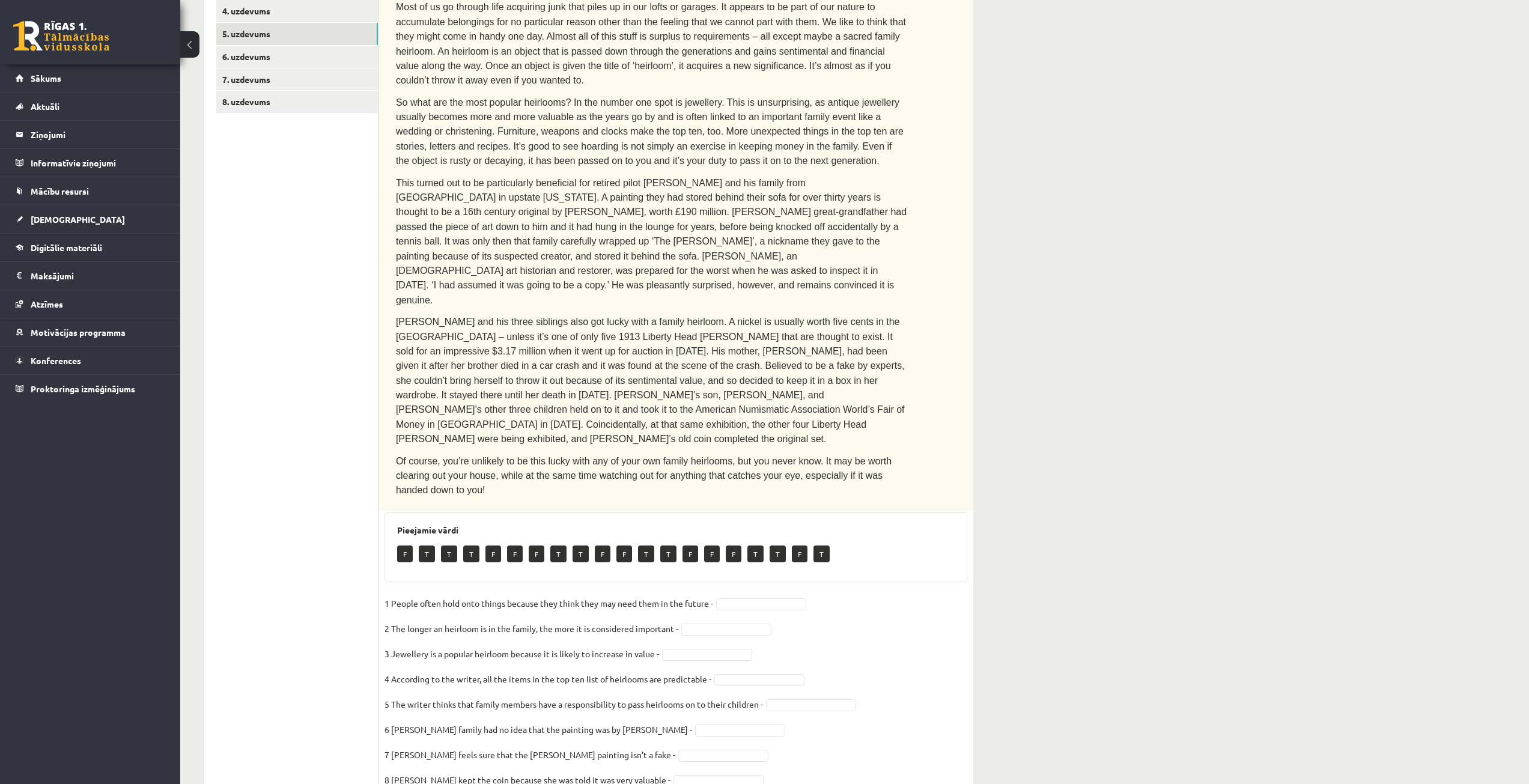
click at [297, 442] on ul "1. uzdevums 2. uzdevums 3. uzdevums 4. uzdevums 5. uzdevums 6. uzdevums 7. uzde…" at bounding box center [297, 392] width 162 height 920
drag, startPoint x: 747, startPoint y: 578, endPoint x: 747, endPoint y: 590, distance: 12.0
click at [343, 62] on link "6. uzdevums" at bounding box center [297, 56] width 162 height 22
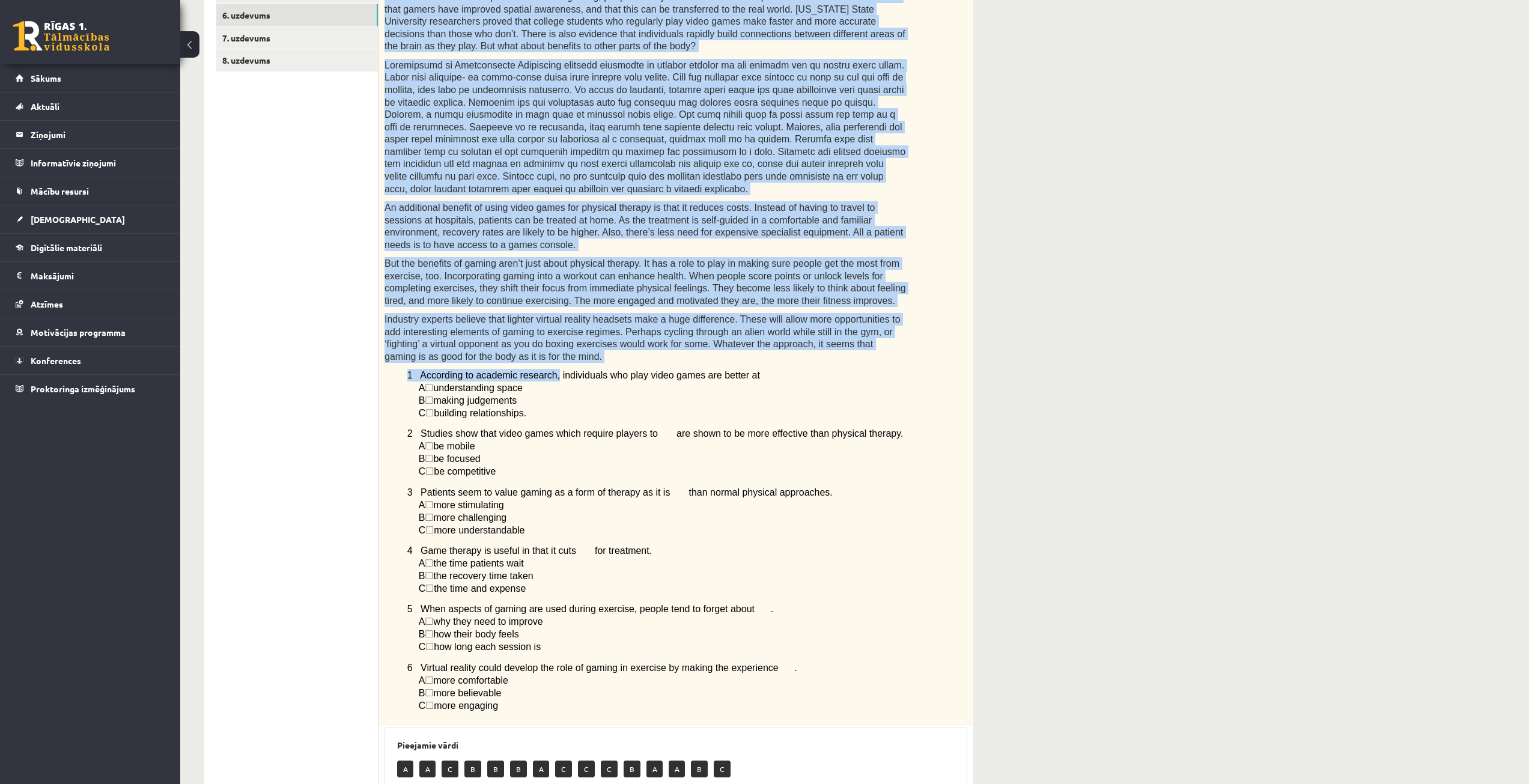
scroll to position [356, 0]
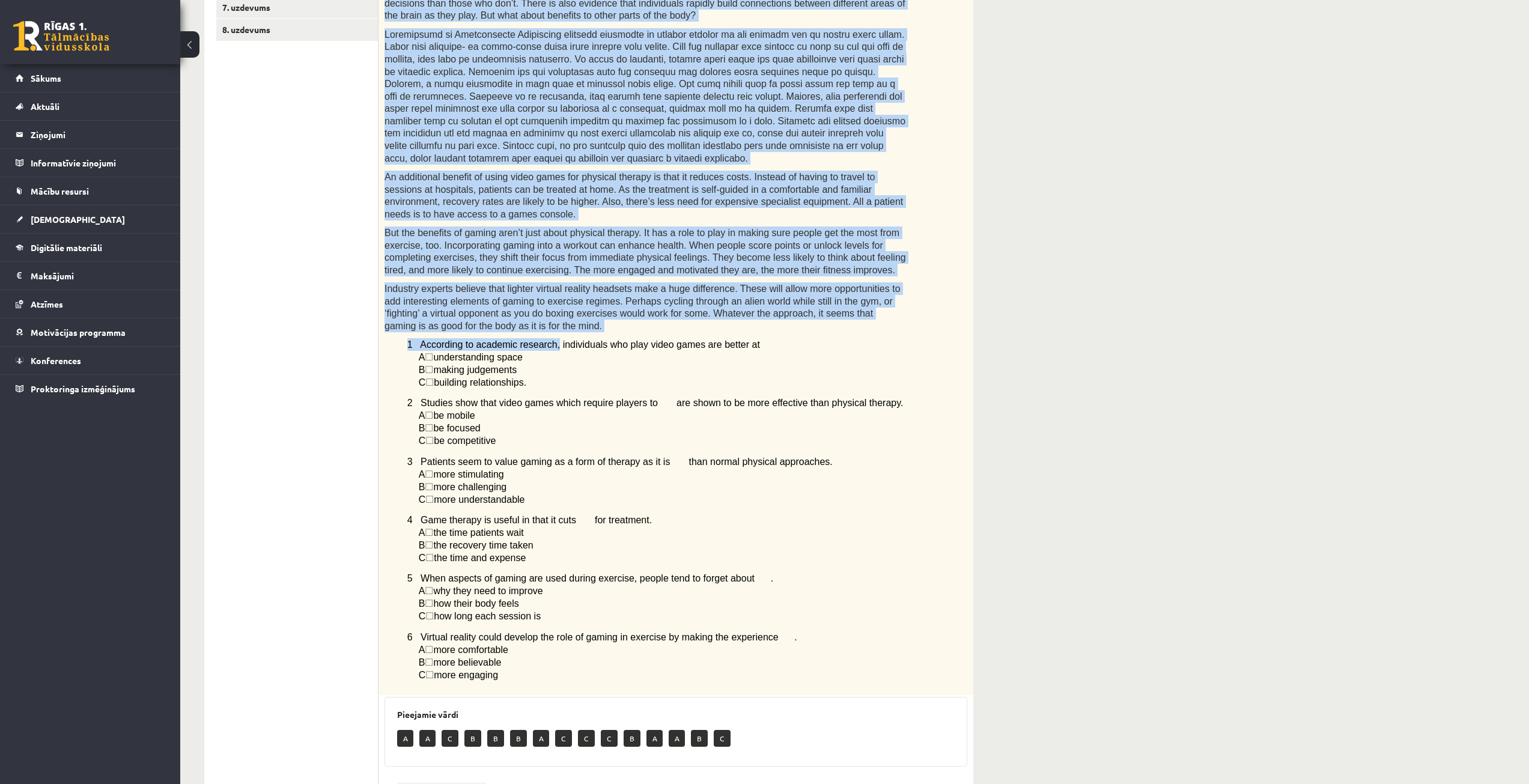
drag, startPoint x: 391, startPoint y: 65, endPoint x: 737, endPoint y: 676, distance: 702.2
click at [737, 676] on div "Read the article about gaming and choose the correct answer for each question. …" at bounding box center [676, 283] width 595 height 823
copy div "Read the article about gaming and choose the correct answer for each question. …"
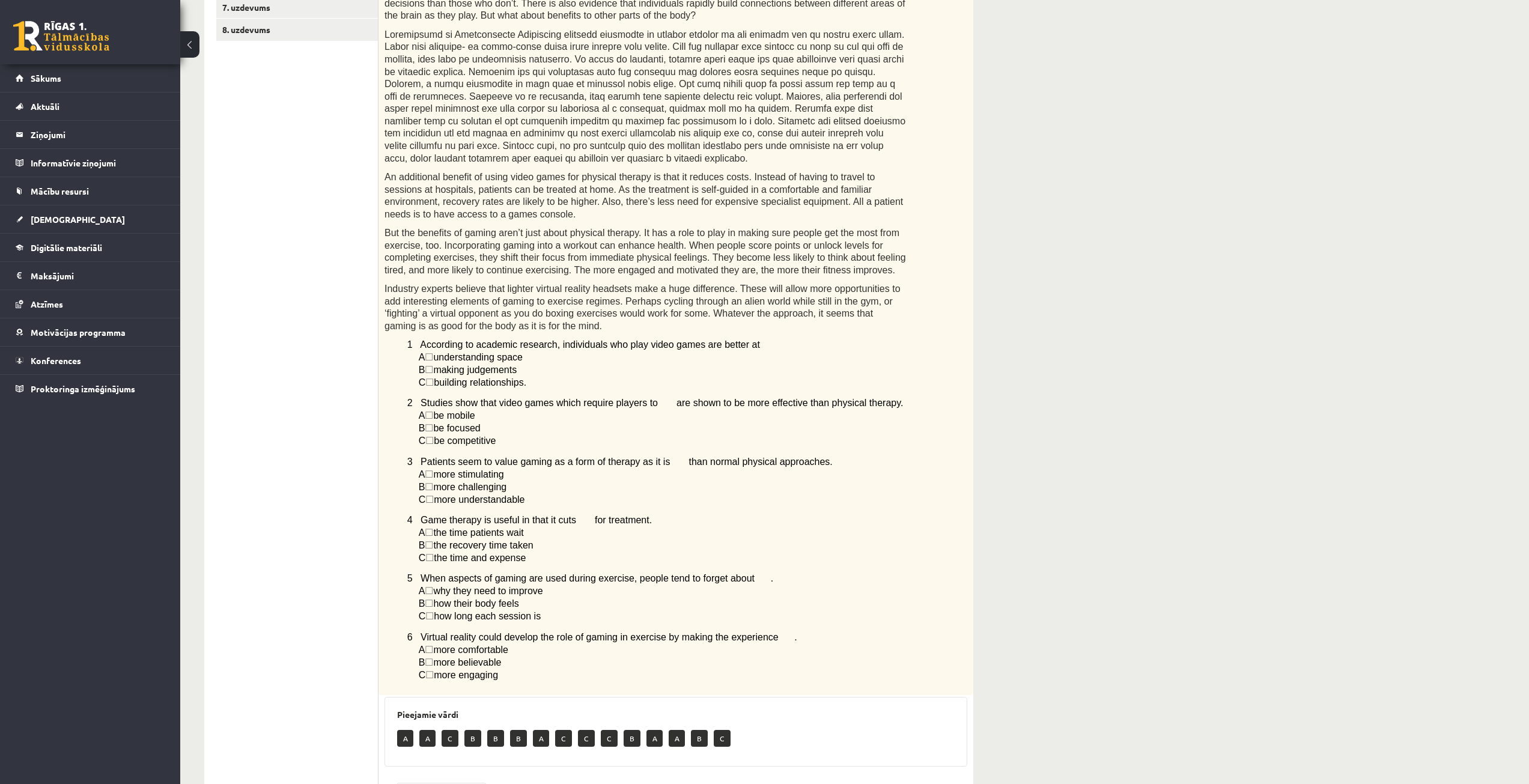
click at [259, 587] on ul "1. uzdevums 2. uzdevums 3. uzdevums 4. uzdevums 5. uzdevums 6. uzdevums 7. uzde…" at bounding box center [297, 398] width 162 height 1076
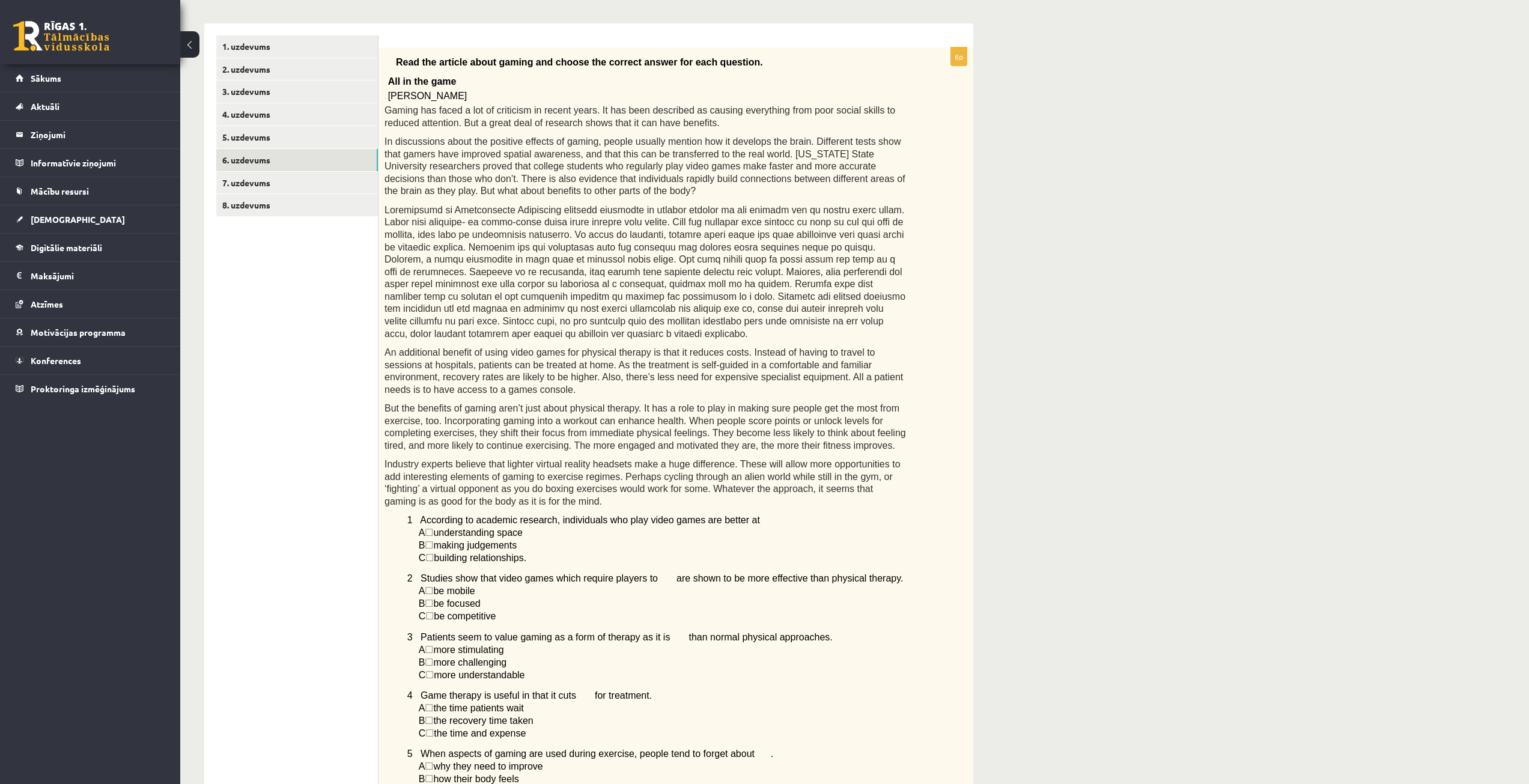
scroll to position [175, 0]
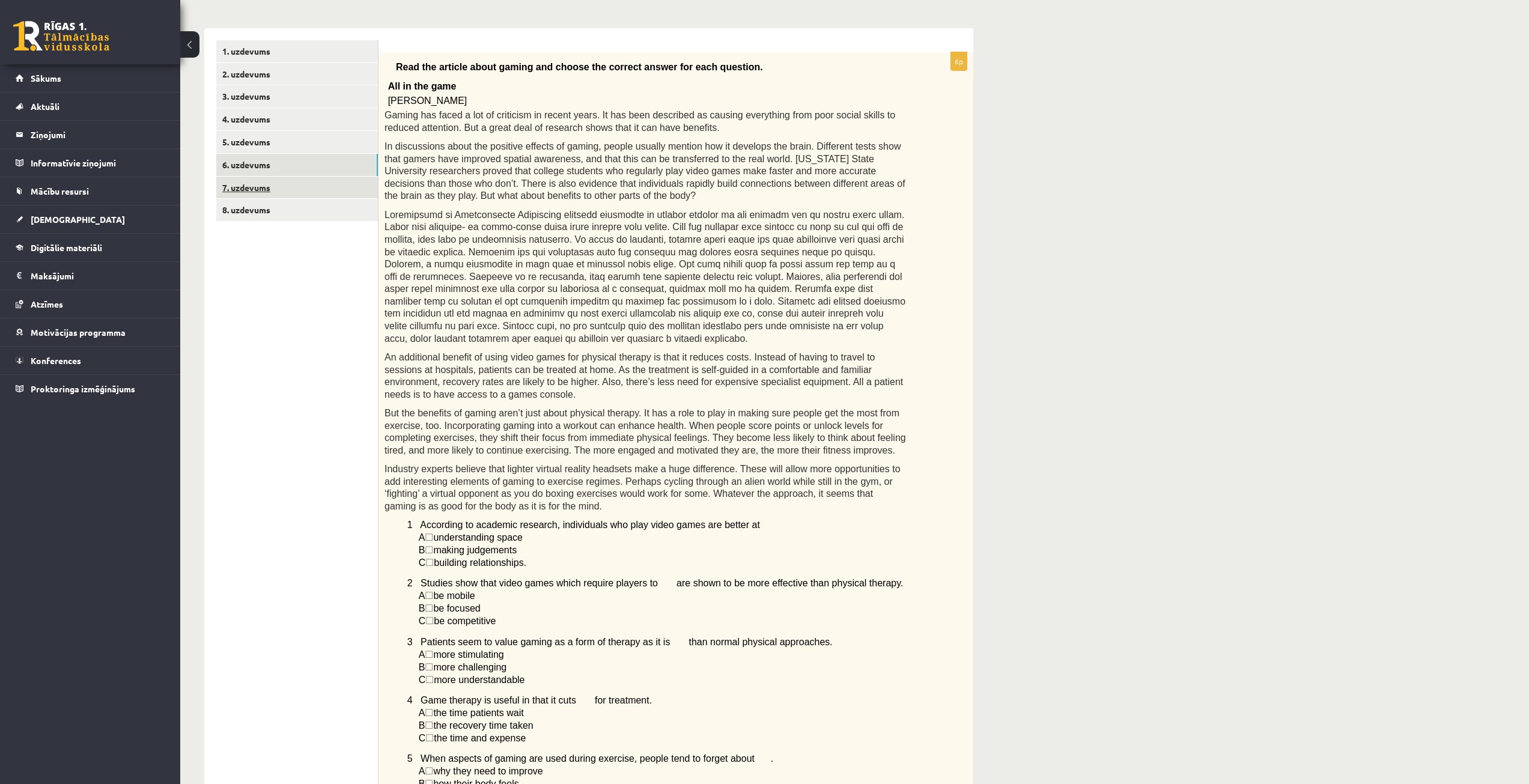
click at [287, 191] on link "7. uzdevums" at bounding box center [297, 187] width 162 height 22
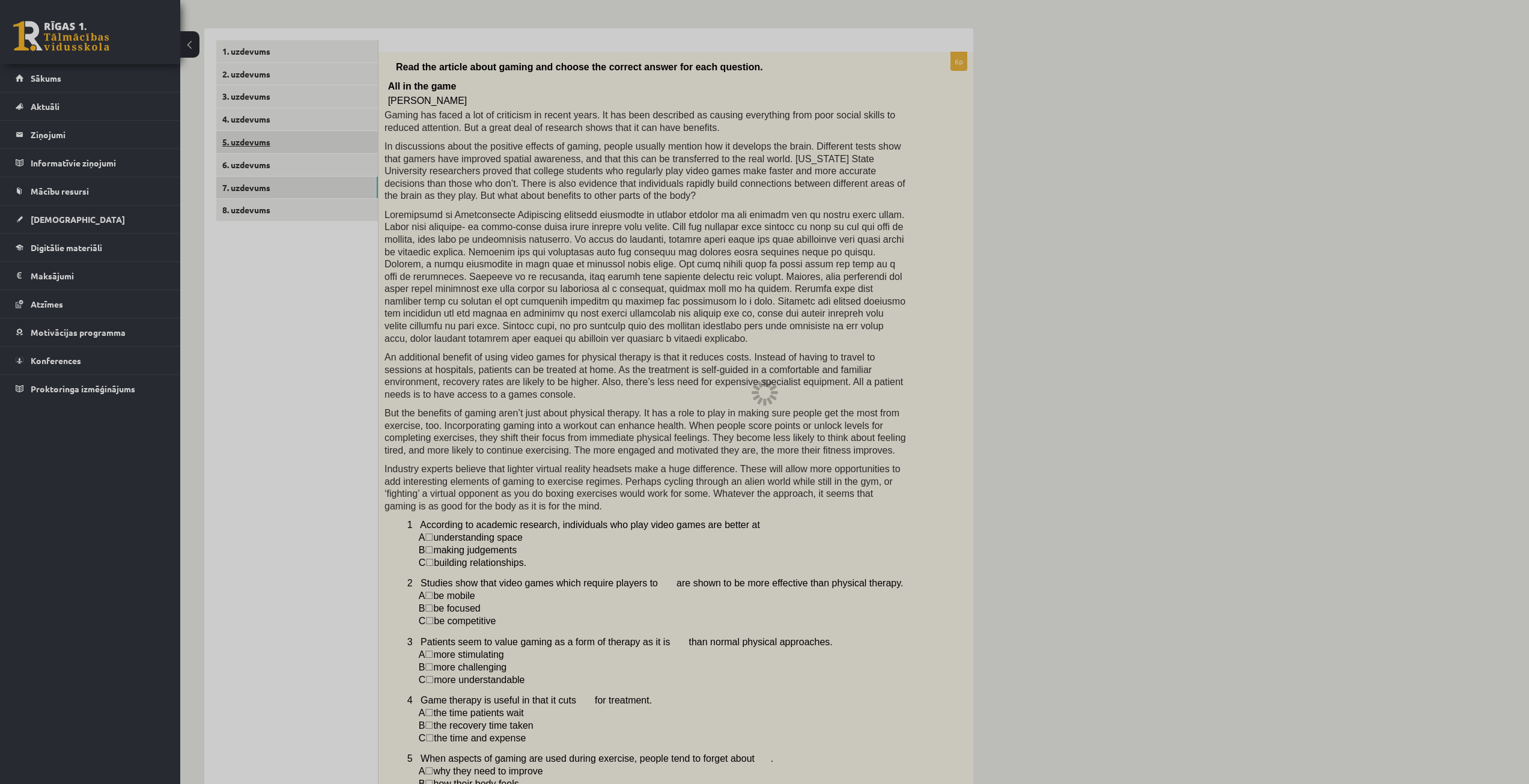
scroll to position [118, 0]
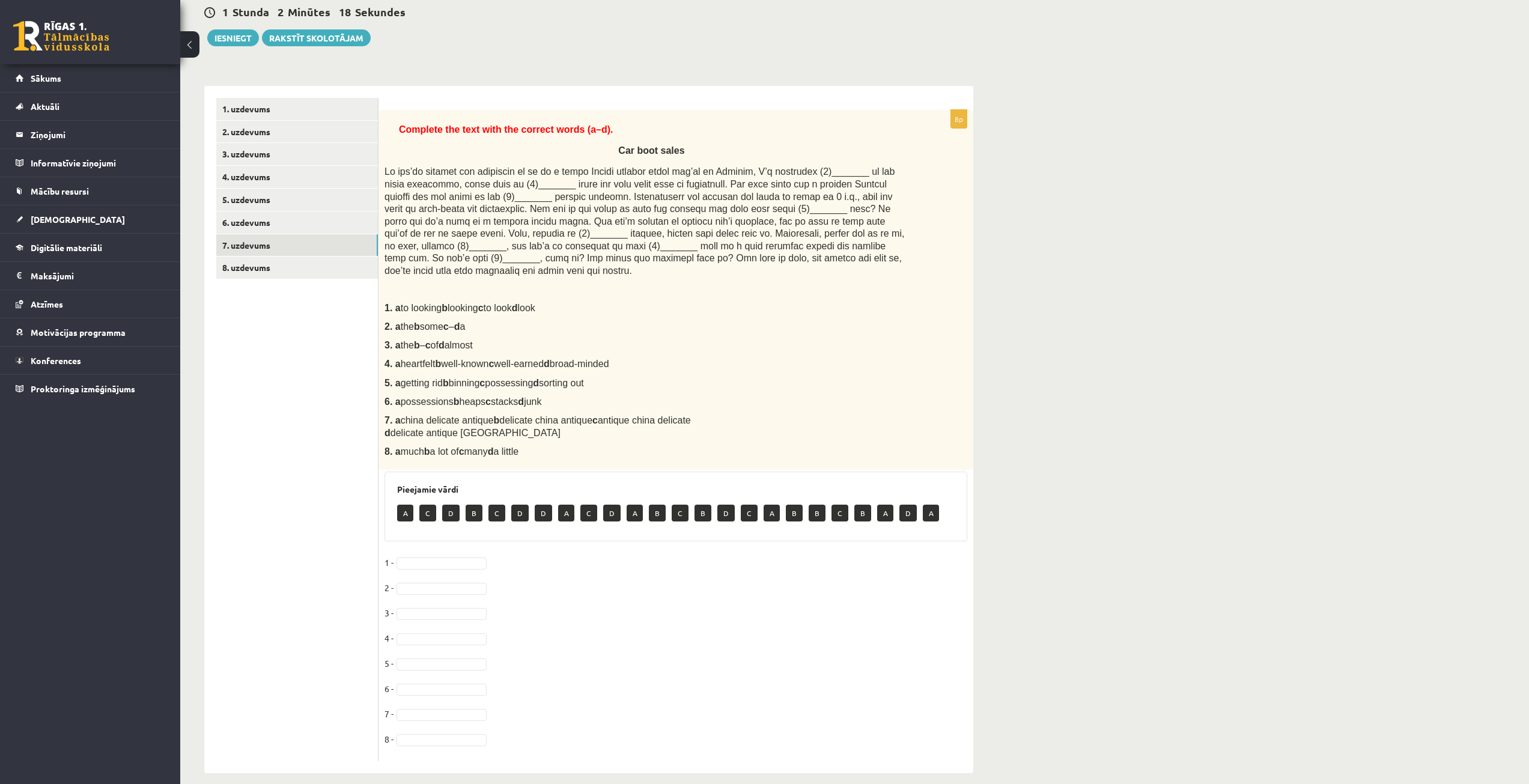
drag, startPoint x: 379, startPoint y: 164, endPoint x: 726, endPoint y: 430, distance: 437.2
click at [726, 430] on div "Complete the text with the correct words (a–d). Car boot sales 1. a to looking …" at bounding box center [676, 290] width 595 height 360
copy div "If you’re looking for something to do on a sunny Sunday morning while you’re in…"
click at [279, 394] on ul "1. uzdevums 2. uzdevums 3. uzdevums 4. uzdevums 5. uzdevums 6. uzdevums 7. uzde…" at bounding box center [297, 430] width 162 height 663
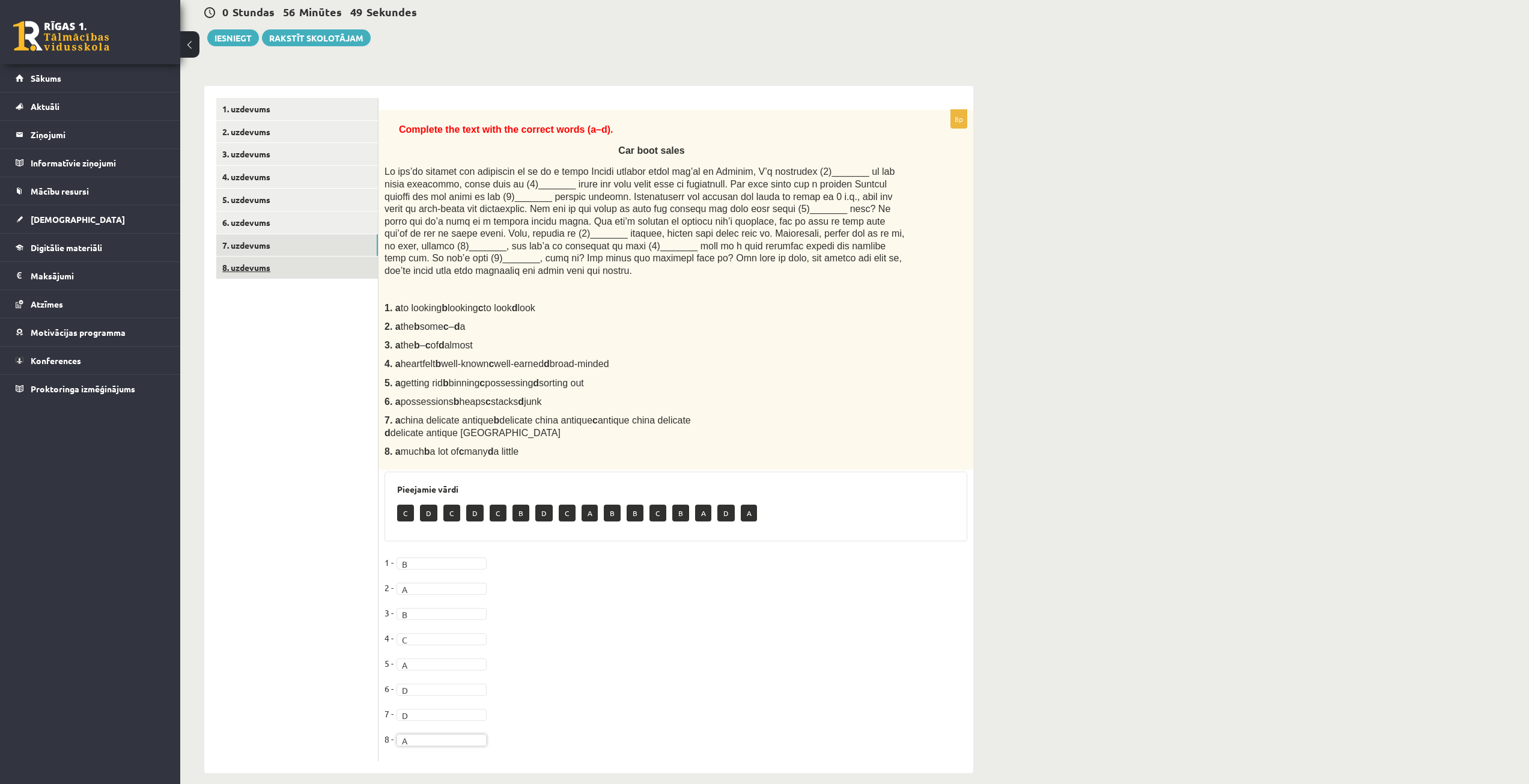
click at [291, 259] on link "8. uzdevums" at bounding box center [297, 267] width 162 height 22
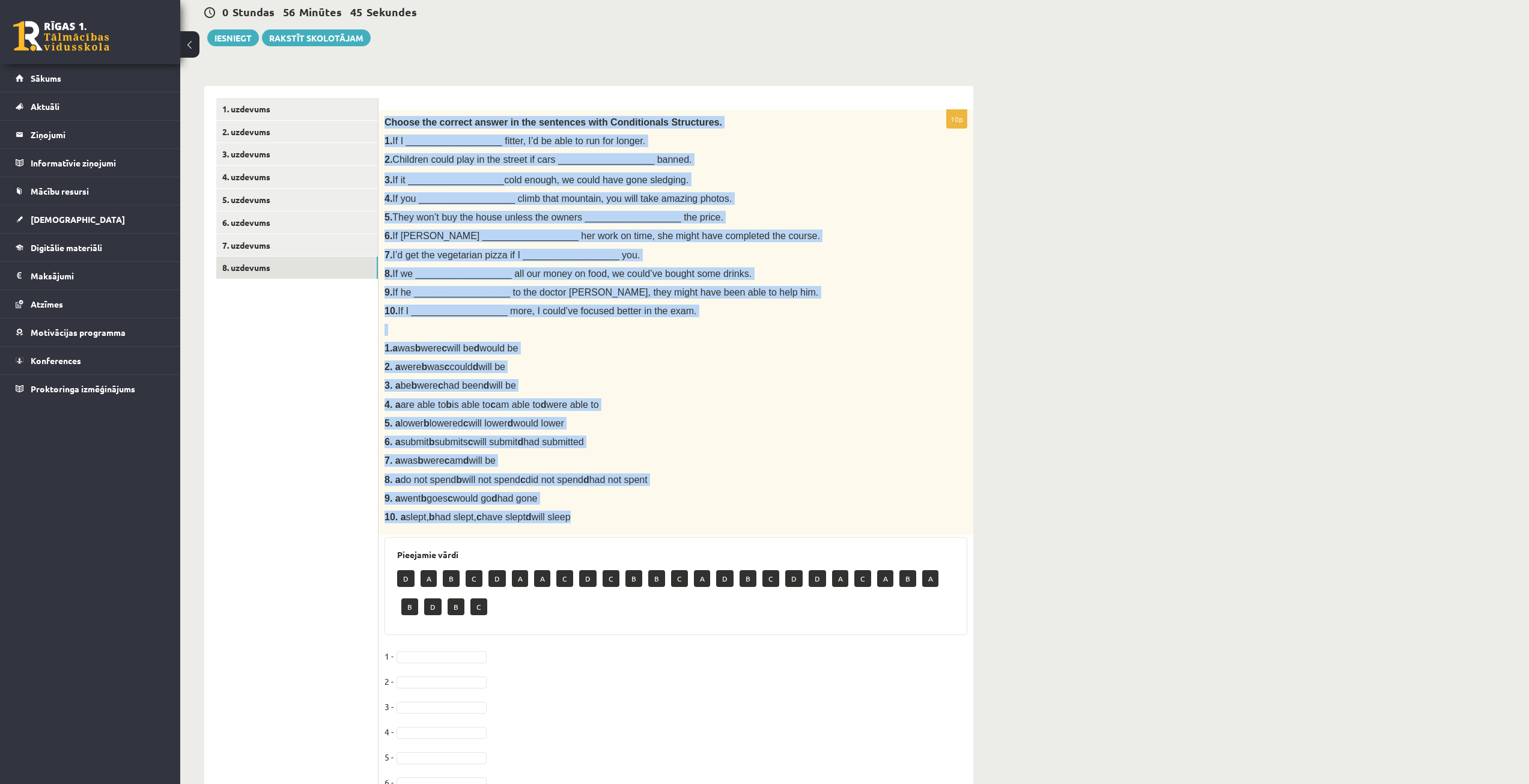
drag, startPoint x: 382, startPoint y: 119, endPoint x: 751, endPoint y: 530, distance: 552.3
click at [751, 530] on div "Choose the correct answer in the sentences with Conditionals Structures. 1. If …" at bounding box center [676, 323] width 595 height 426
copy div "Choose the correct answer in the sentences with Conditionals Structures. 1. If …"
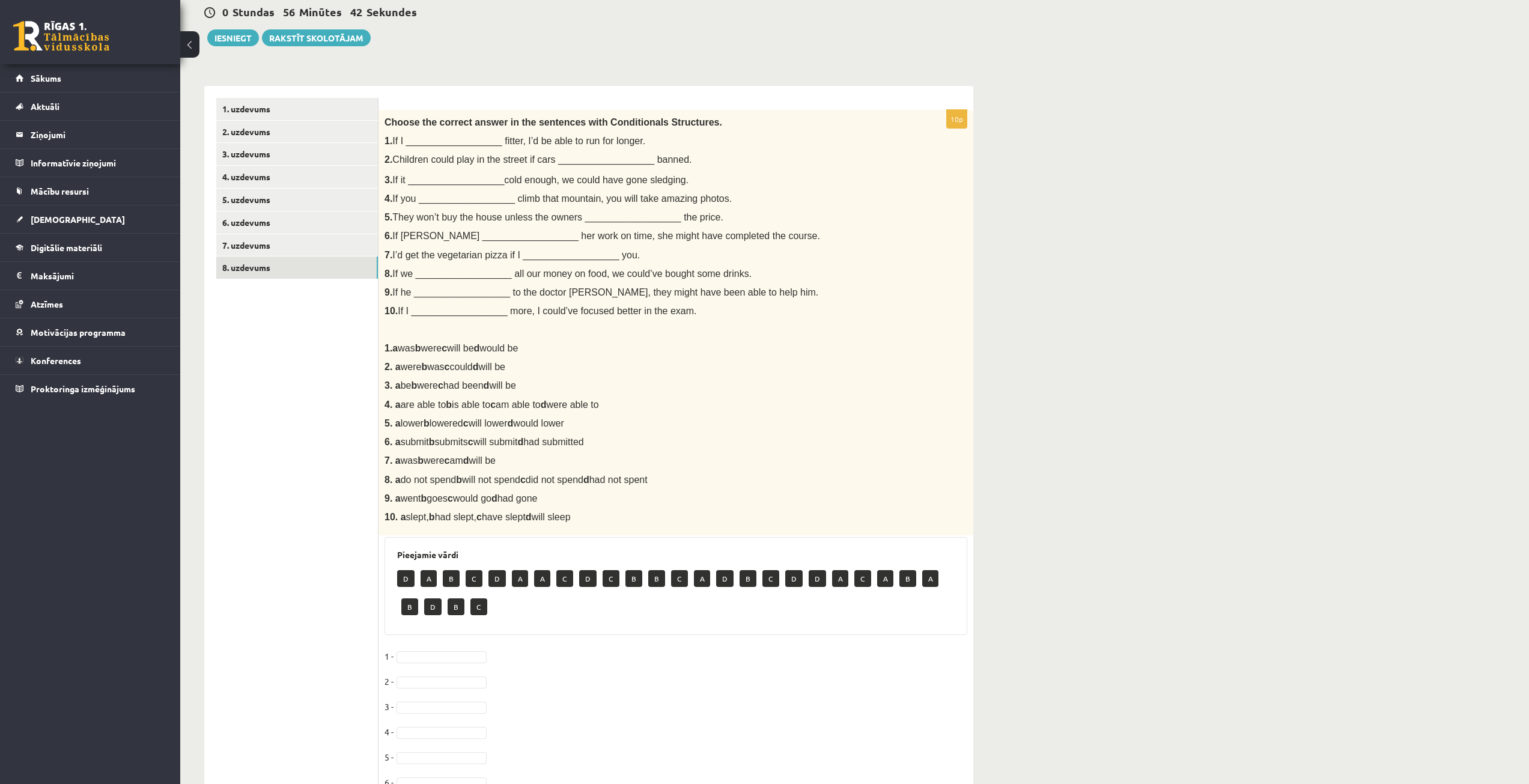
click at [260, 418] on ul "1. uzdevums 2. uzdevums 3. uzdevums 4. uzdevums 5. uzdevums 6. uzdevums 7. uzde…" at bounding box center [297, 501] width 162 height 807
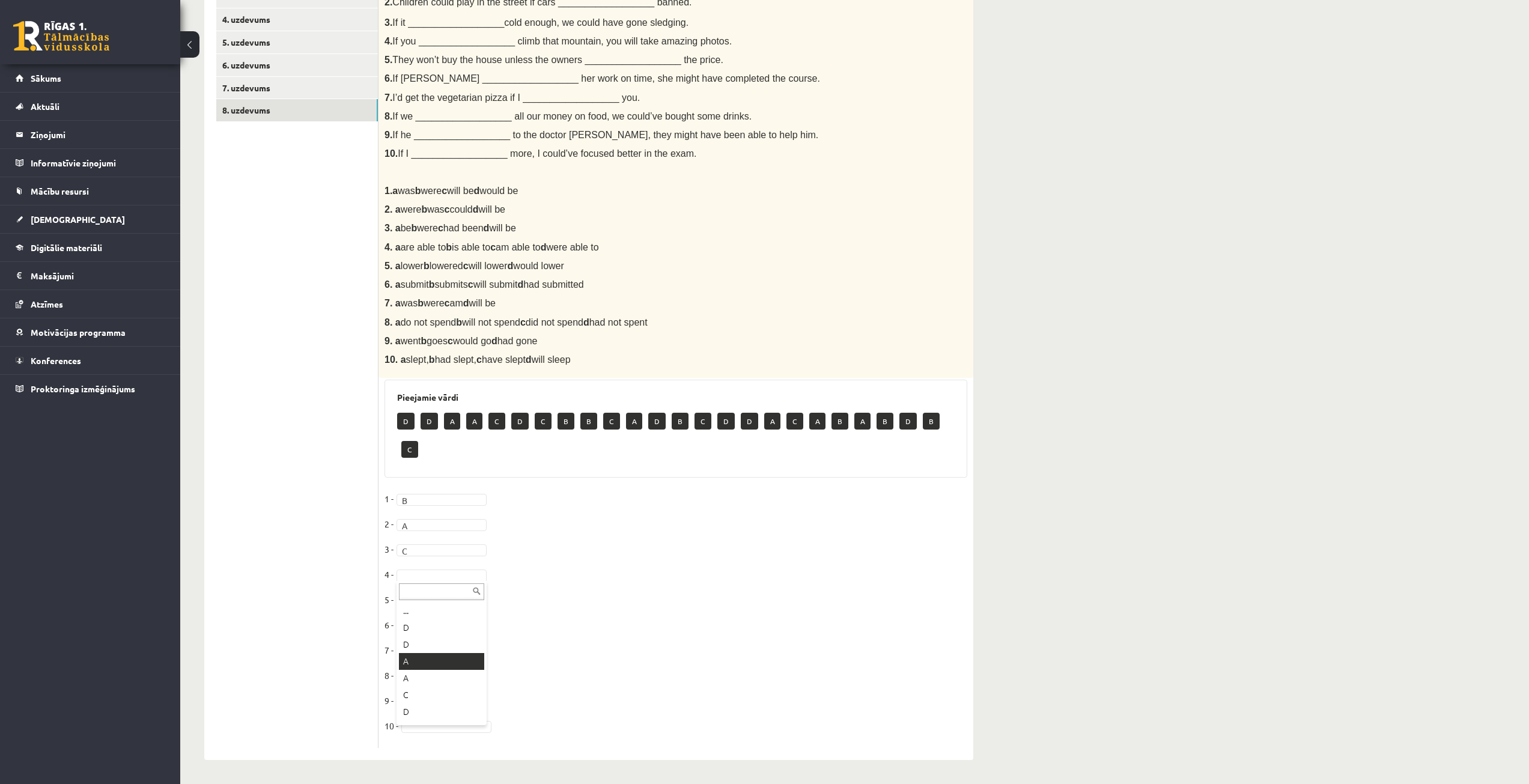
scroll to position [247, 0]
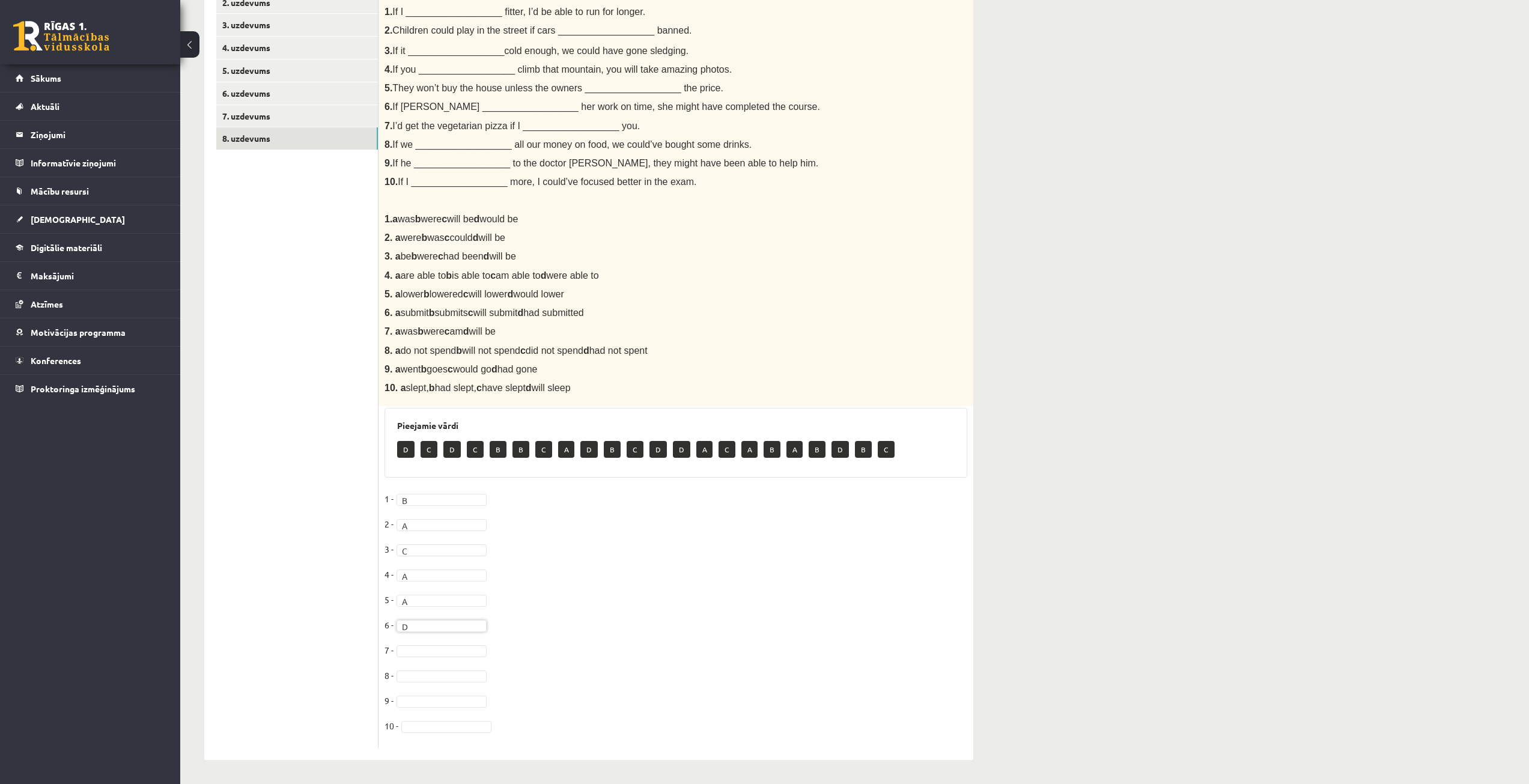
click at [433, 641] on fieldset "1 - B * 2 - A * 3 - C * 4 - A * 5 - A * 6 - D * 7 - 8 - 9 - 10 -" at bounding box center [676, 616] width 583 height 252
drag, startPoint x: 414, startPoint y: 592, endPoint x: 415, endPoint y: 634, distance: 42.0
drag, startPoint x: 414, startPoint y: 700, endPoint x: 415, endPoint y: 687, distance: 13.0
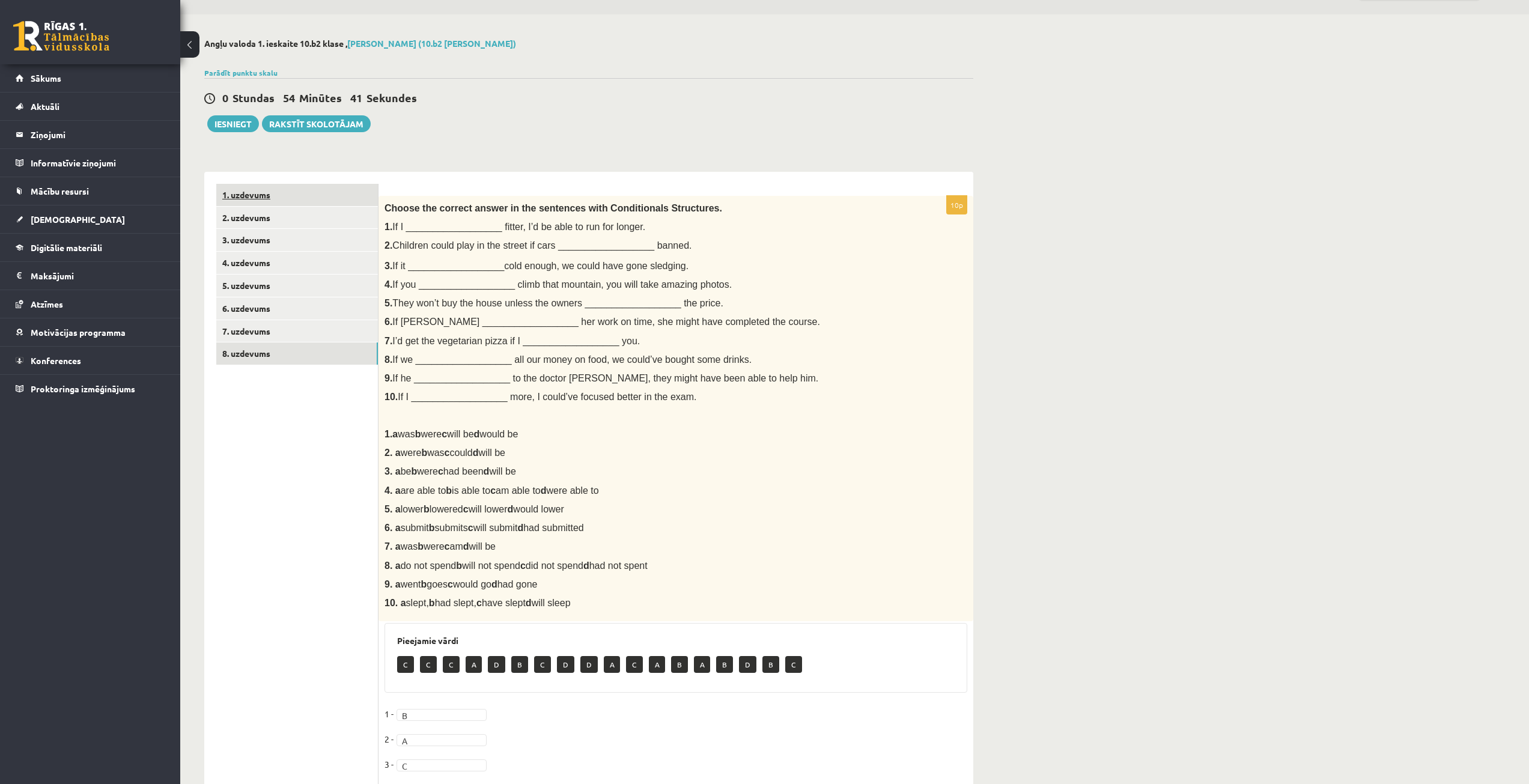
scroll to position [7, 0]
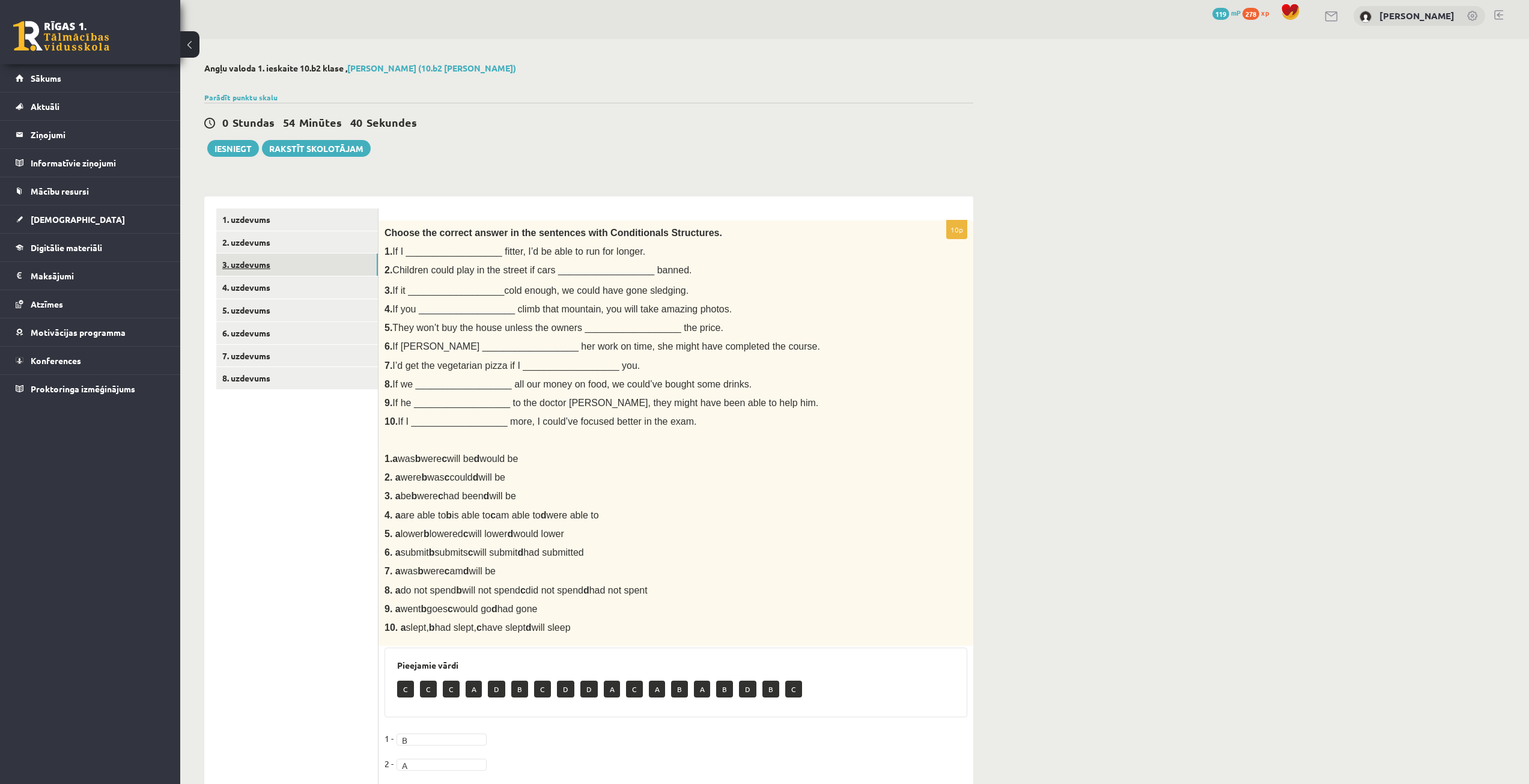
click at [286, 270] on link "3. uzdevums" at bounding box center [297, 264] width 162 height 22
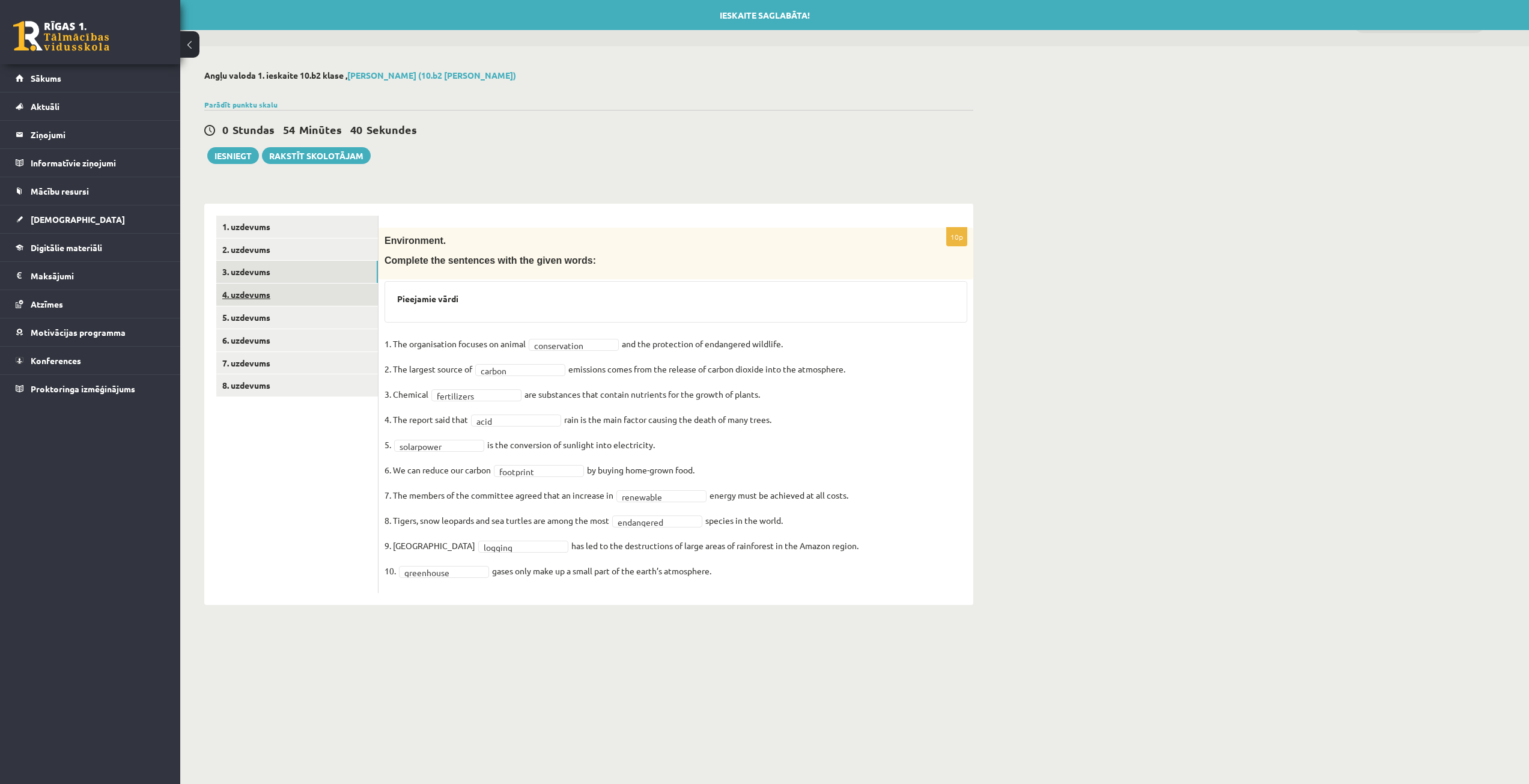
scroll to position [0, 0]
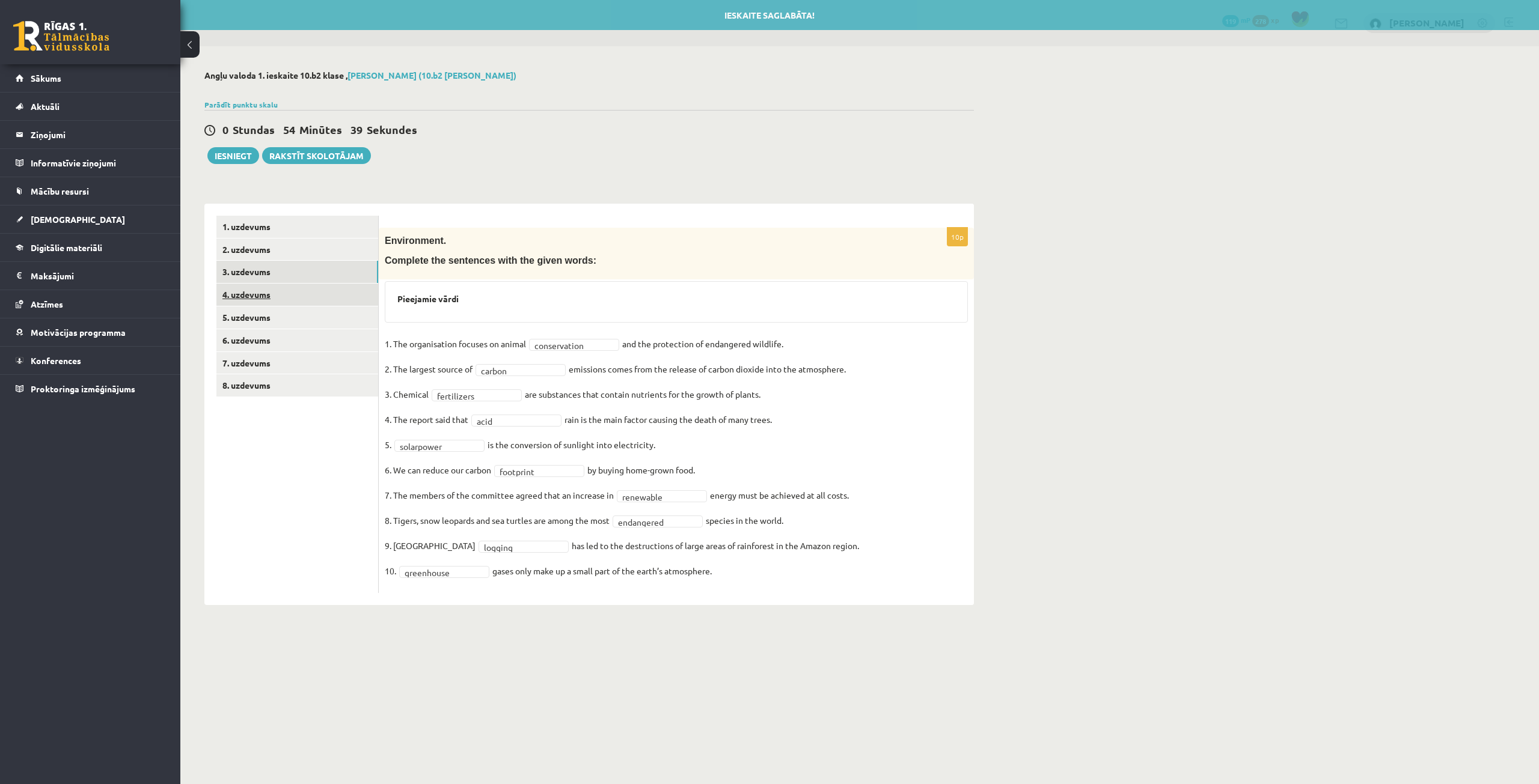
click at [284, 298] on link "4. uzdevums" at bounding box center [297, 294] width 162 height 22
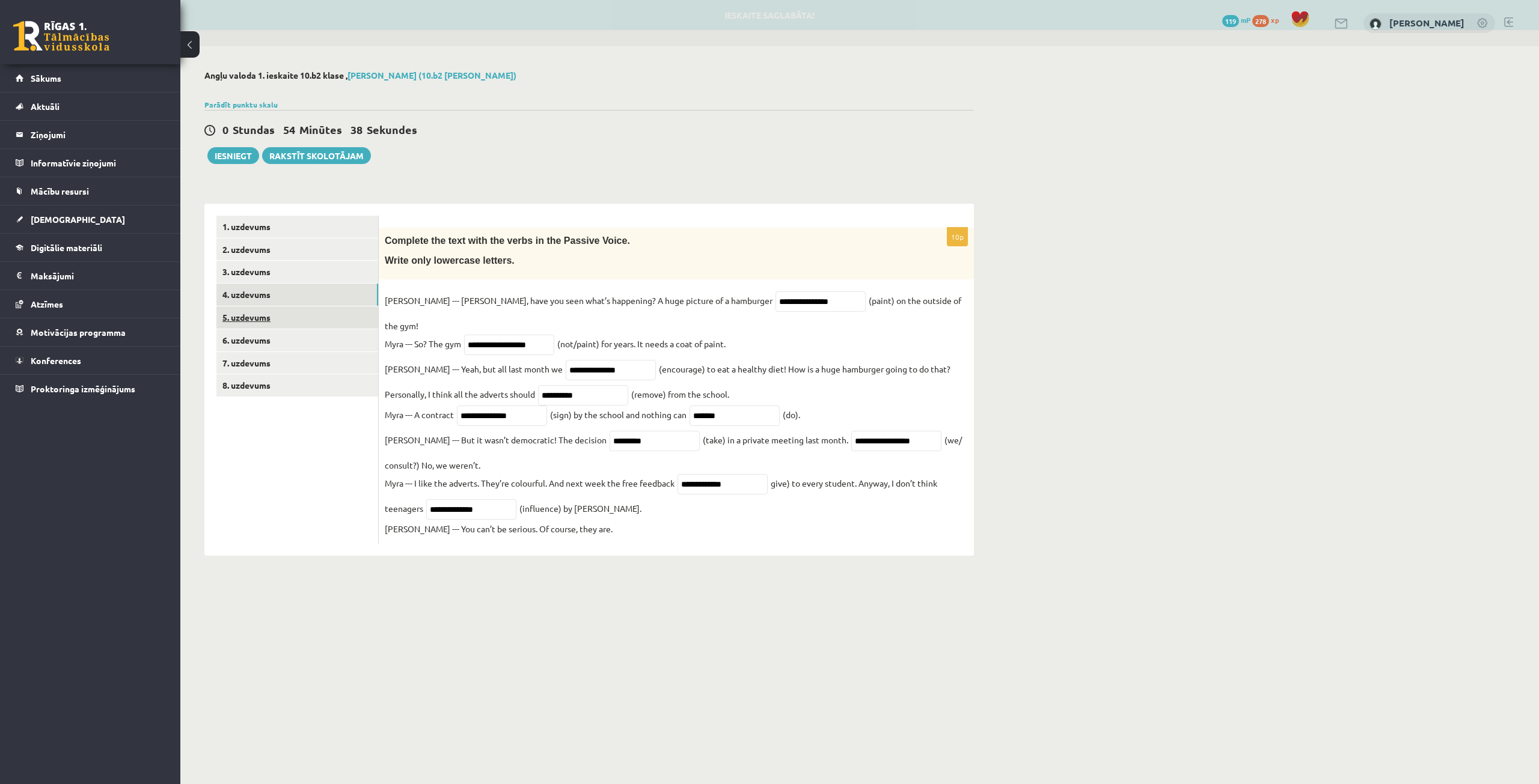
click at [283, 316] on link "5. uzdevums" at bounding box center [297, 317] width 162 height 22
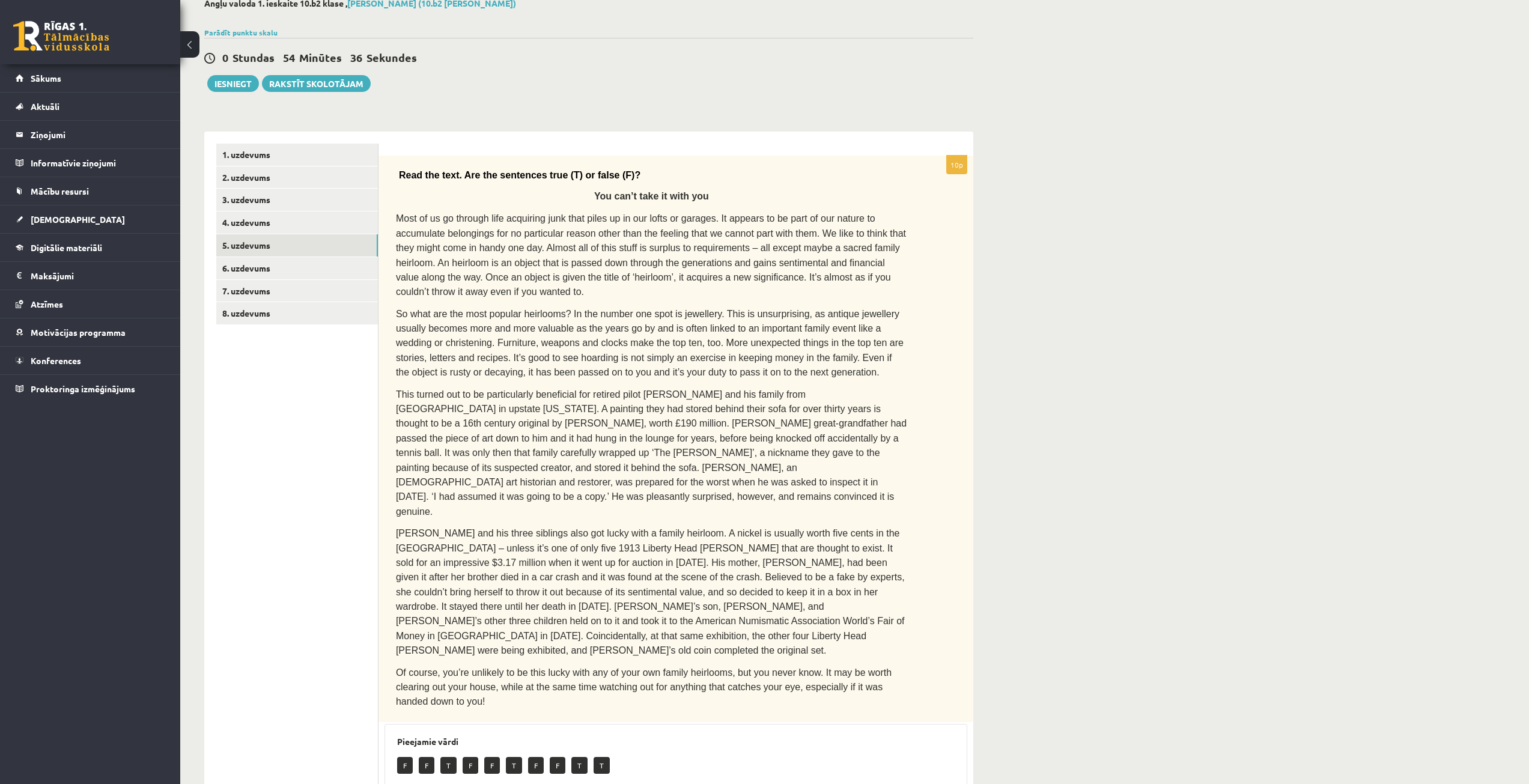
scroll to position [121, 0]
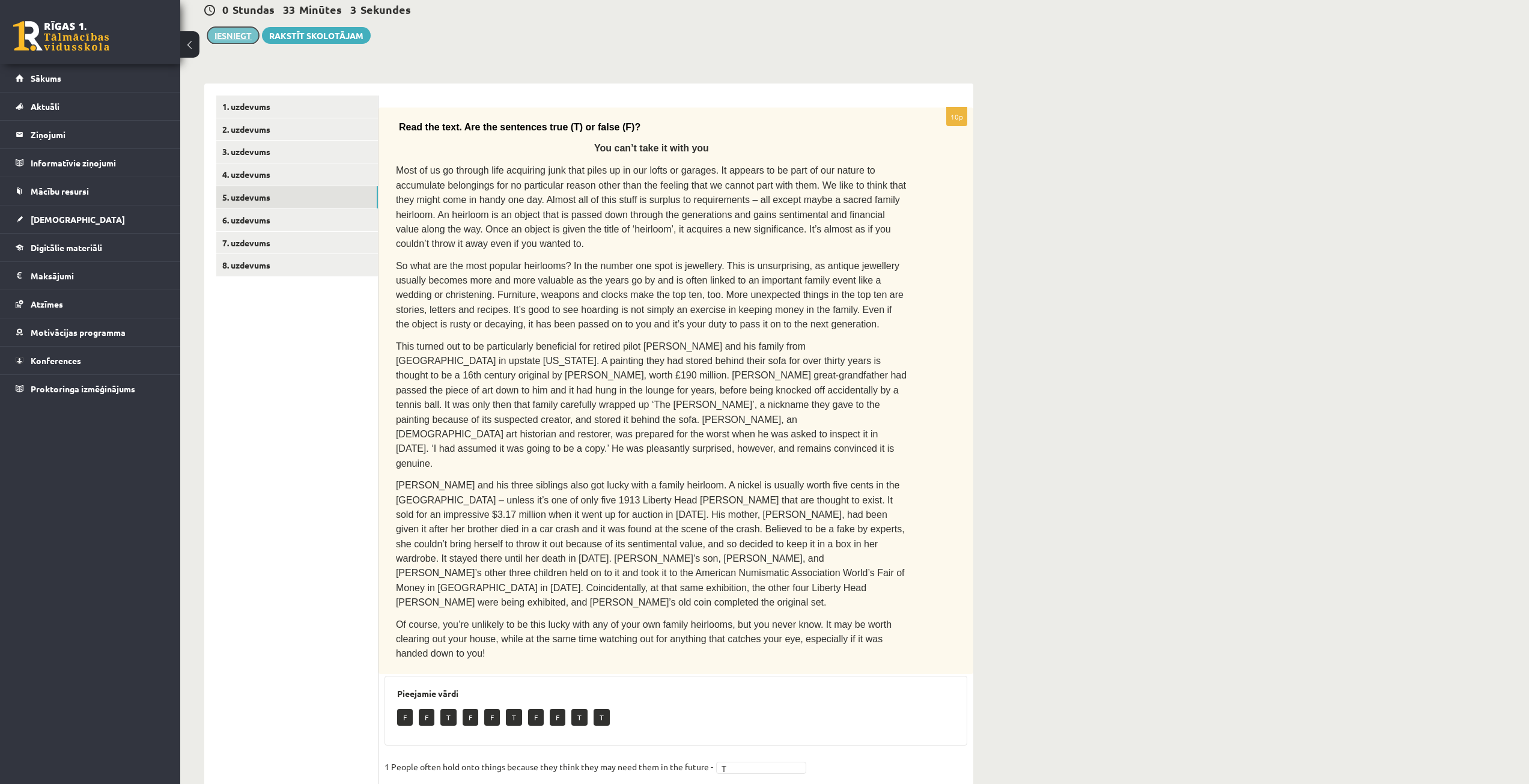
click at [231, 38] on button "Iesniegt" at bounding box center [233, 35] width 52 height 17
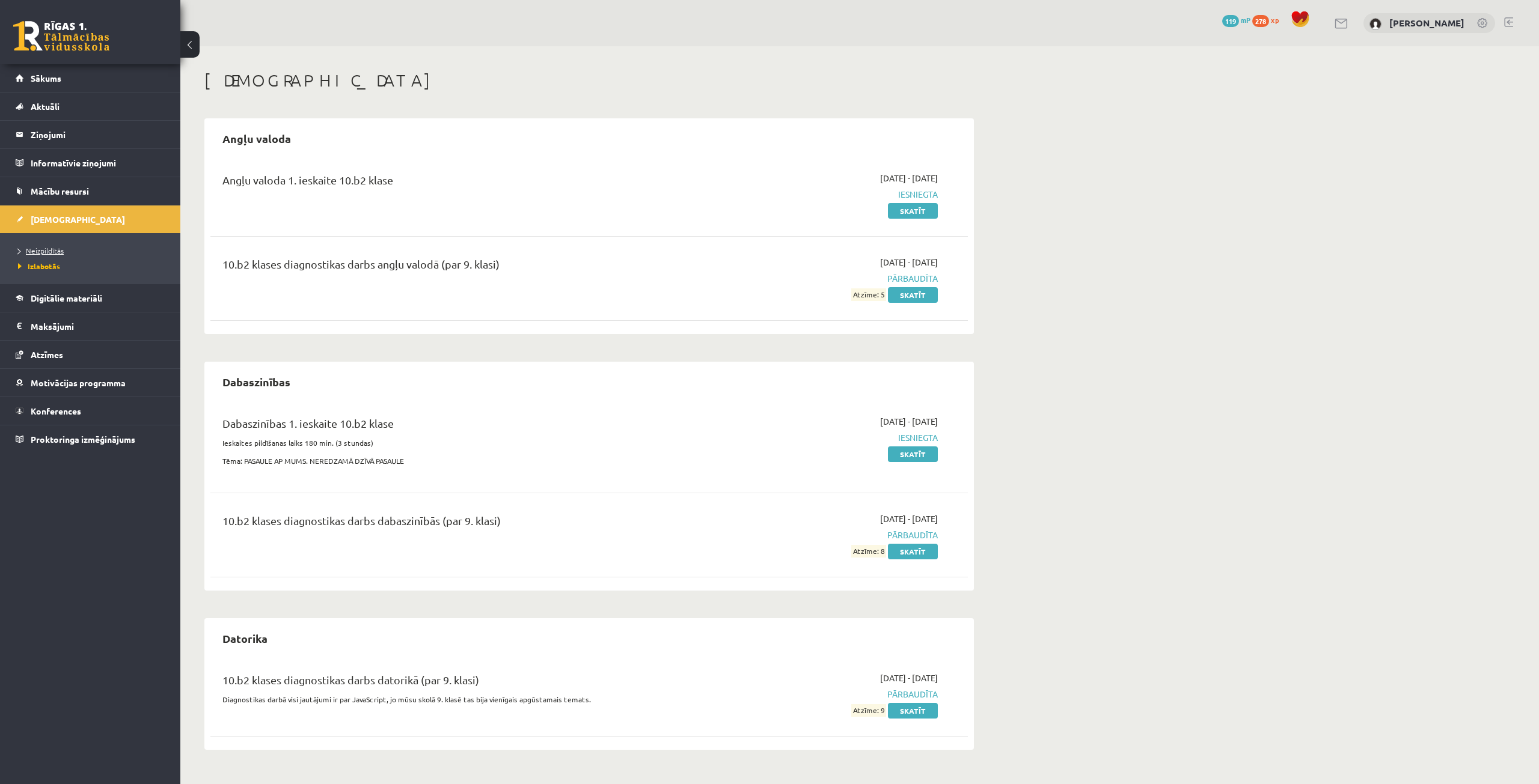
click at [34, 247] on span "Neizpildītās" at bounding box center [40, 251] width 45 height 10
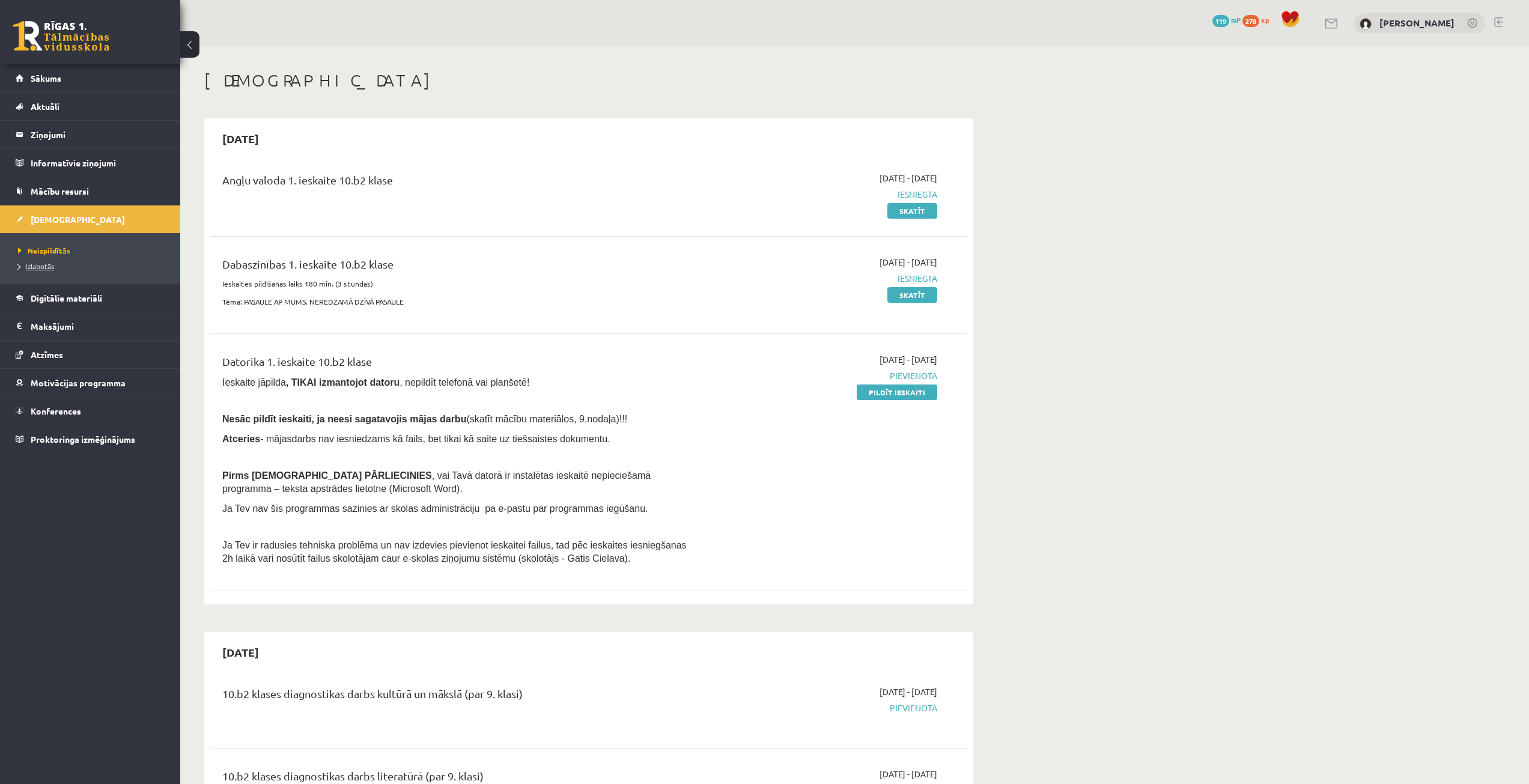
click at [36, 262] on link "Izlabotās" at bounding box center [93, 266] width 150 height 11
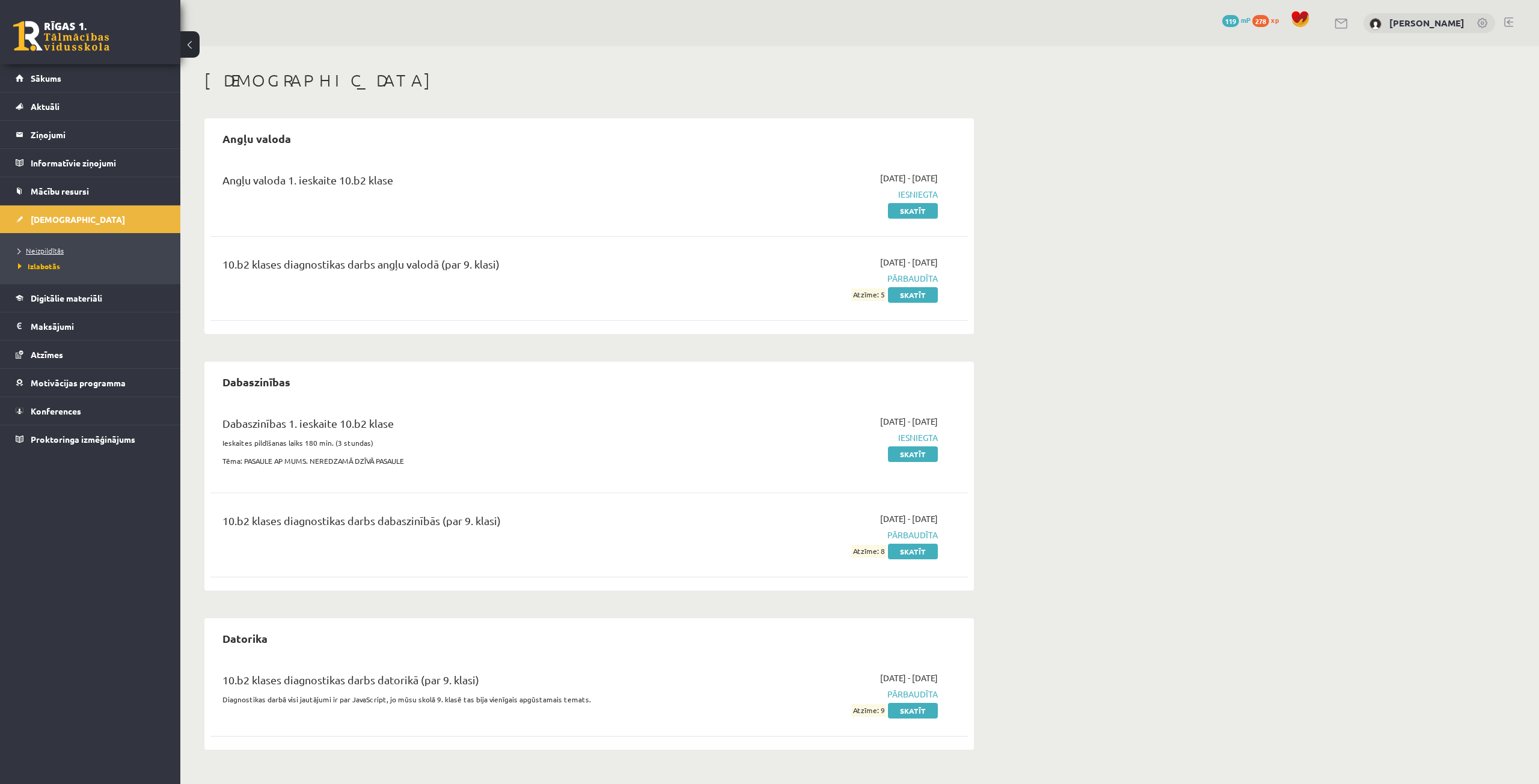
click at [48, 252] on span "Neizpildītās" at bounding box center [40, 251] width 45 height 10
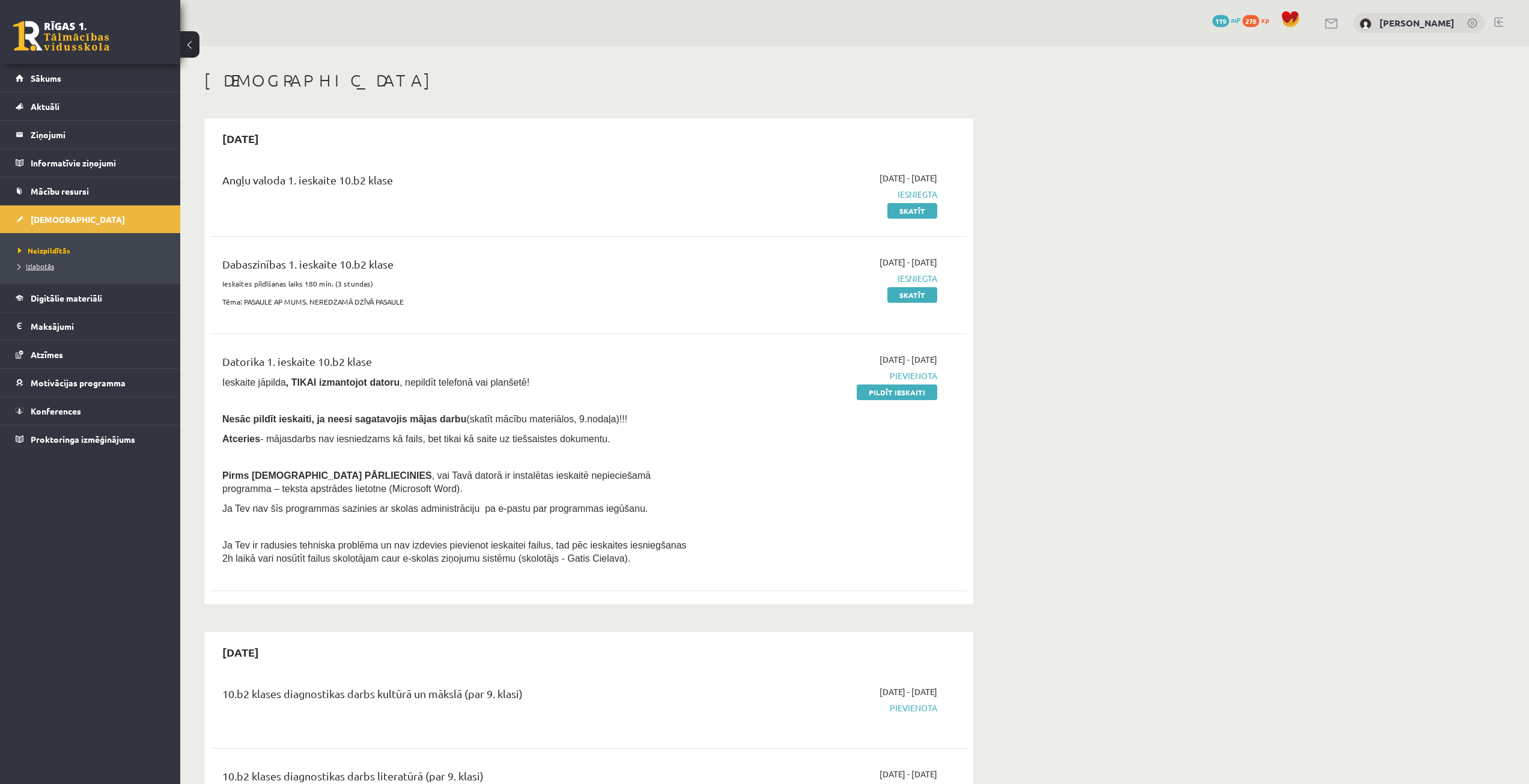
click at [48, 266] on span "Izlabotās" at bounding box center [35, 267] width 36 height 10
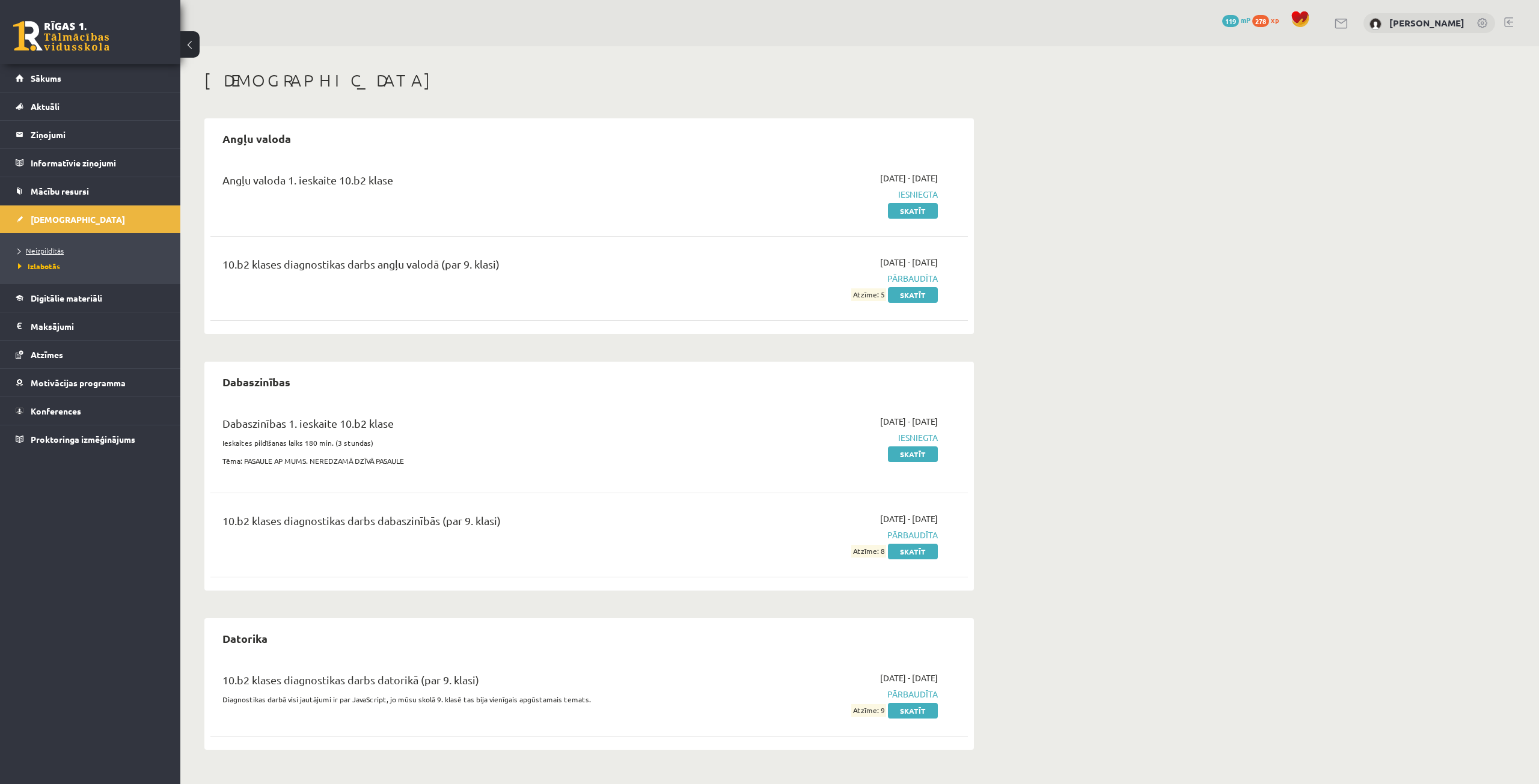
click at [41, 246] on span "Neizpildītās" at bounding box center [40, 251] width 45 height 10
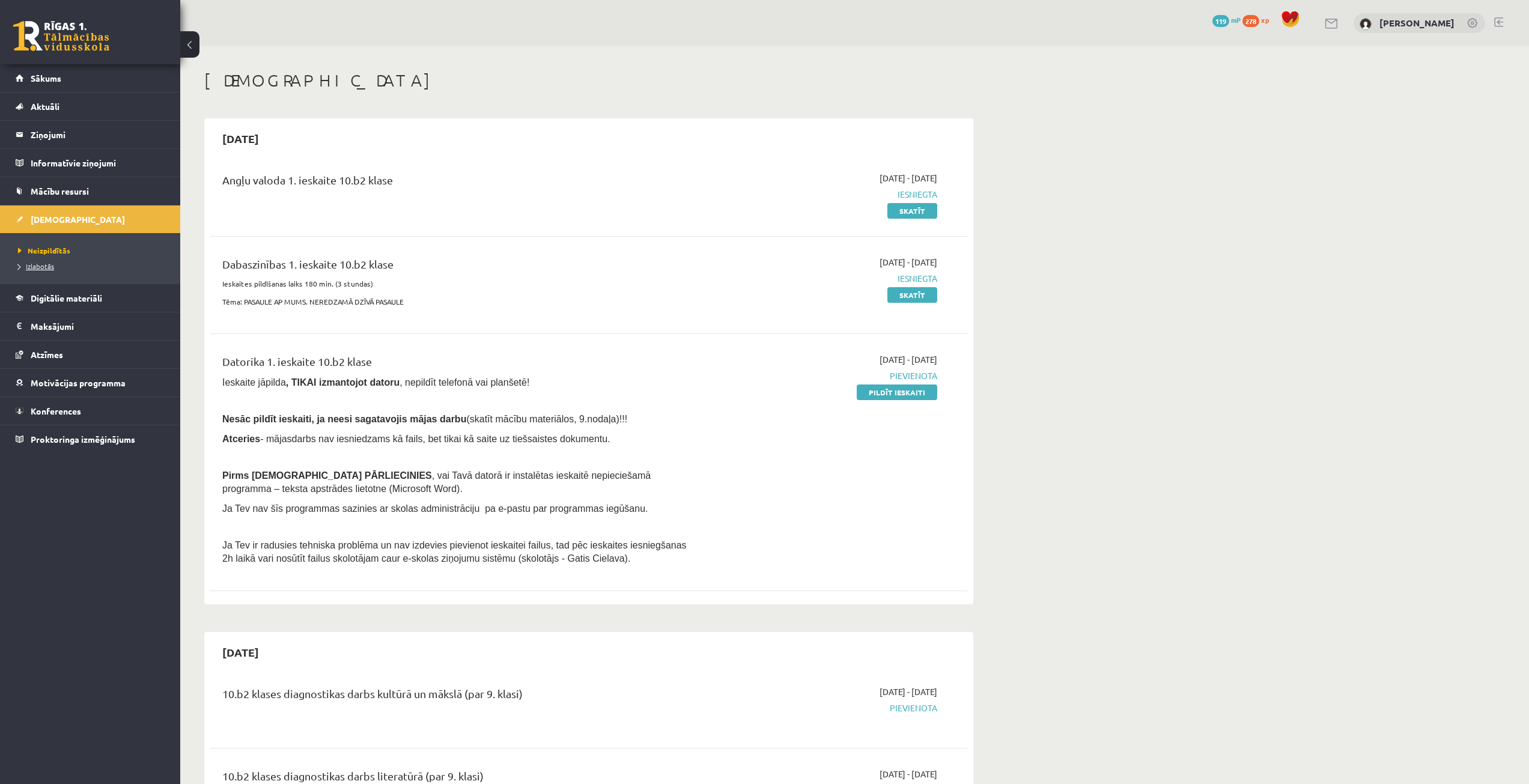
click at [41, 265] on span "Izlabotās" at bounding box center [35, 267] width 36 height 10
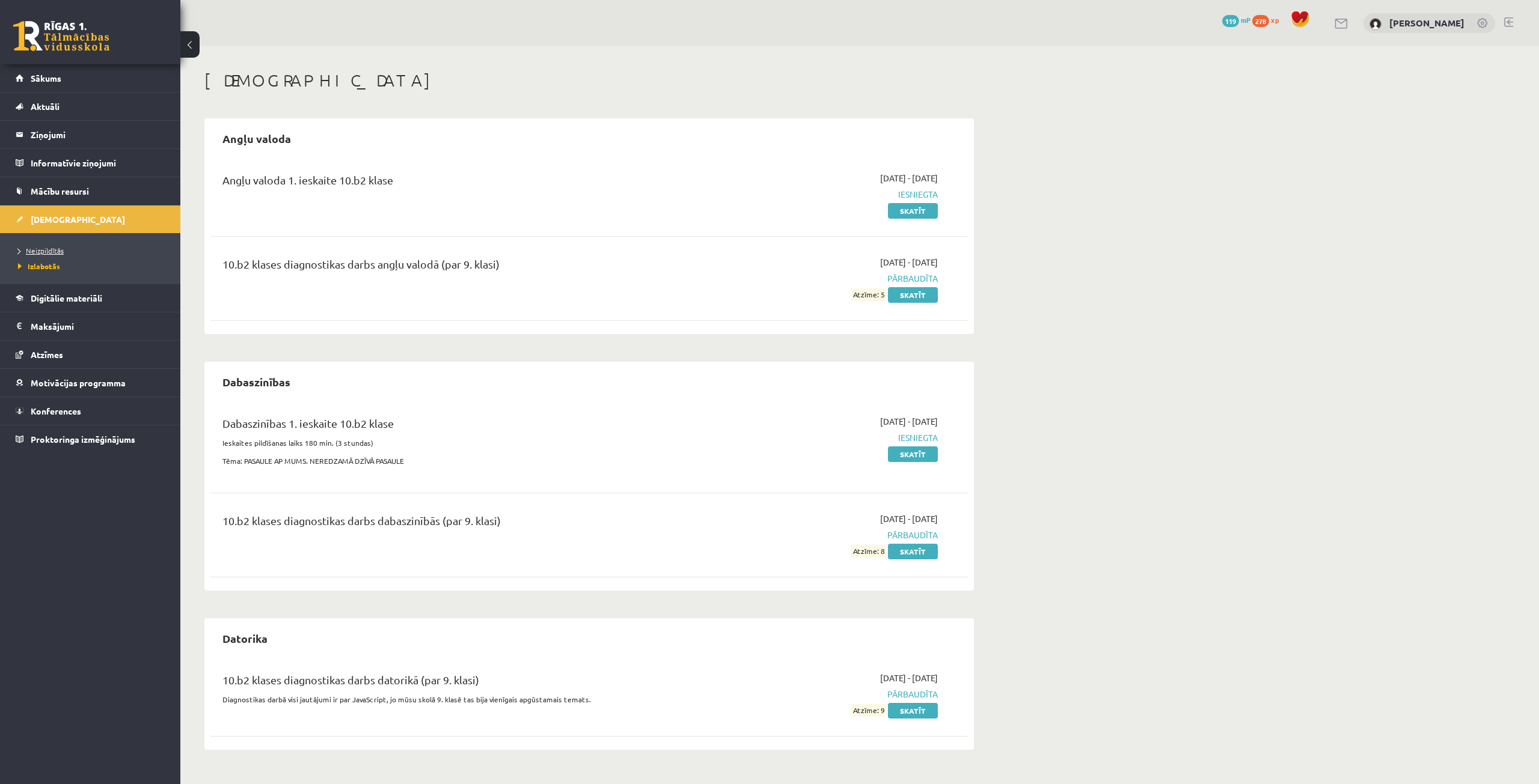
click at [48, 253] on span "Neizpildītās" at bounding box center [40, 251] width 45 height 10
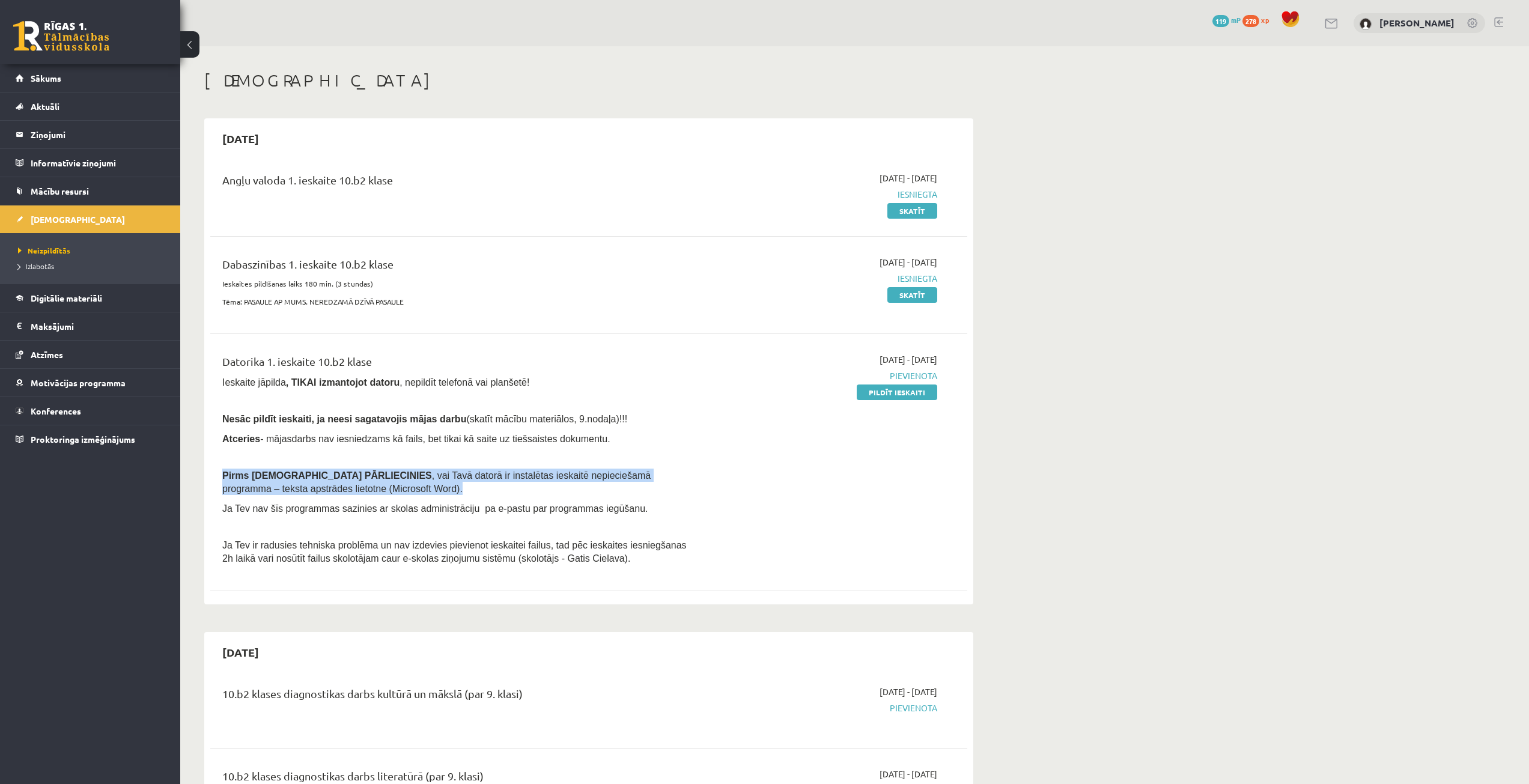
drag, startPoint x: 235, startPoint y: 475, endPoint x: 295, endPoint y: 491, distance: 62.1
click at [295, 491] on div "Datorika 1. ieskaite 10.b2 klase Ieskaite jāpilda , TIKAI izmantojot datoru , n…" at bounding box center [457, 462] width 488 height 218
copy span "Pirms ieskaites PĀRLIECINIES , vai Tavā datorā ir instalētas ieskaitē nepiecieš…"
click at [65, 128] on legend "Ziņojumi 0" at bounding box center [98, 134] width 135 height 28
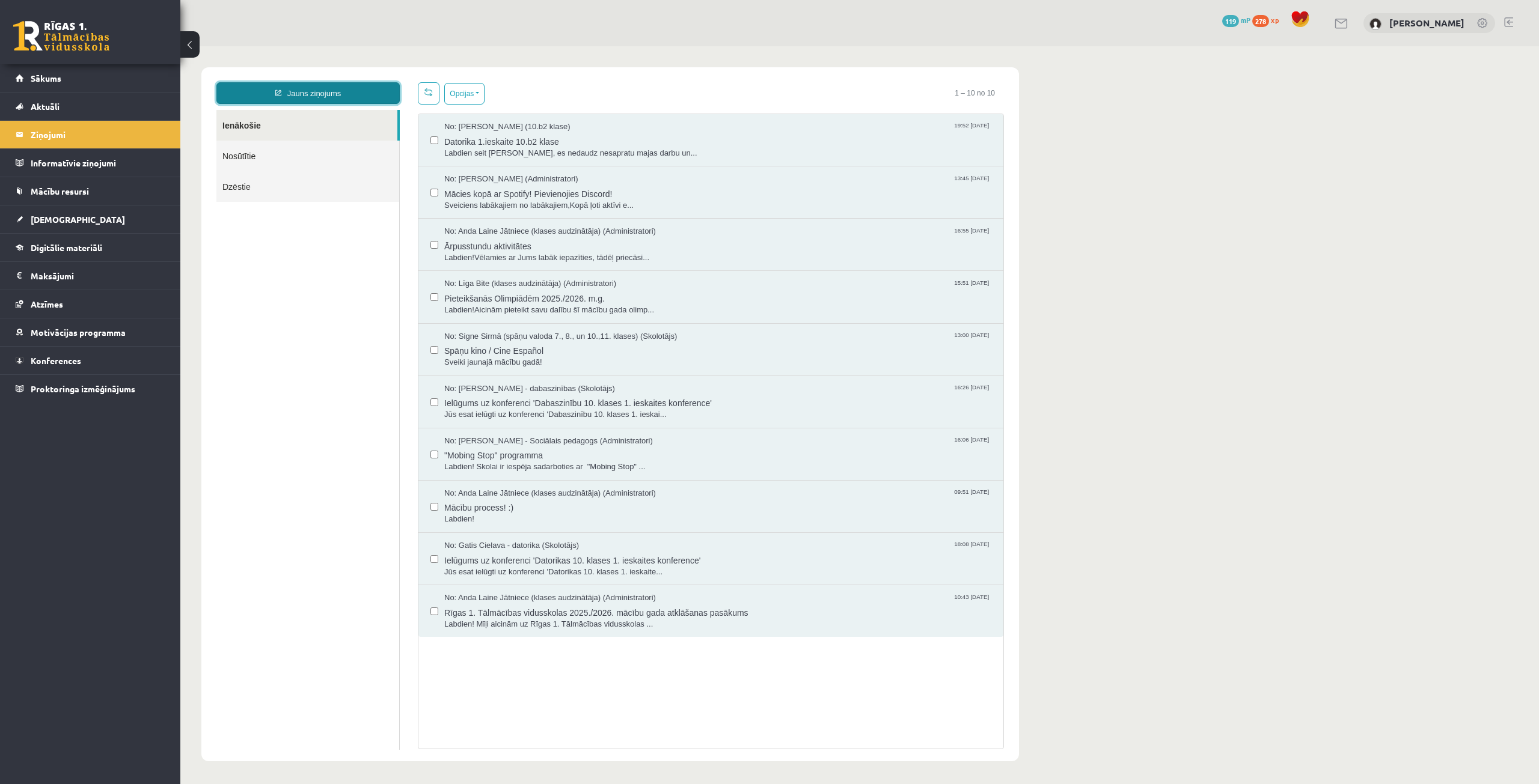
click at [367, 92] on link "Jauns ziņojums" at bounding box center [308, 93] width 184 height 22
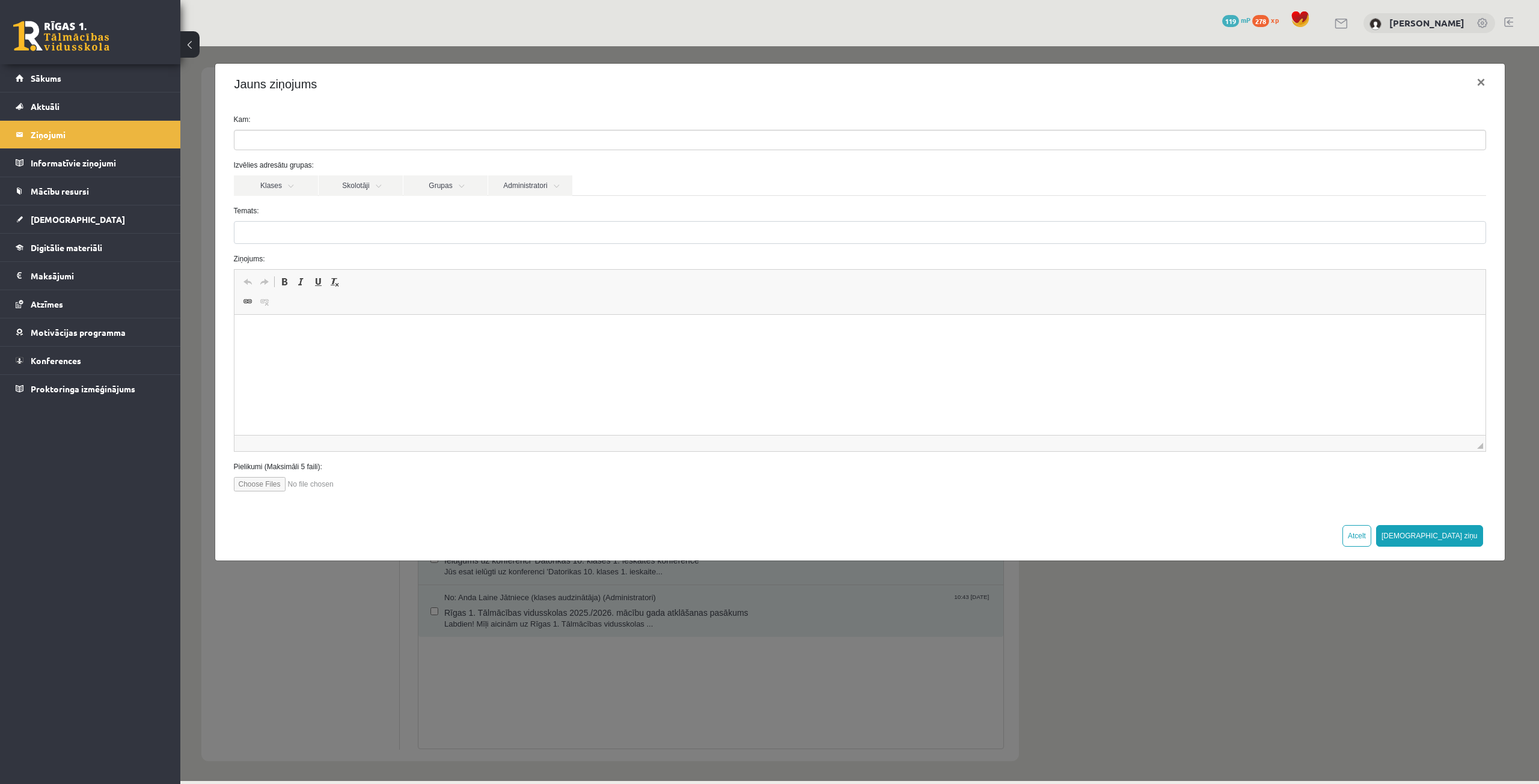
click at [302, 134] on ul at bounding box center [860, 140] width 1251 height 19
click at [274, 207] on label "Temats:" at bounding box center [860, 211] width 1270 height 11
click at [274, 221] on input "Temats:" at bounding box center [860, 233] width 1252 height 23
click at [62, 215] on span "[DEMOGRAPHIC_DATA]" at bounding box center [77, 219] width 94 height 11
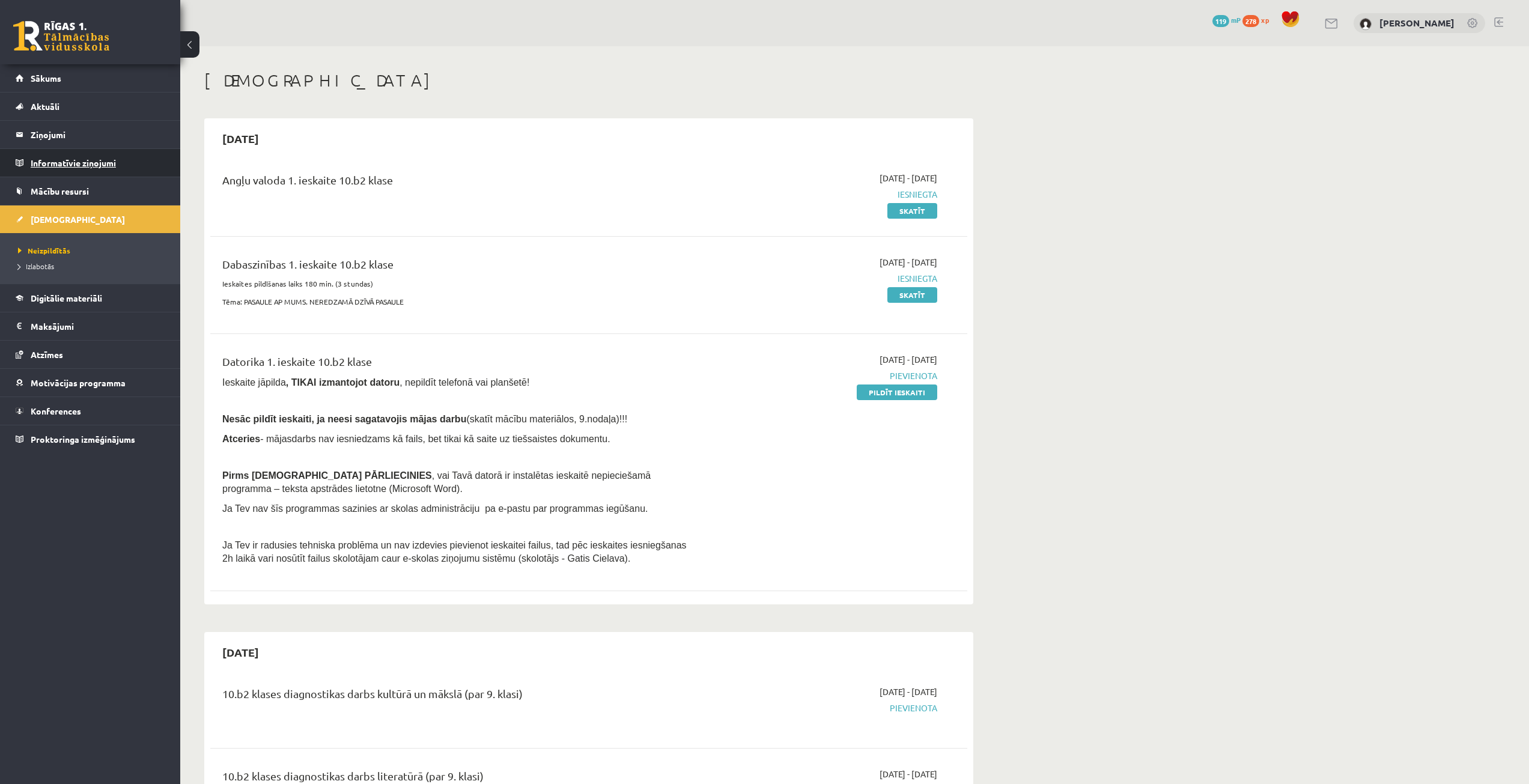
click at [76, 159] on legend "Informatīvie ziņojumi 0" at bounding box center [98, 162] width 135 height 28
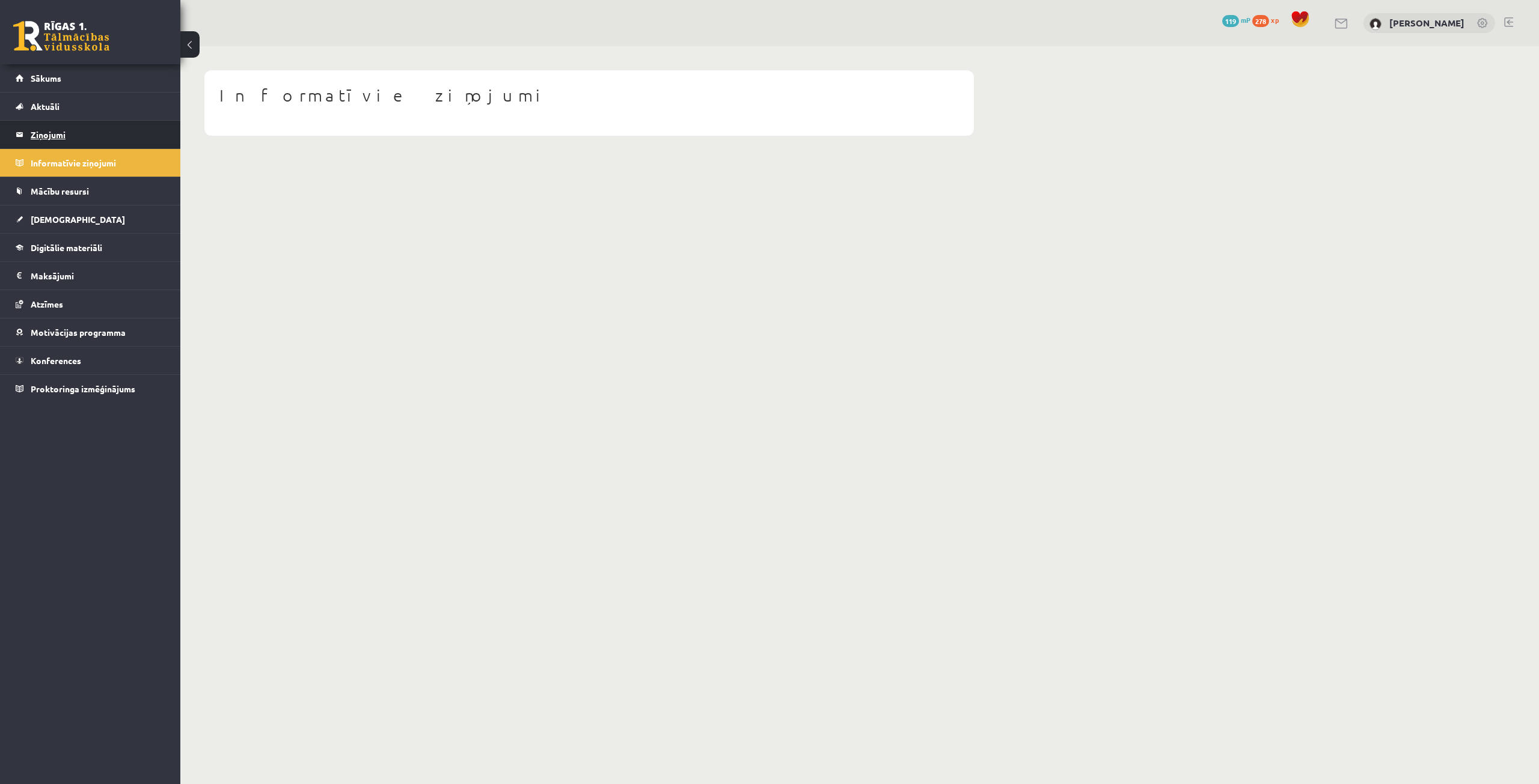
click at [76, 136] on legend "Ziņojumi 0" at bounding box center [98, 134] width 135 height 28
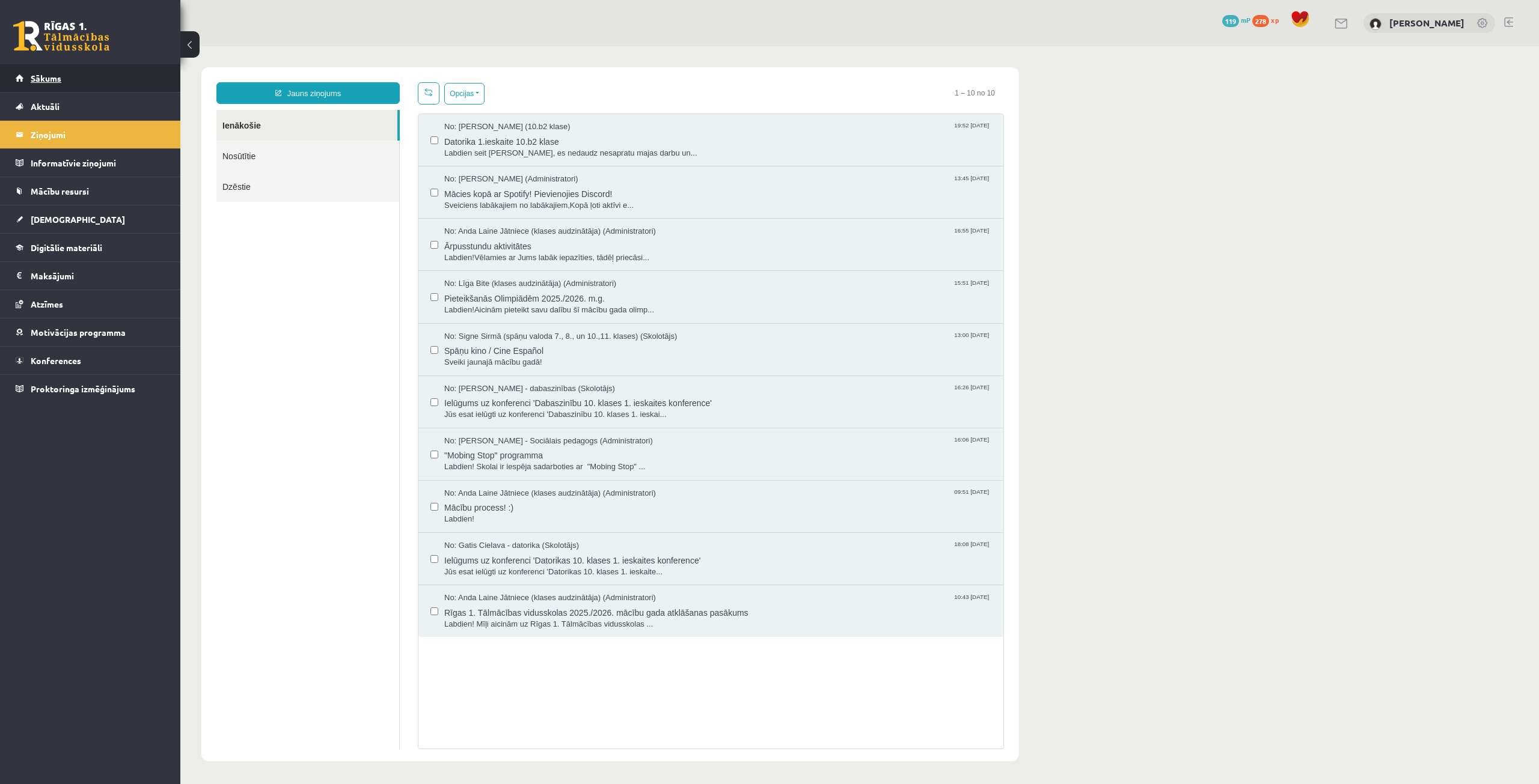
click at [69, 74] on link "Sākums" at bounding box center [90, 78] width 150 height 28
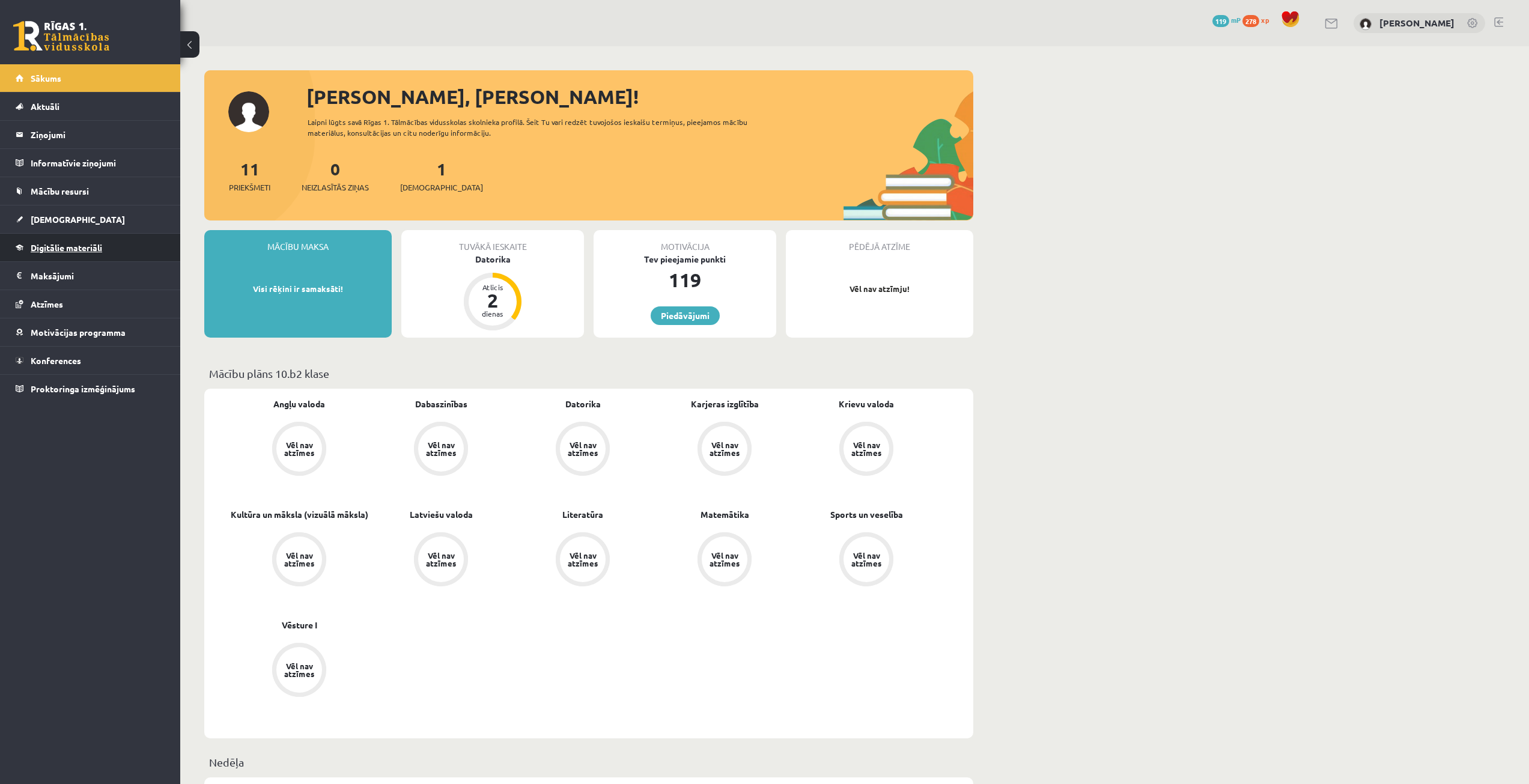
click at [79, 242] on link "Digitālie materiāli" at bounding box center [90, 247] width 150 height 28
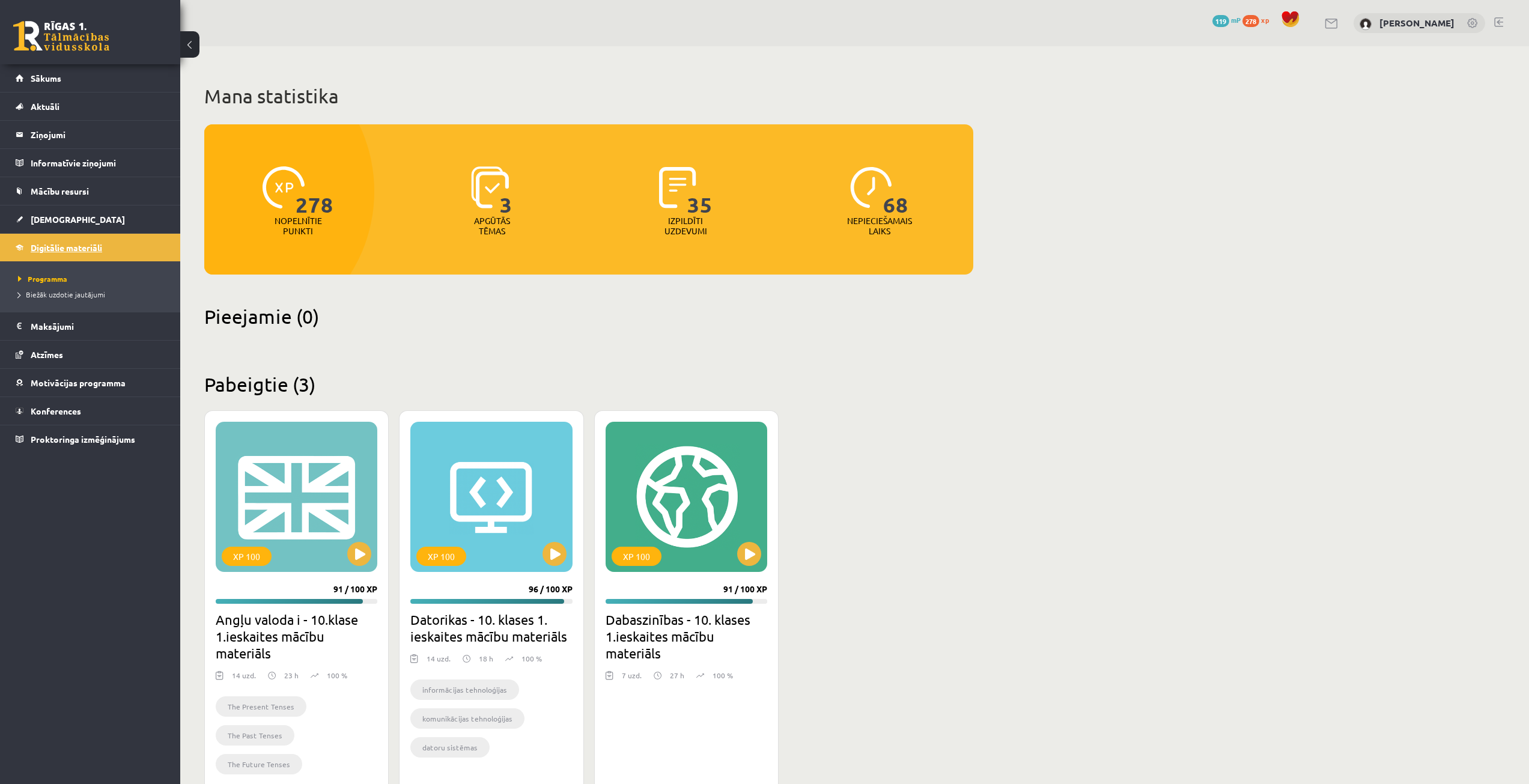
click at [59, 248] on span "Digitālie materiāli" at bounding box center [66, 247] width 72 height 11
click at [76, 215] on link "[DEMOGRAPHIC_DATA]" at bounding box center [90, 219] width 150 height 28
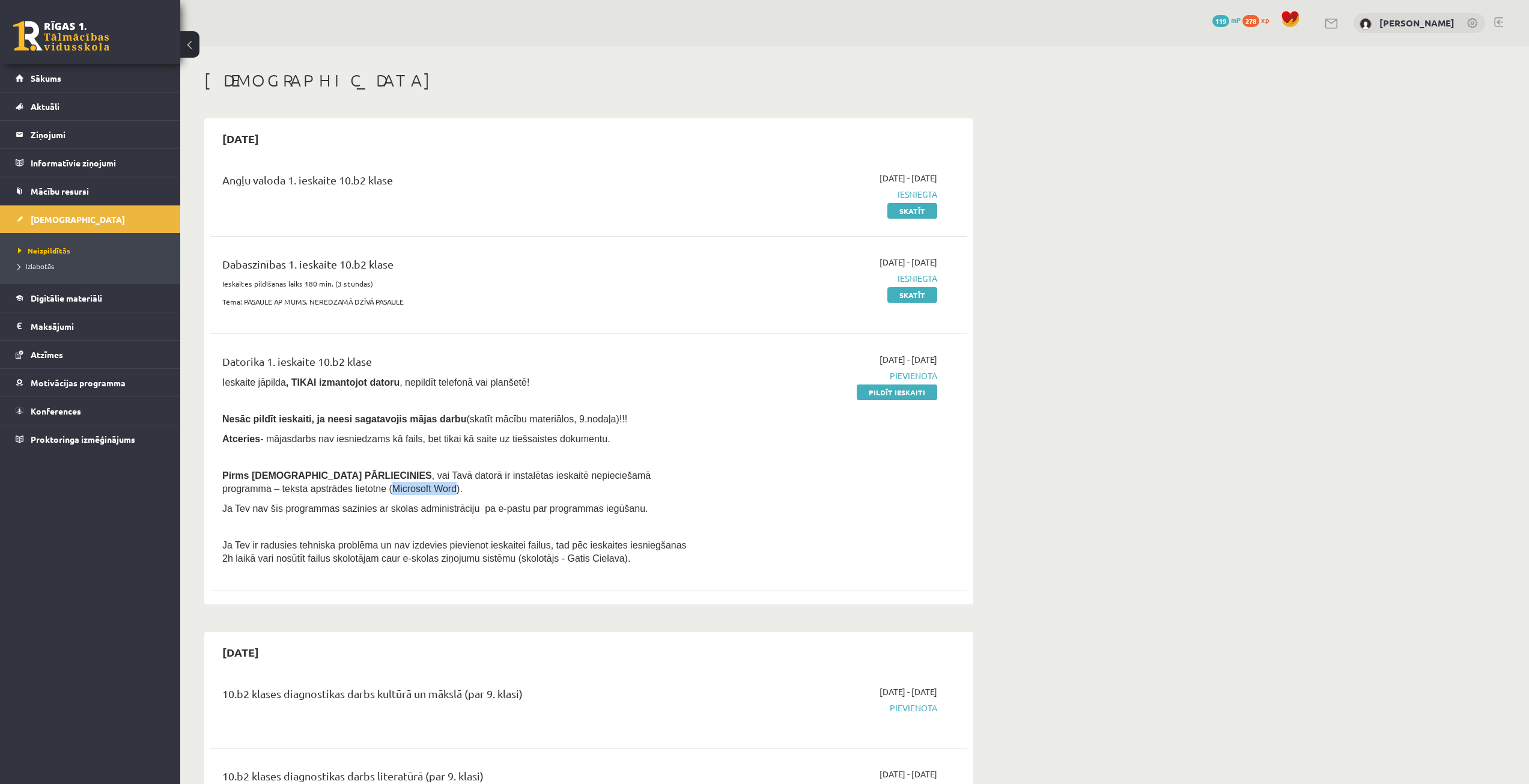
drag, startPoint x: 288, startPoint y: 491, endPoint x: 228, endPoint y: 491, distance: 60.0
click at [228, 491] on span ", vai Tavā datorā ir instalētas ieskaitē nepieciešamā programma – teksta apstrā…" at bounding box center [437, 482] width 428 height 23
copy span "Microsoft Word"
click at [401, 152] on div "2025-09-15" at bounding box center [589, 138] width 757 height 28
click at [89, 82] on link "Sākums" at bounding box center [90, 78] width 150 height 28
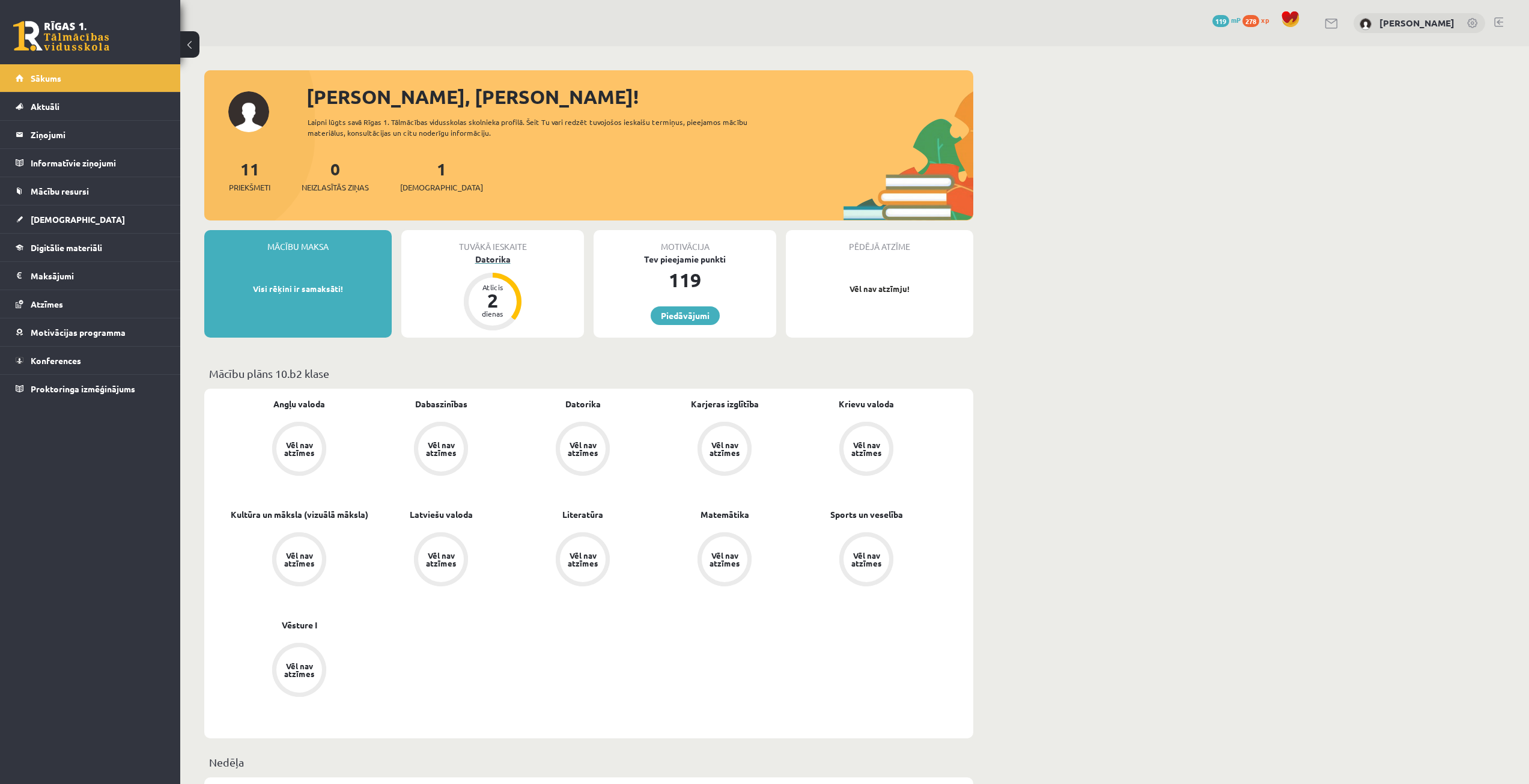
click at [519, 255] on div "Datorika" at bounding box center [493, 259] width 183 height 13
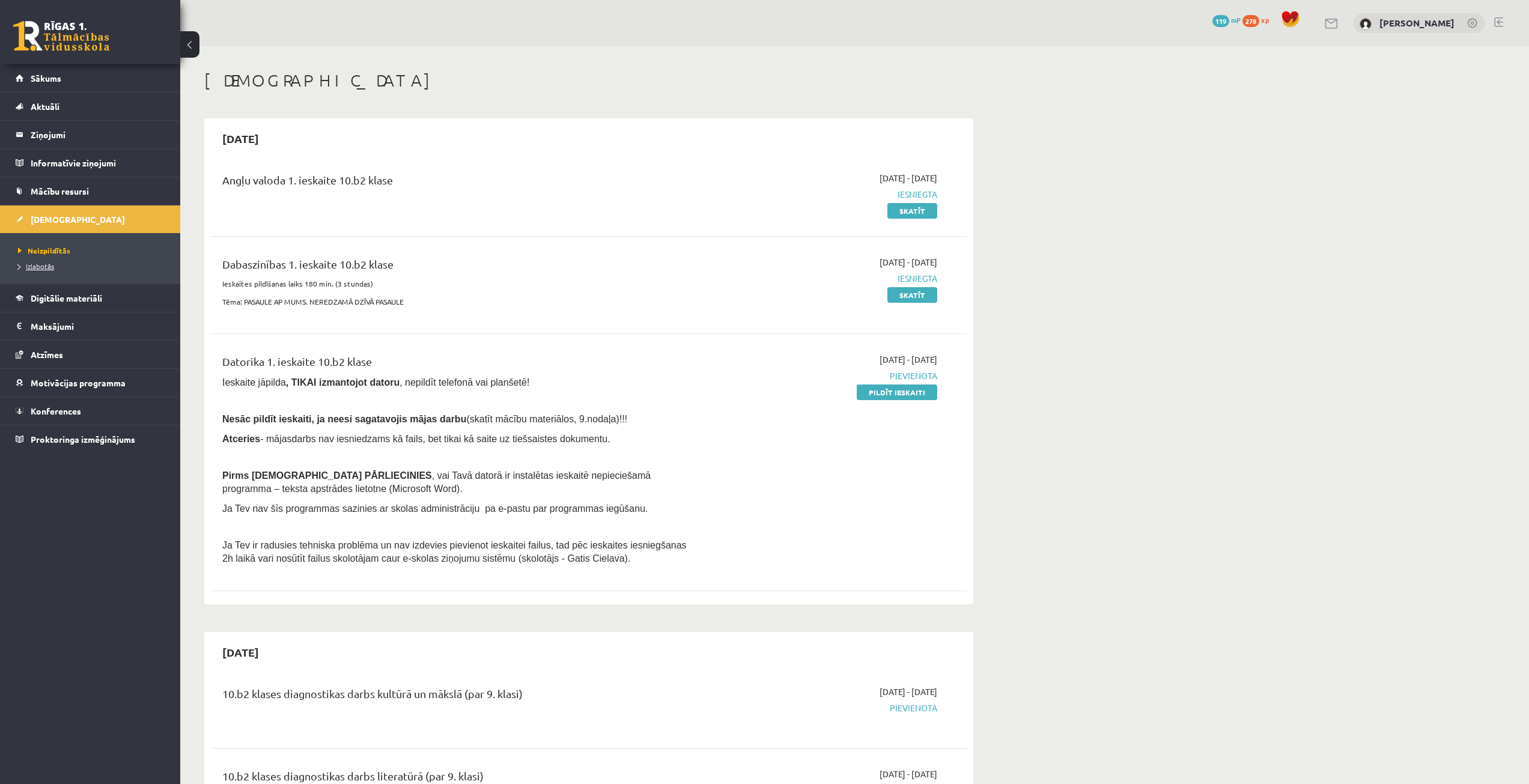
click at [44, 266] on span "Izlabotās" at bounding box center [35, 267] width 36 height 10
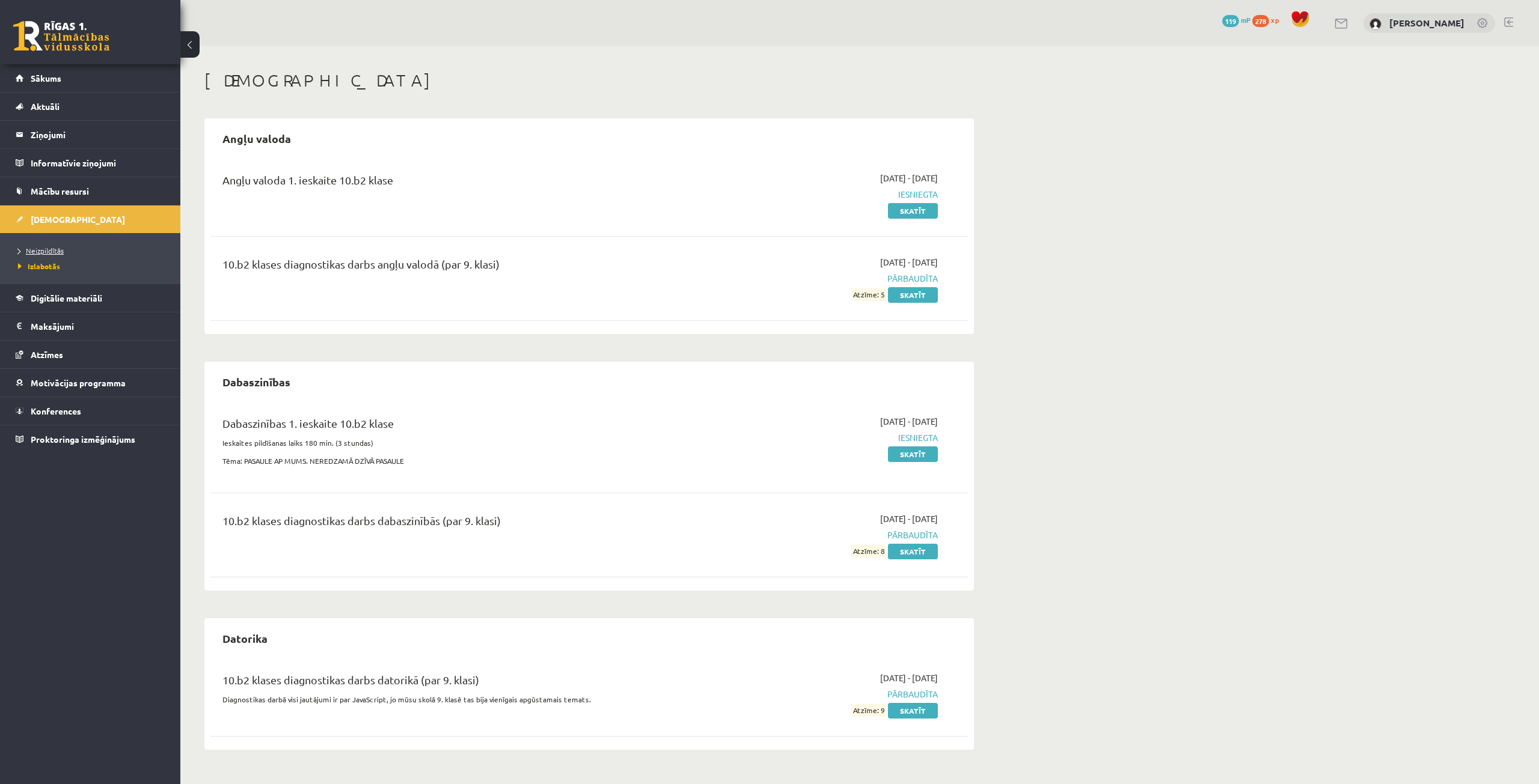
click at [52, 250] on span "Neizpildītās" at bounding box center [40, 251] width 45 height 10
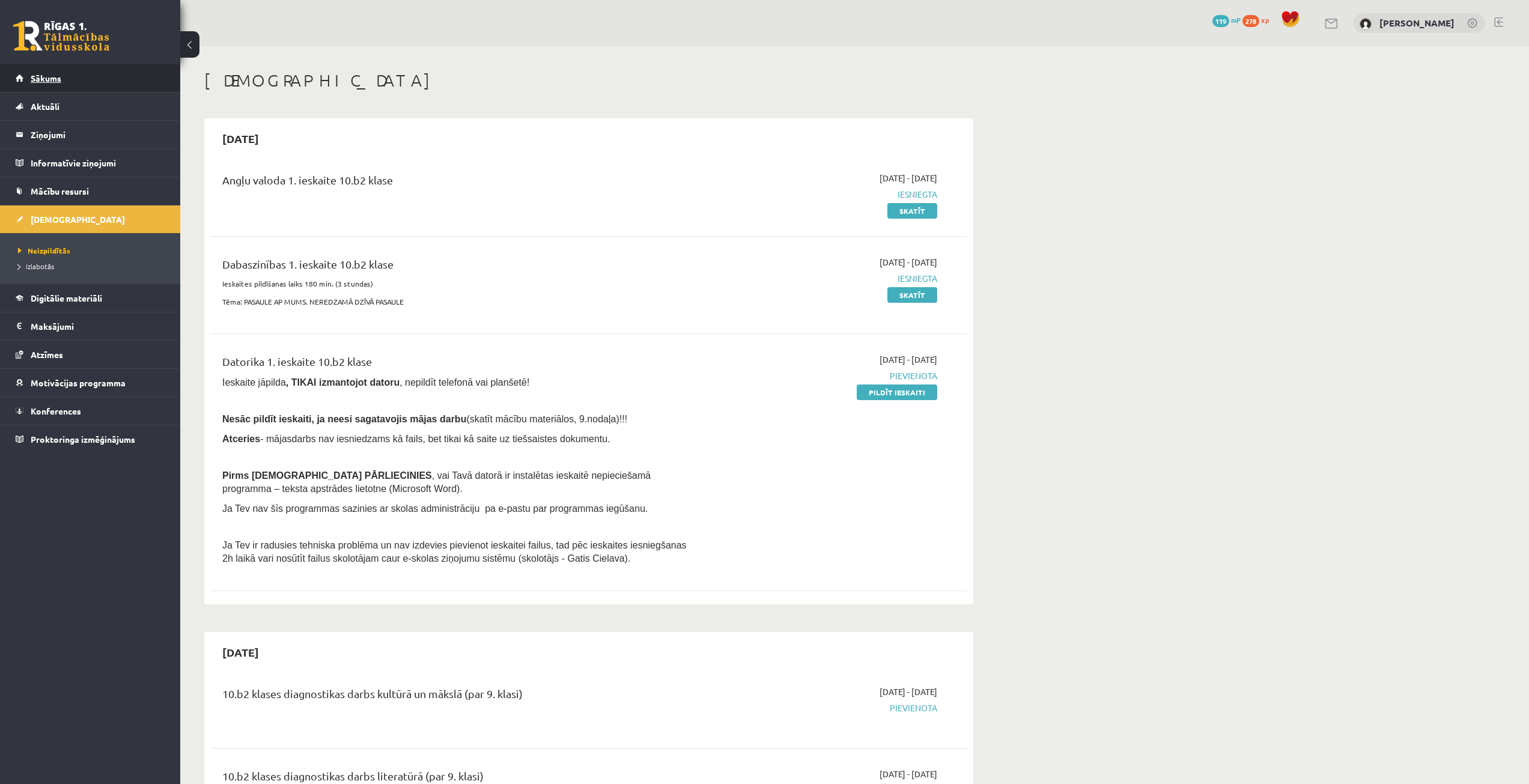
click at [96, 67] on link "Sākums" at bounding box center [90, 78] width 150 height 28
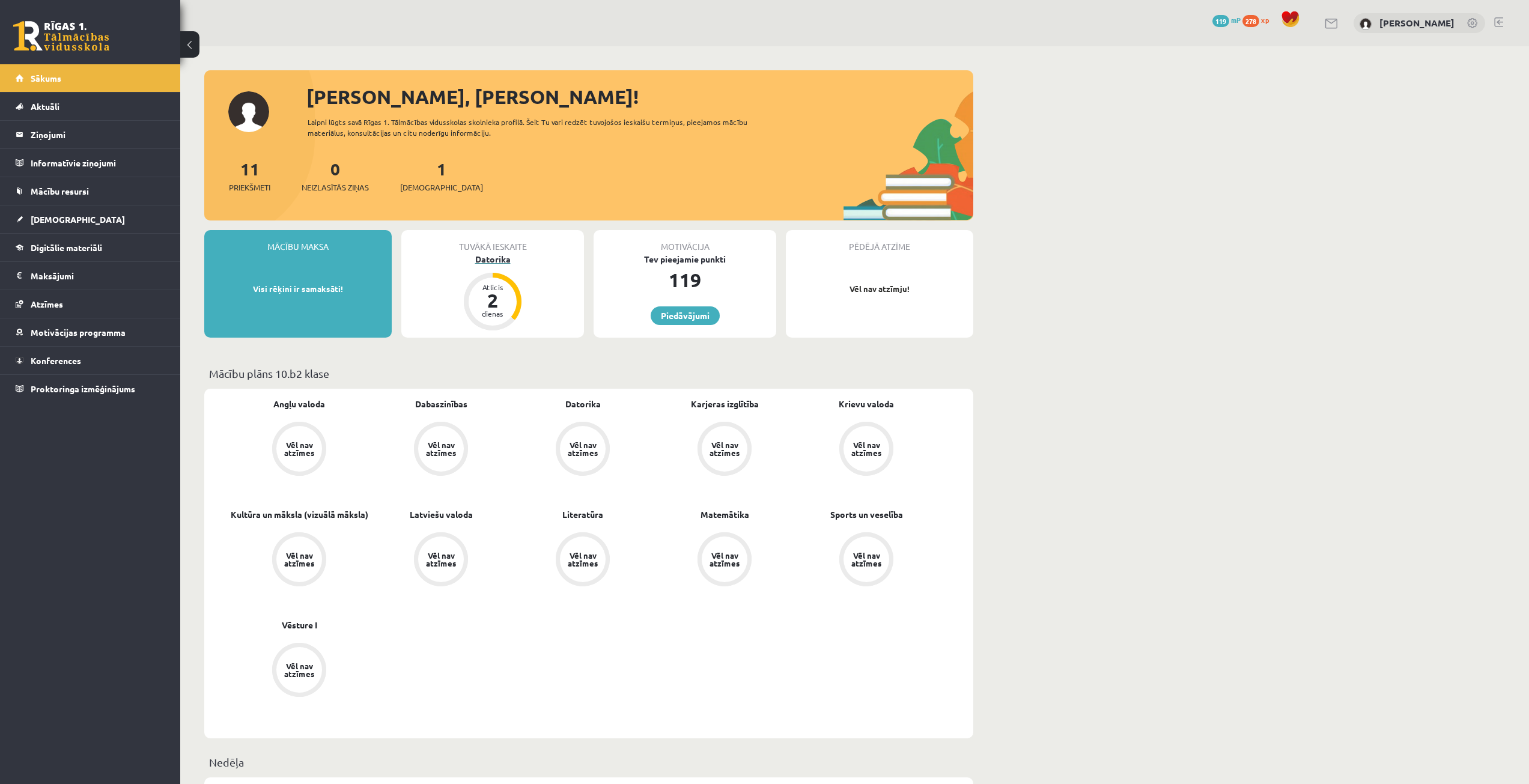
click at [490, 303] on div "2" at bounding box center [493, 300] width 36 height 19
